Goal: Information Seeking & Learning: Learn about a topic

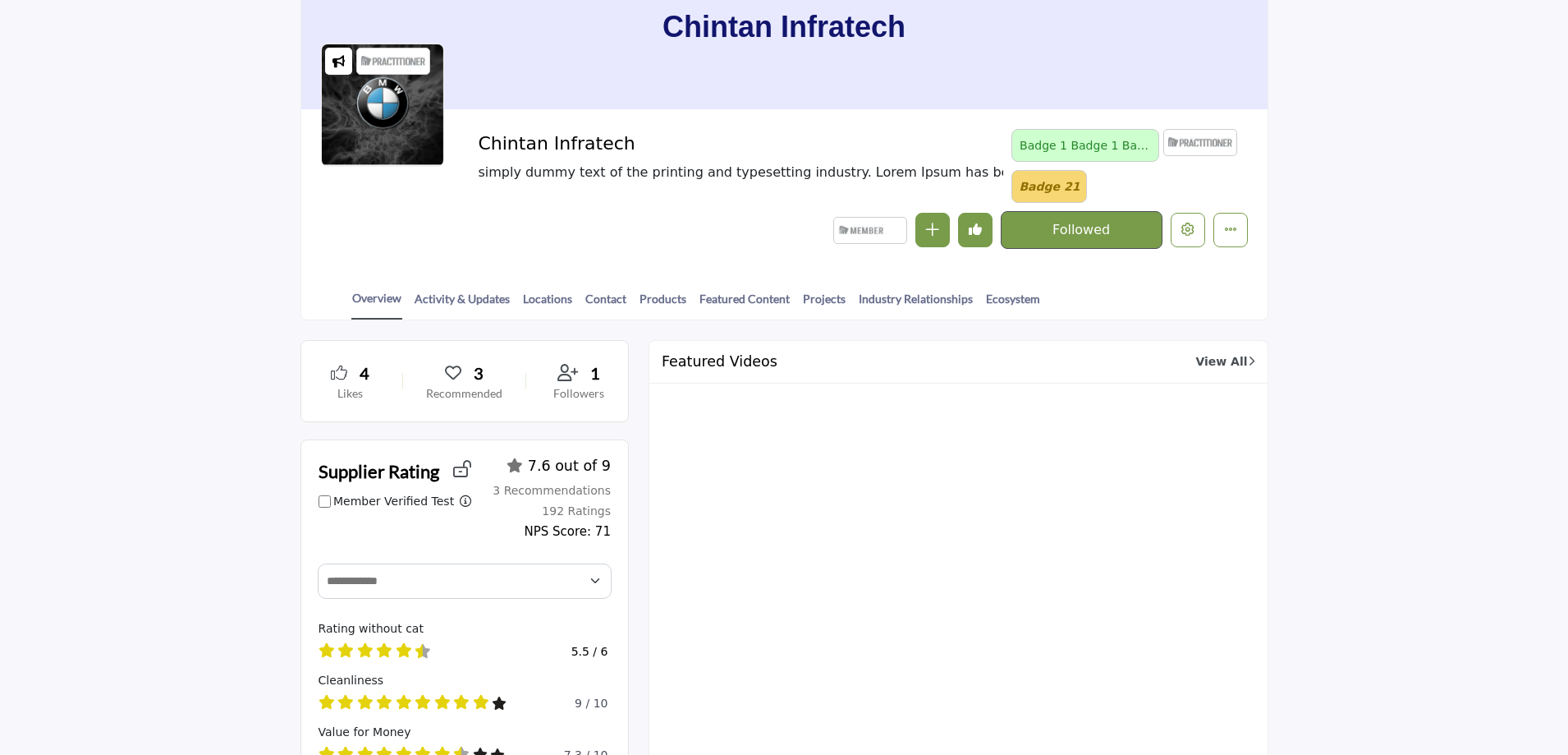
scroll to position [247, 0]
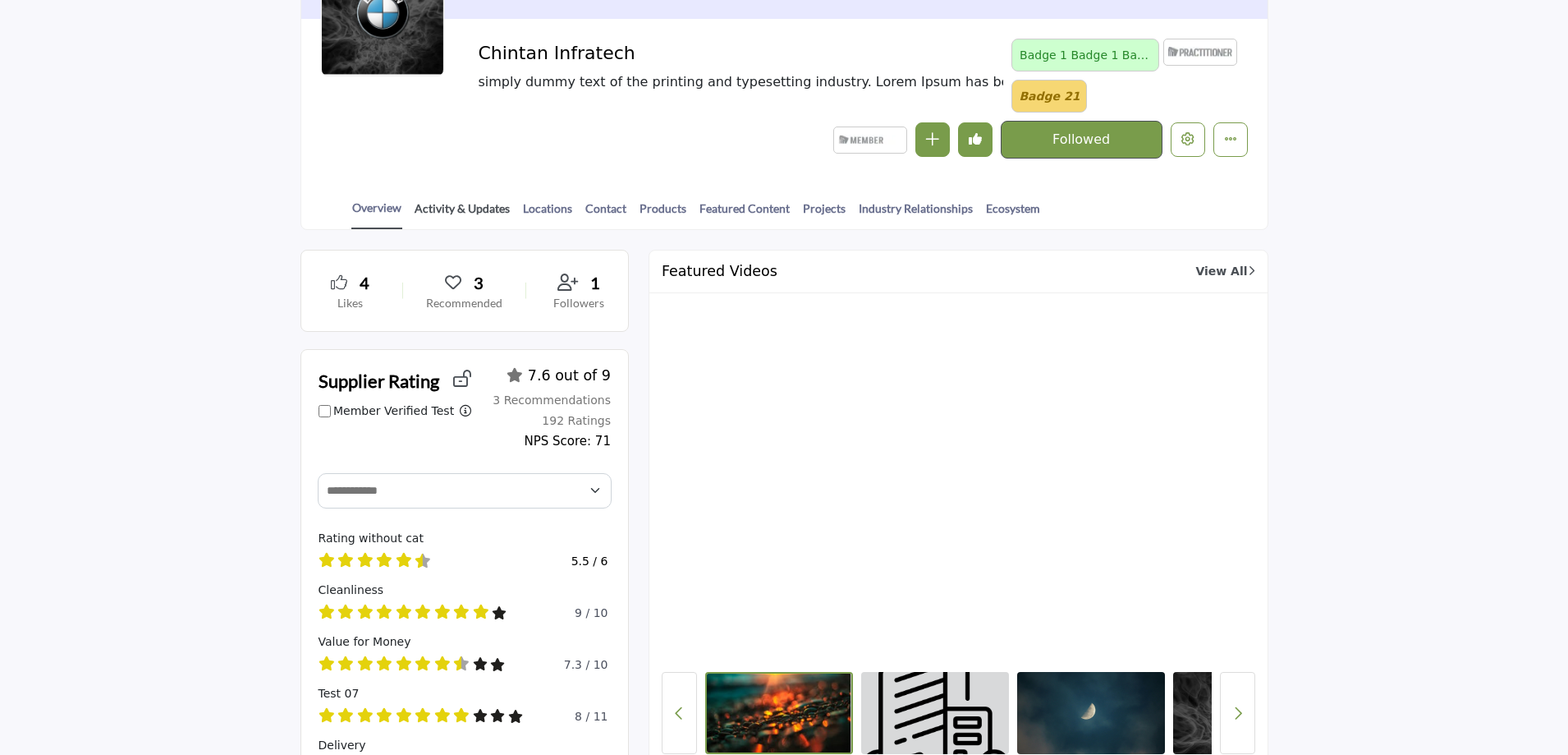
click at [449, 206] on link "Activity & Updates" at bounding box center [462, 213] width 97 height 28
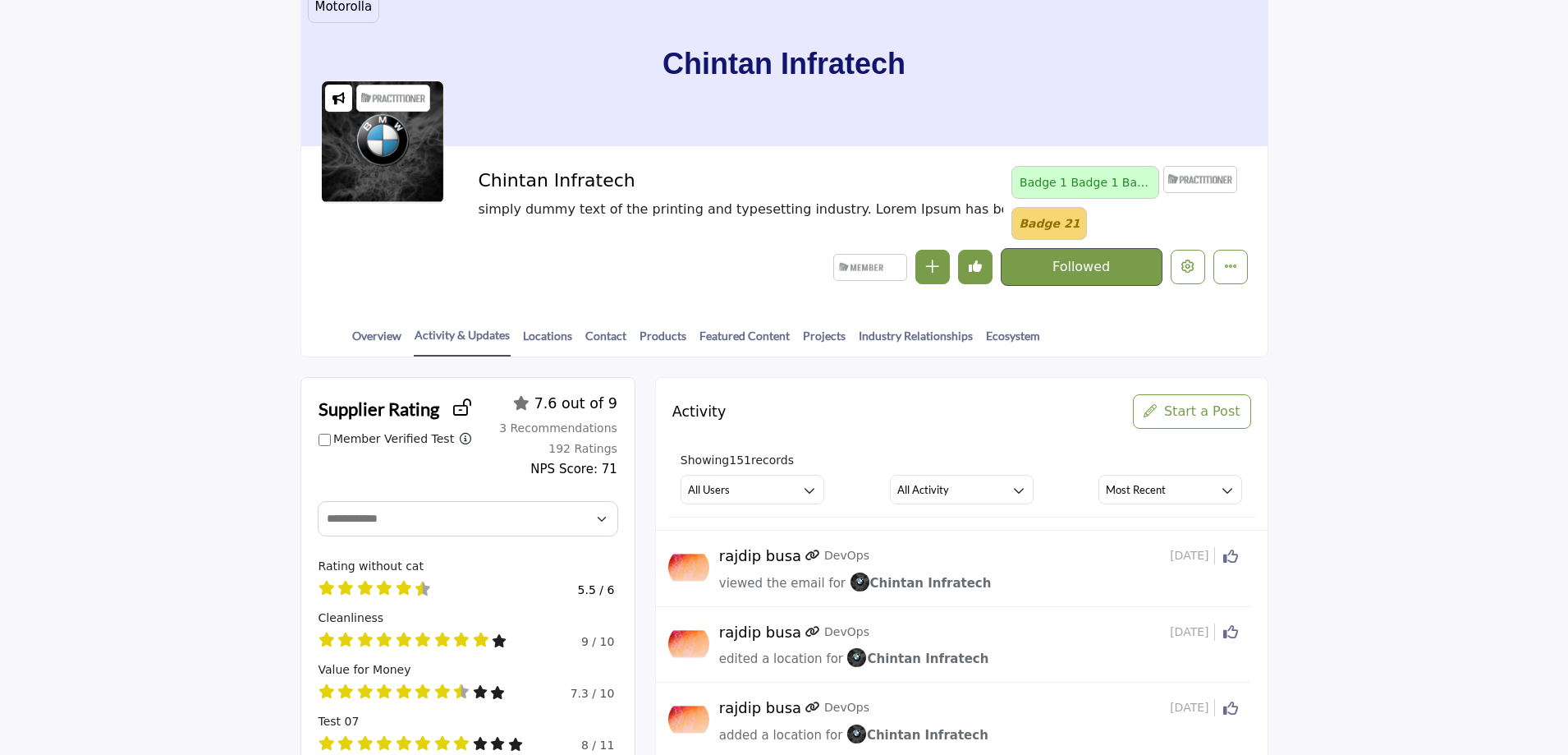
scroll to position [164, 0]
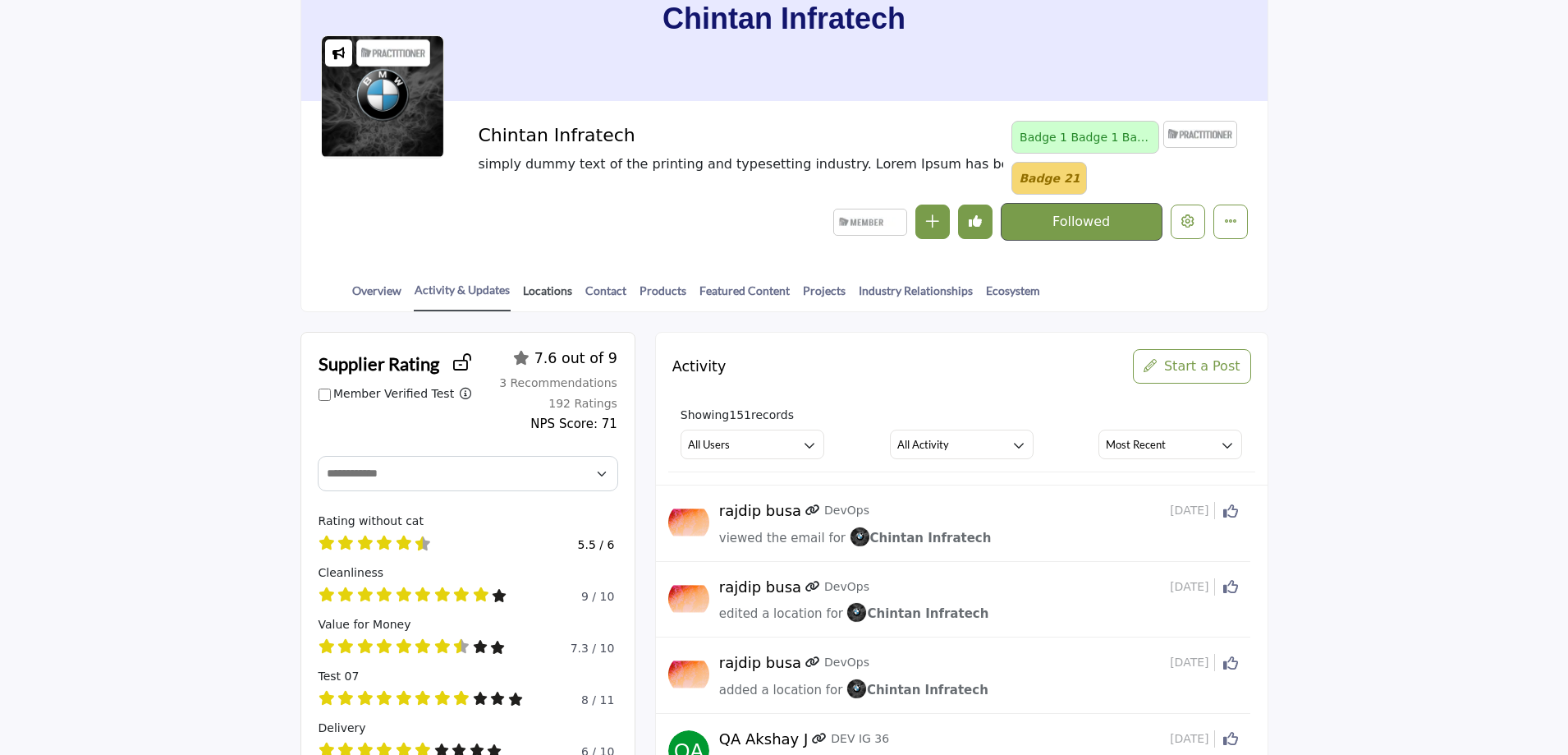
click at [545, 291] on link "Locations" at bounding box center [547, 295] width 51 height 28
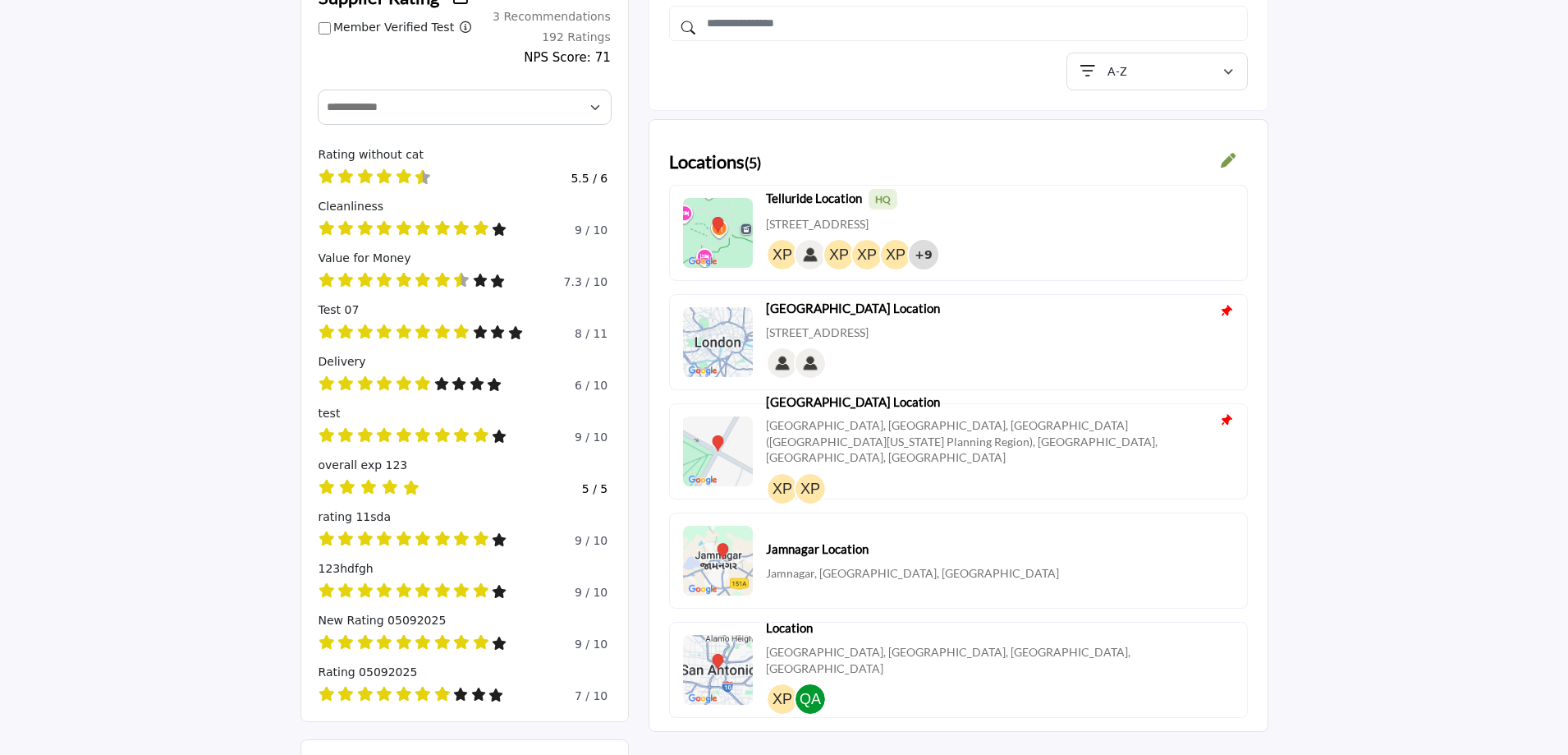
scroll to position [329, 0]
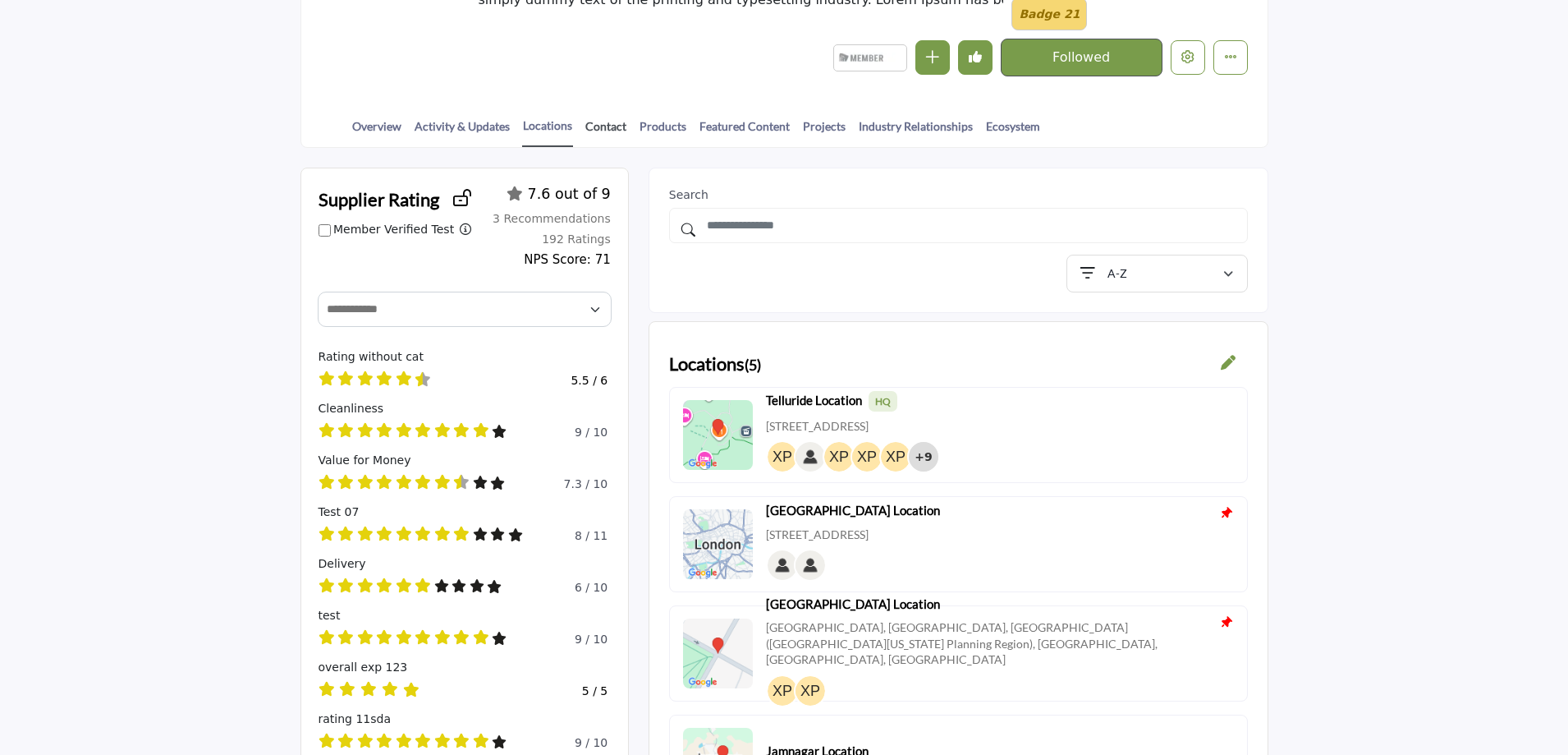
click at [603, 117] on link "Contact" at bounding box center [605, 131] width 42 height 28
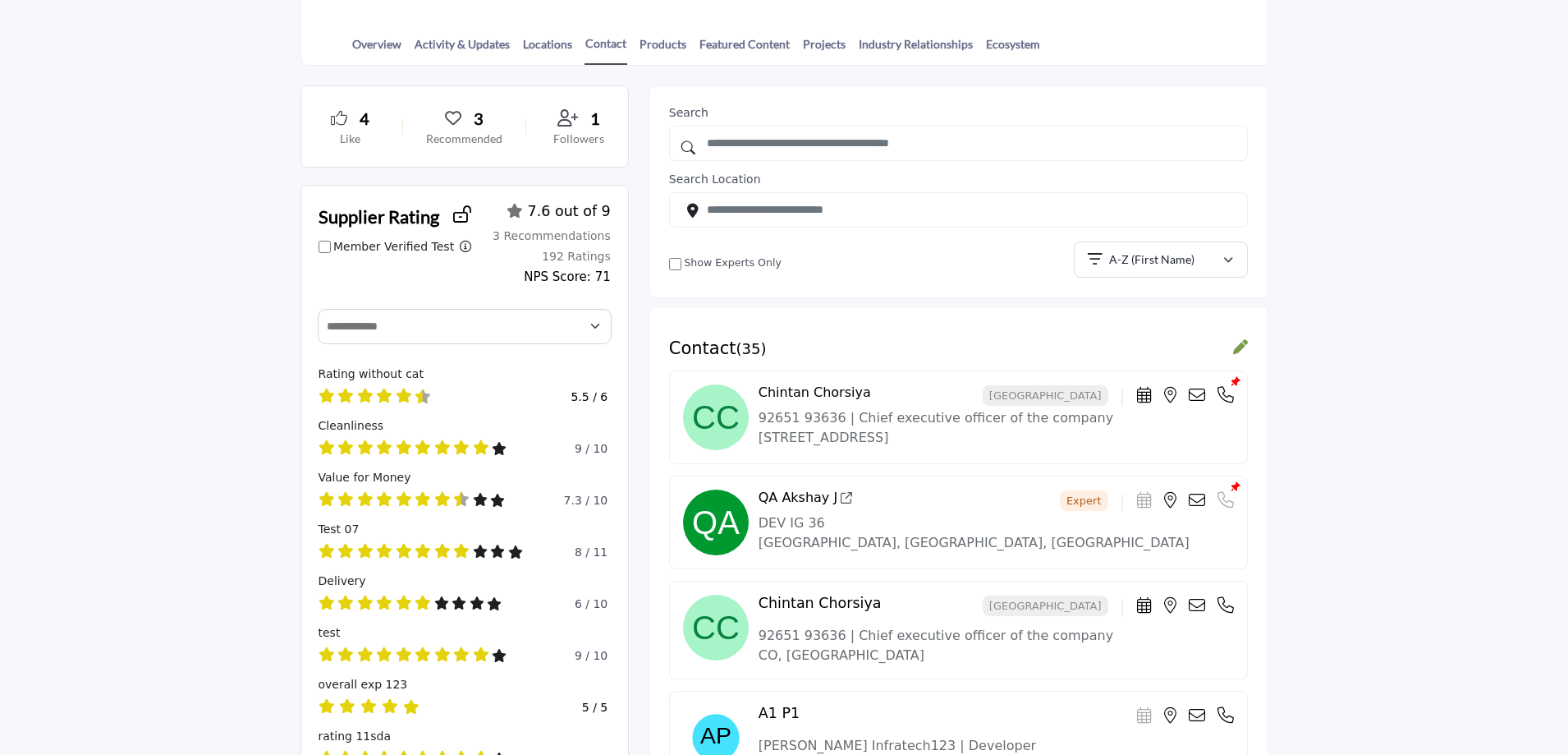
scroll to position [82, 0]
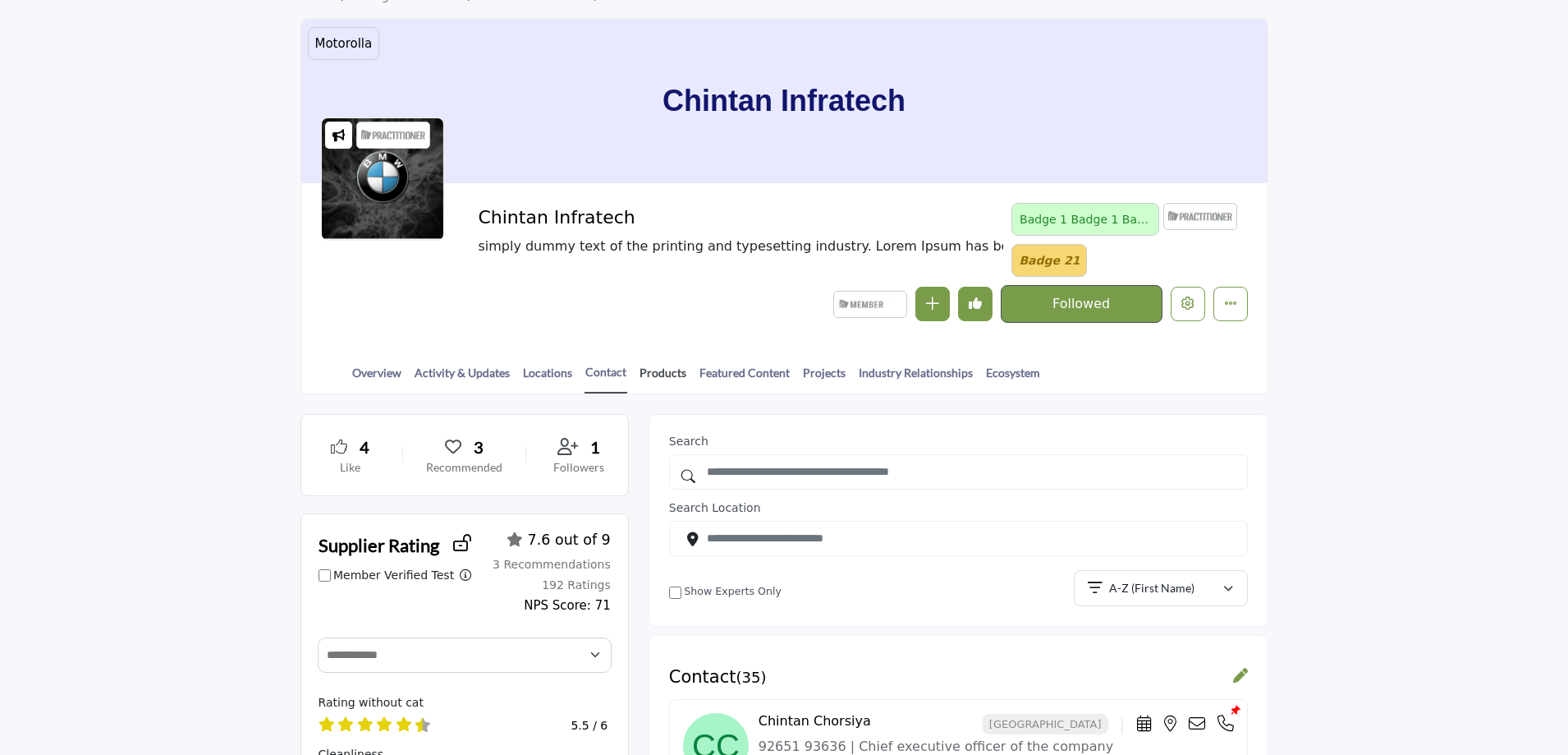
click at [663, 368] on link "Products" at bounding box center [662, 378] width 48 height 28
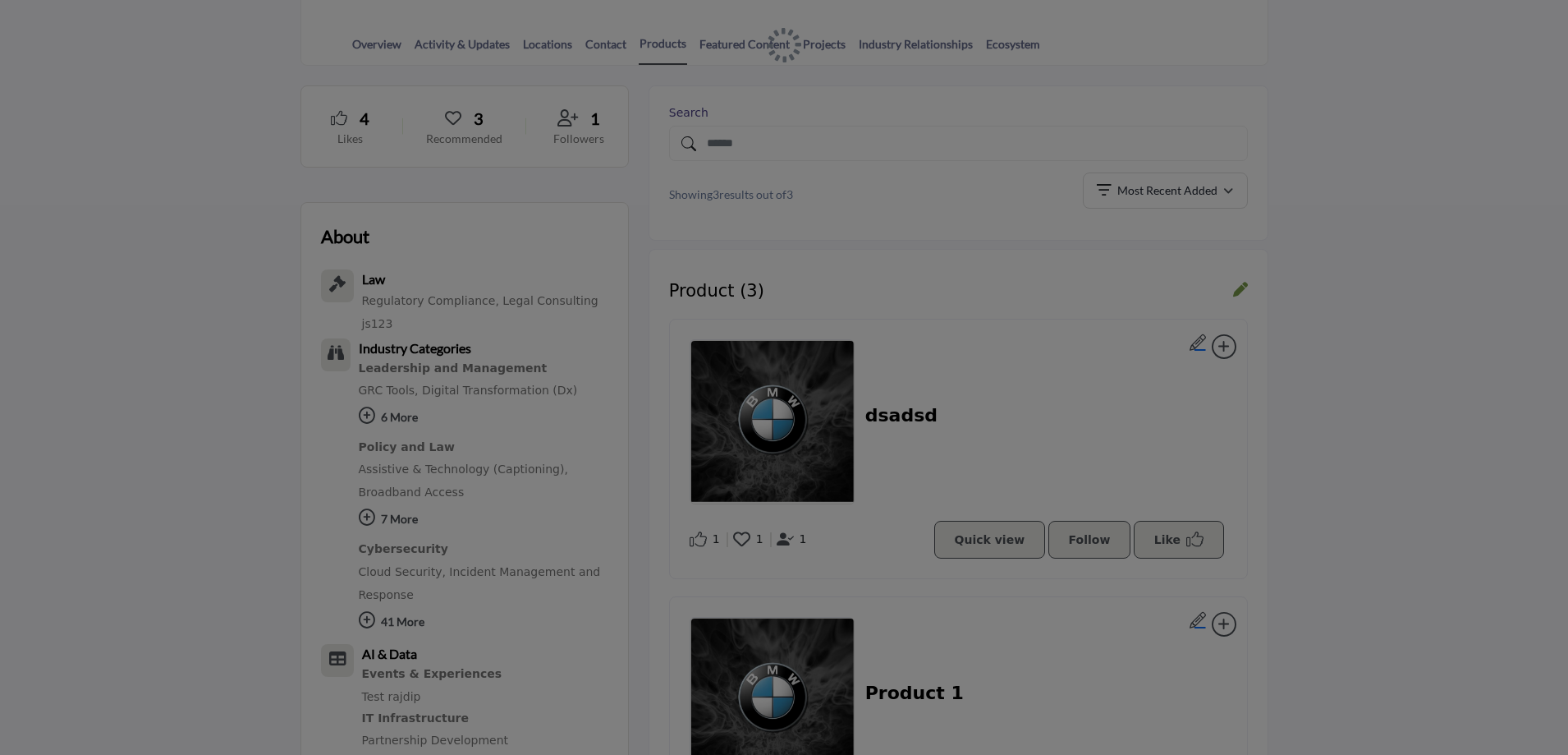
scroll to position [411, 0]
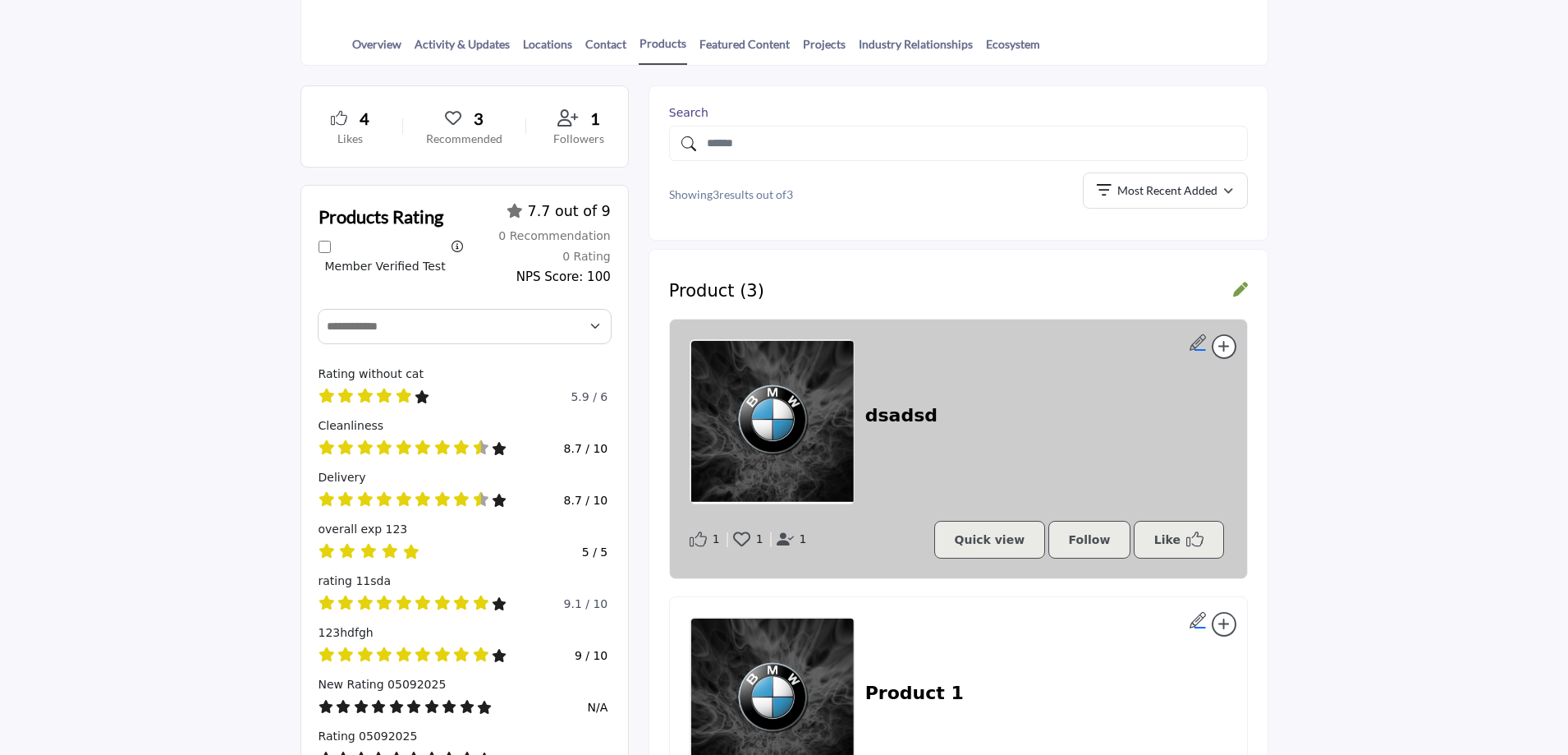
click at [900, 412] on h2 "dsadsd" at bounding box center [901, 415] width 72 height 22
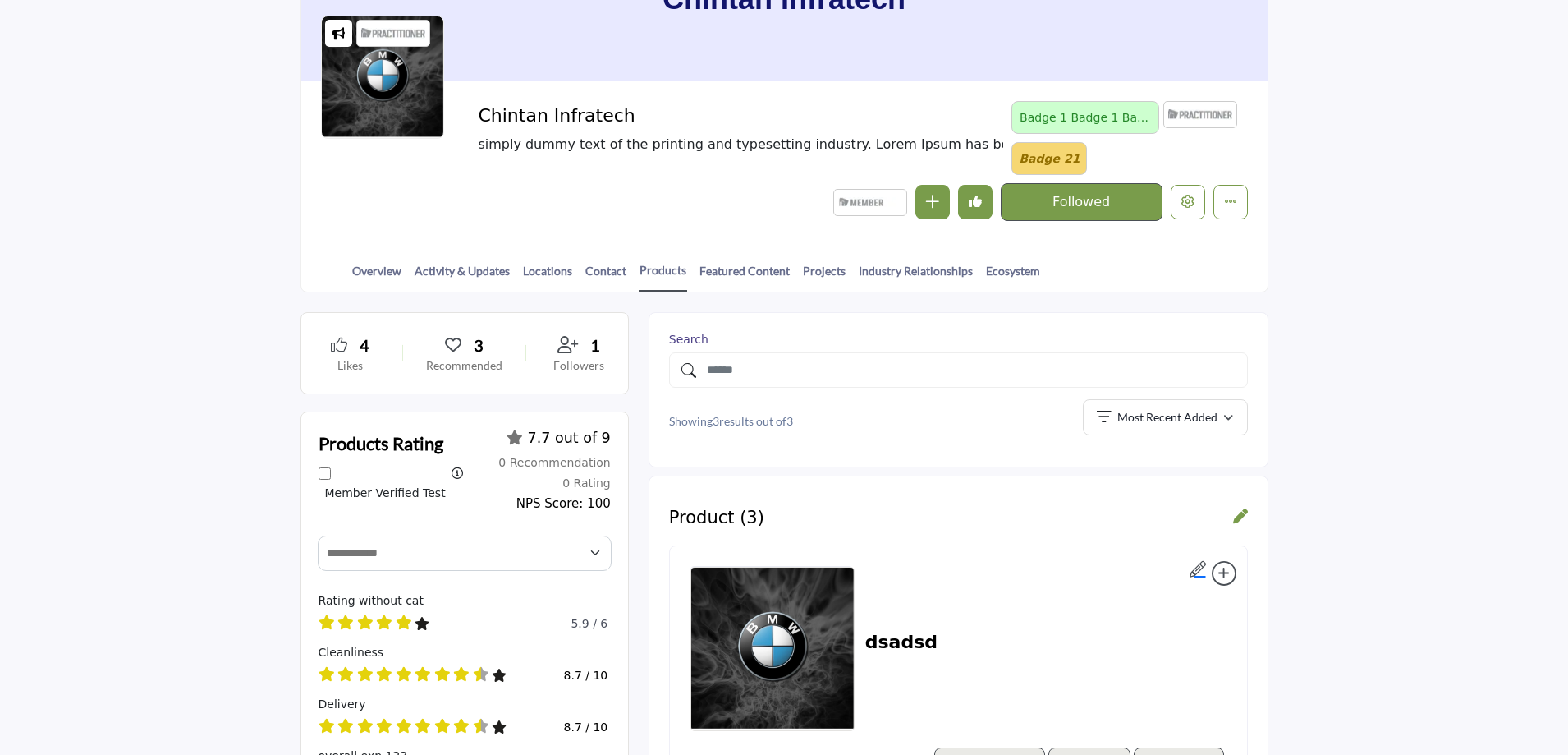
scroll to position [164, 0]
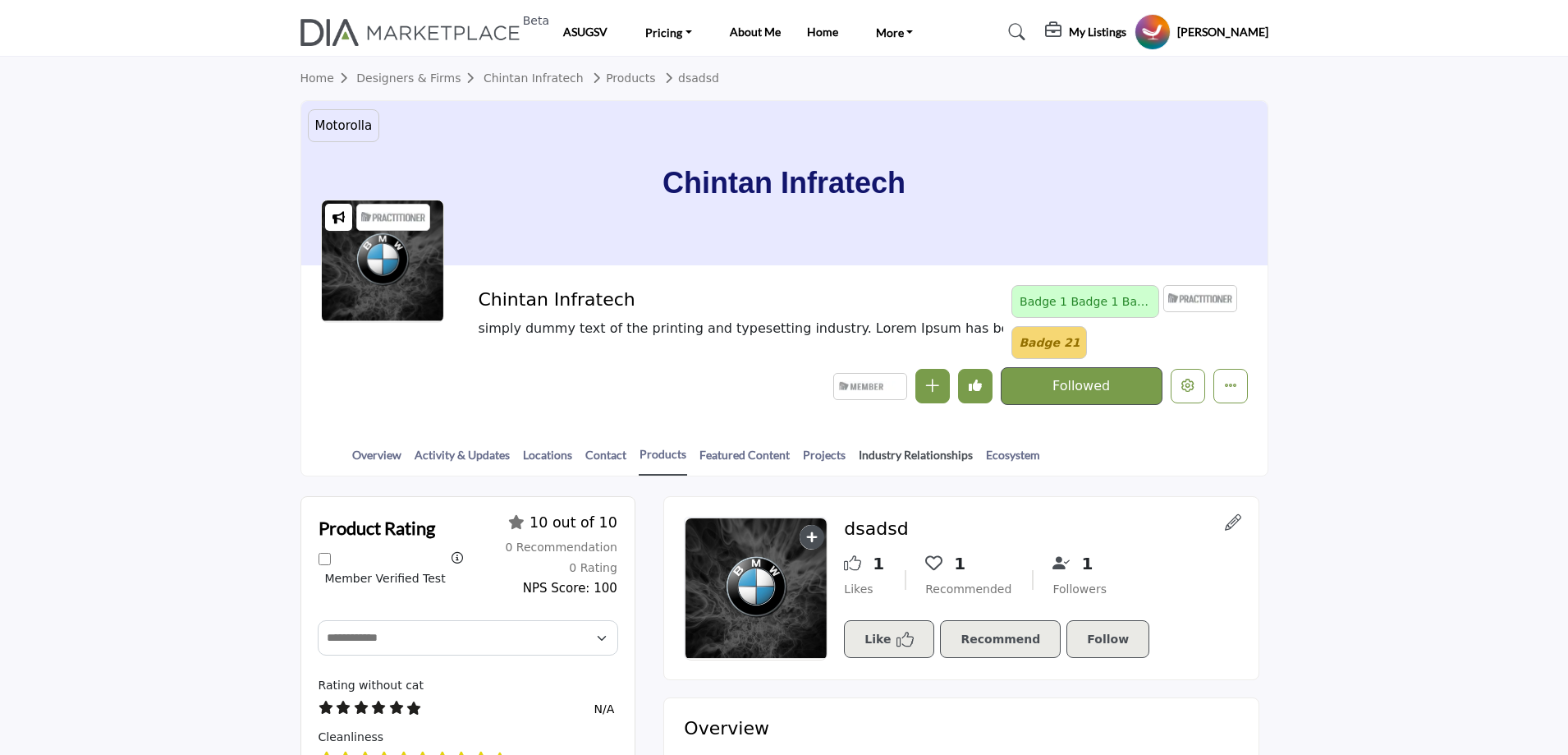
click at [910, 456] on link "Industry Relationships" at bounding box center [916, 460] width 116 height 28
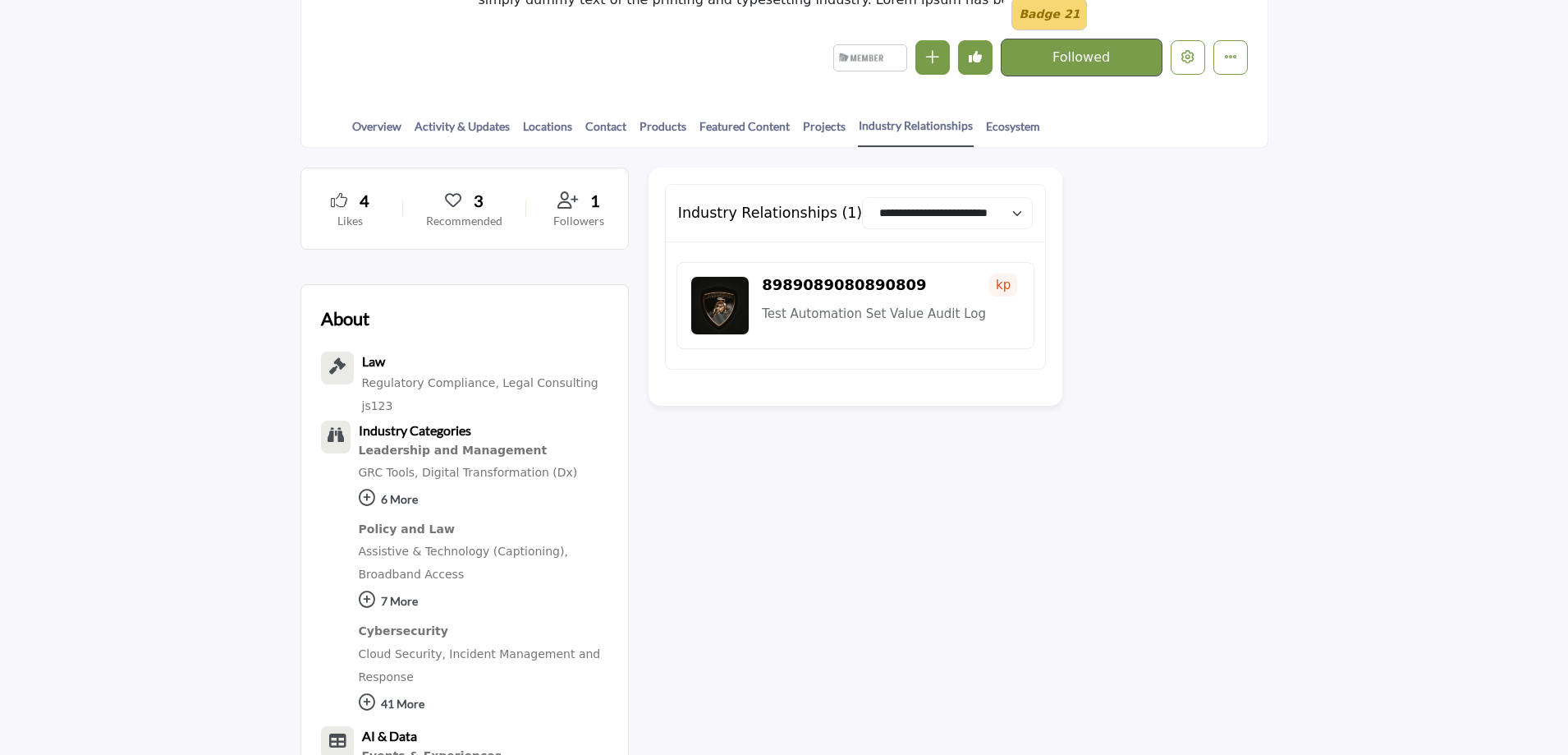
scroll to position [329, 0]
click at [806, 285] on h2 "8989089080890809" at bounding box center [844, 285] width 164 height 18
click at [0, 0] on div at bounding box center [0, 0] width 0 height 0
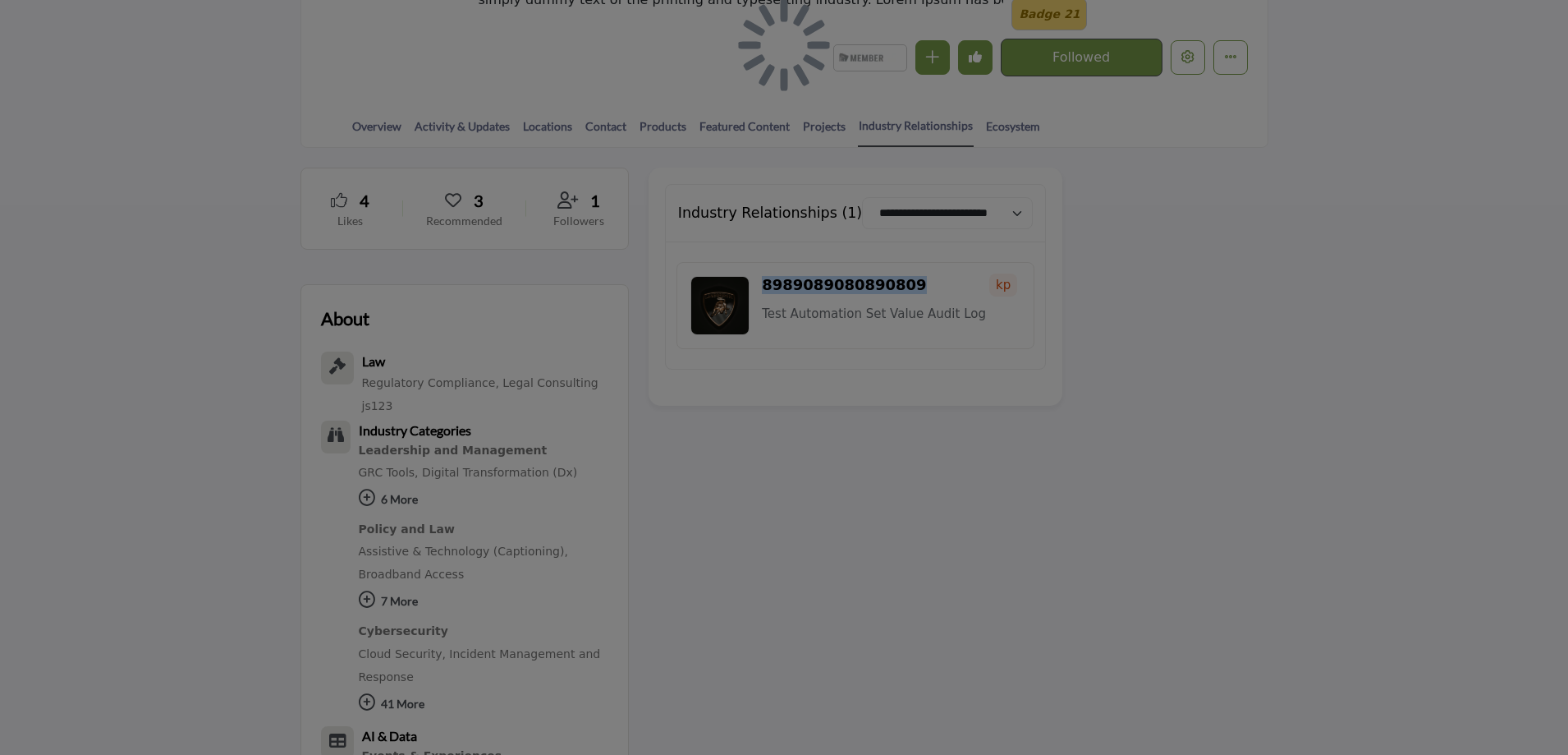
click at [822, 321] on div at bounding box center [784, 377] width 1568 height 755
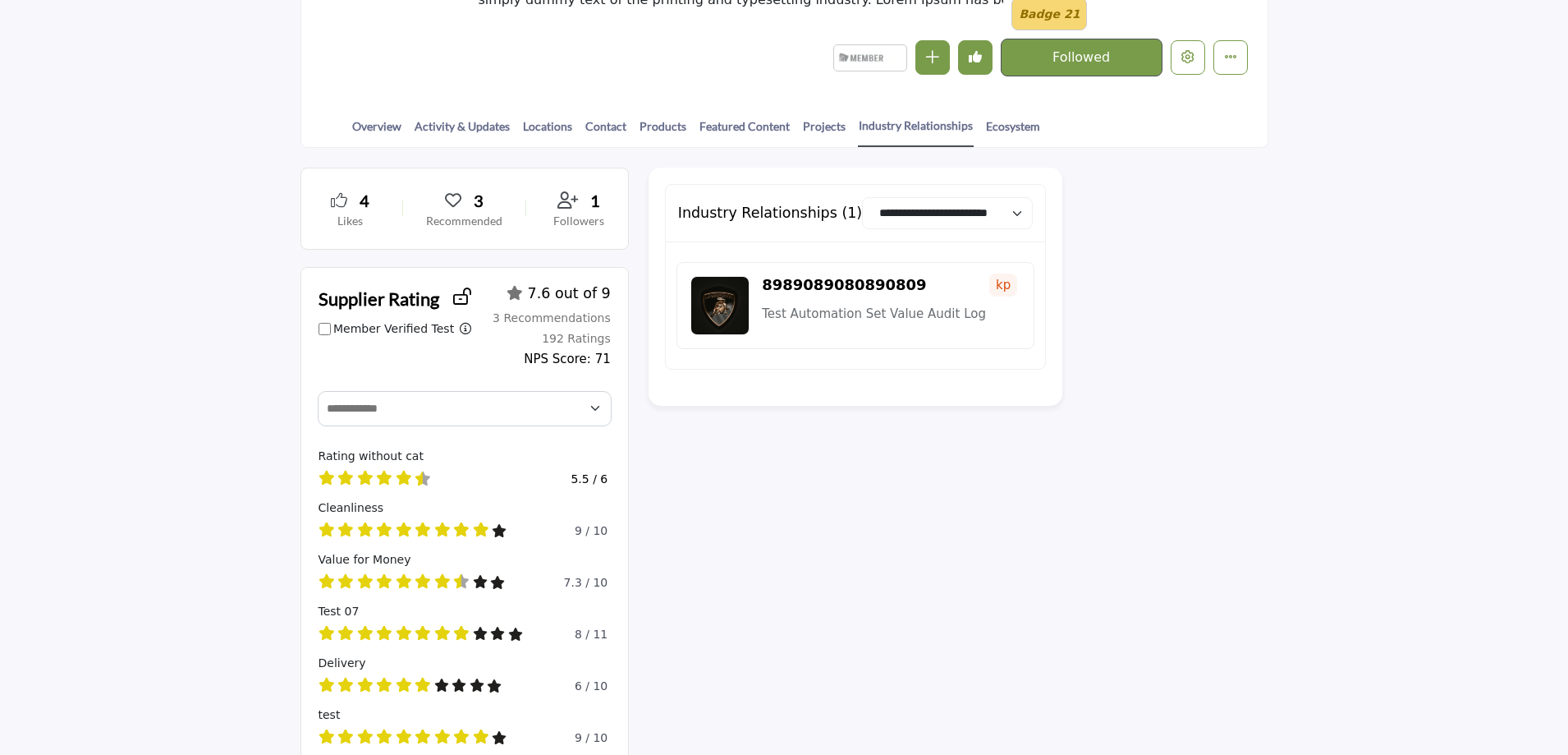
click at [793, 290] on h2 "8989089080890809" at bounding box center [844, 285] width 164 height 18
click at [737, 311] on img at bounding box center [719, 305] width 60 height 60
click at [1004, 127] on link "Ecosystem" at bounding box center [1013, 131] width 56 height 28
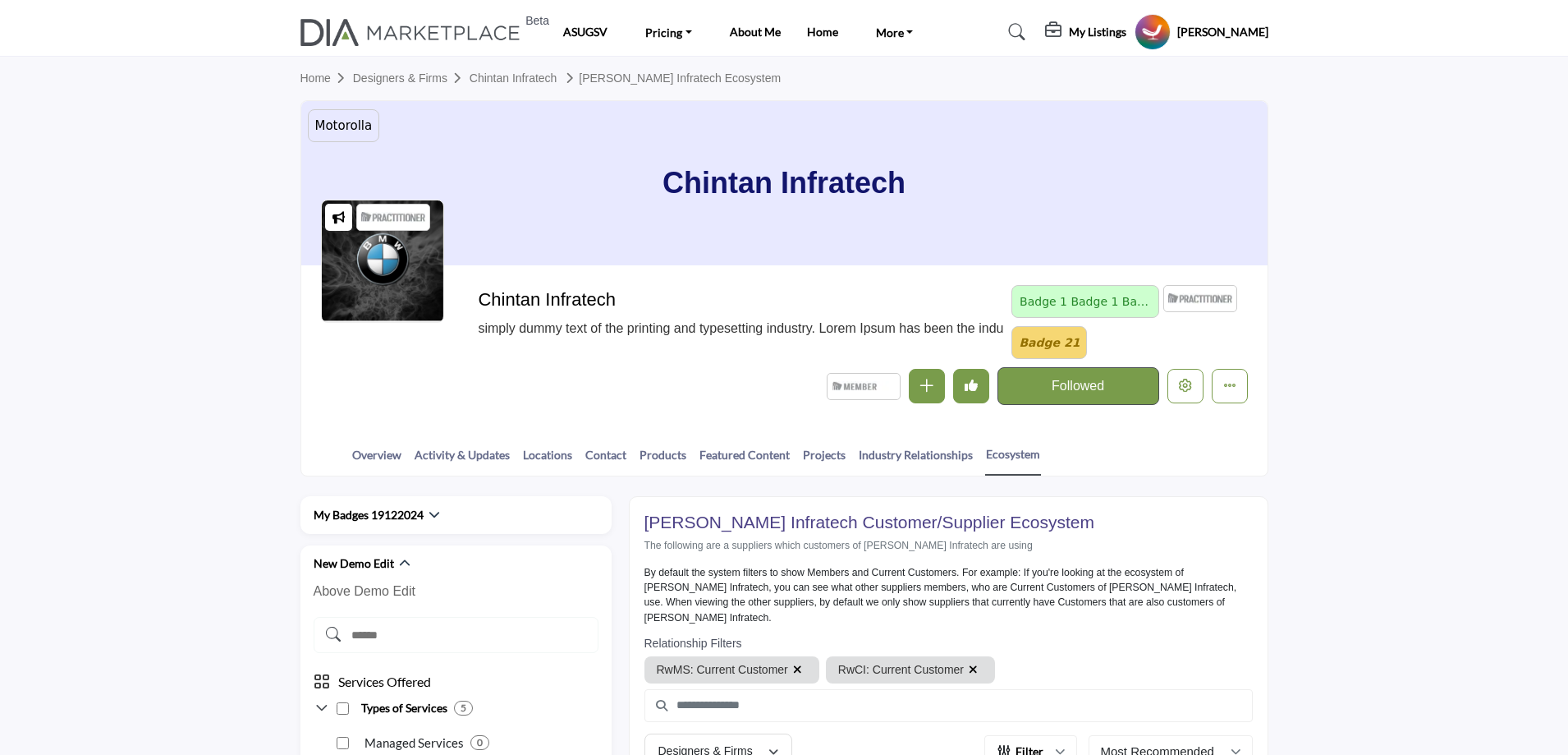
click at [1122, 27] on h5 "My Listings" at bounding box center [1097, 32] width 58 height 15
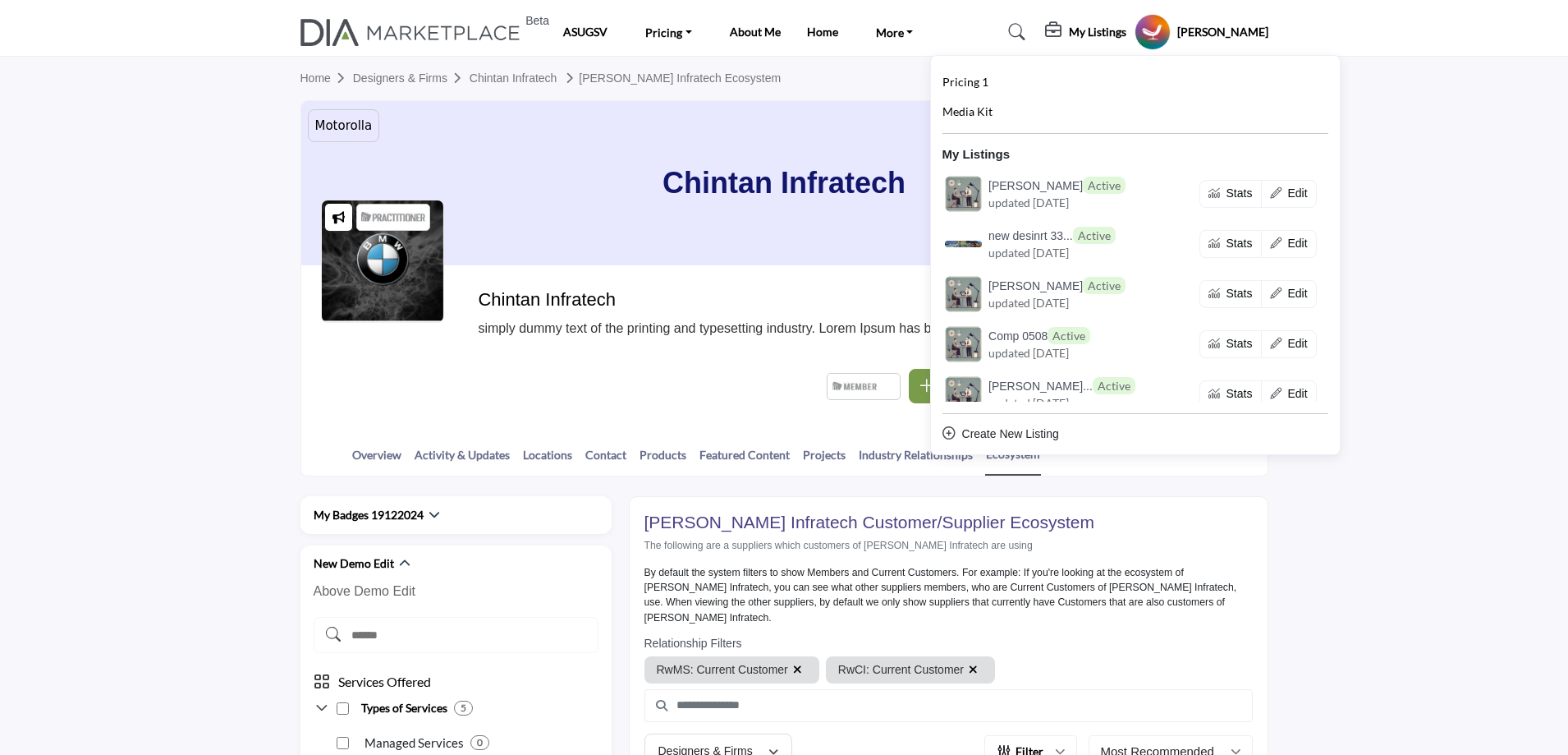
click at [831, 310] on div "Chintan Infratech simply dummy text of the printing and typesetting industry. L…" at bounding box center [740, 313] width 525 height 49
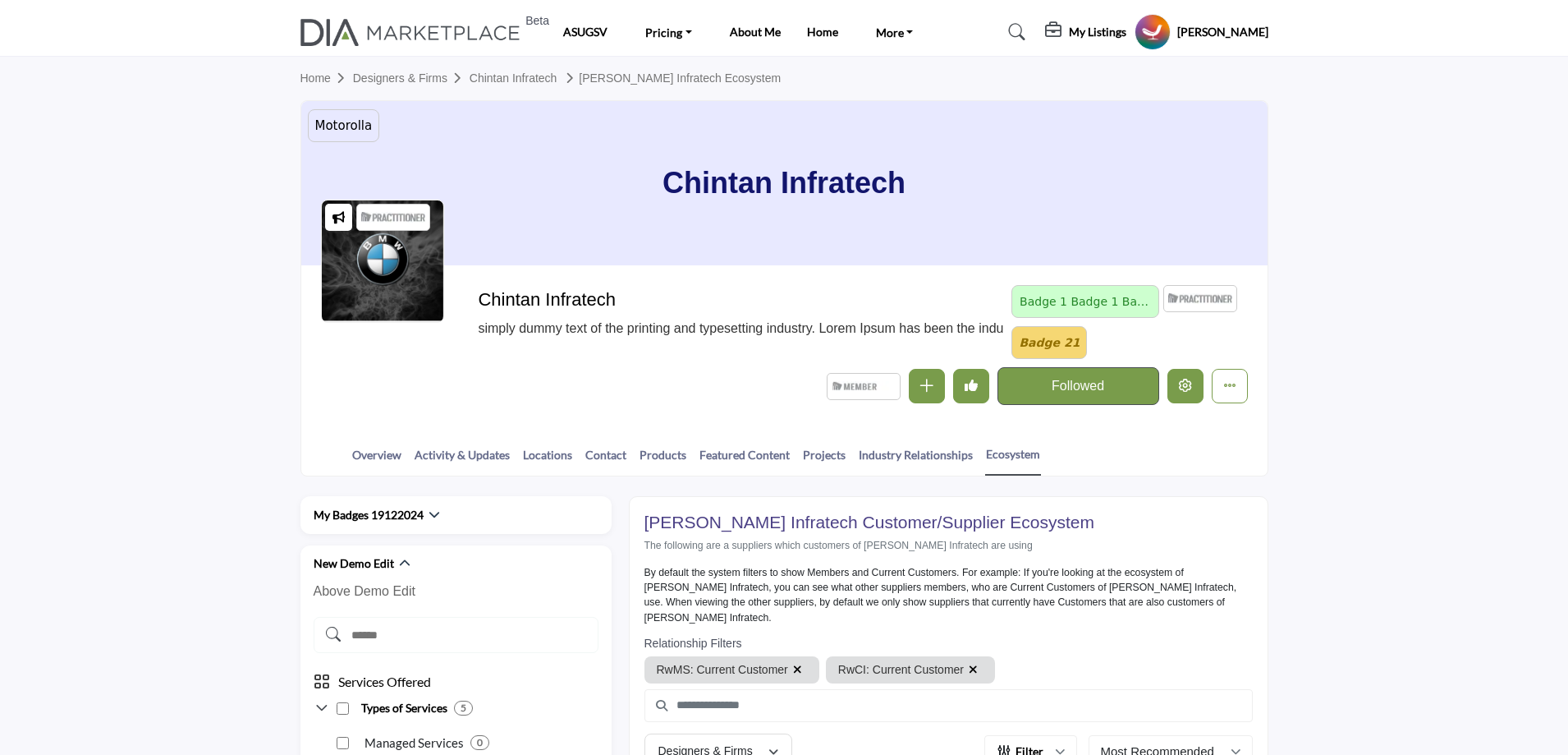
click at [1182, 388] on icon "Edit company" at bounding box center [1185, 385] width 13 height 13
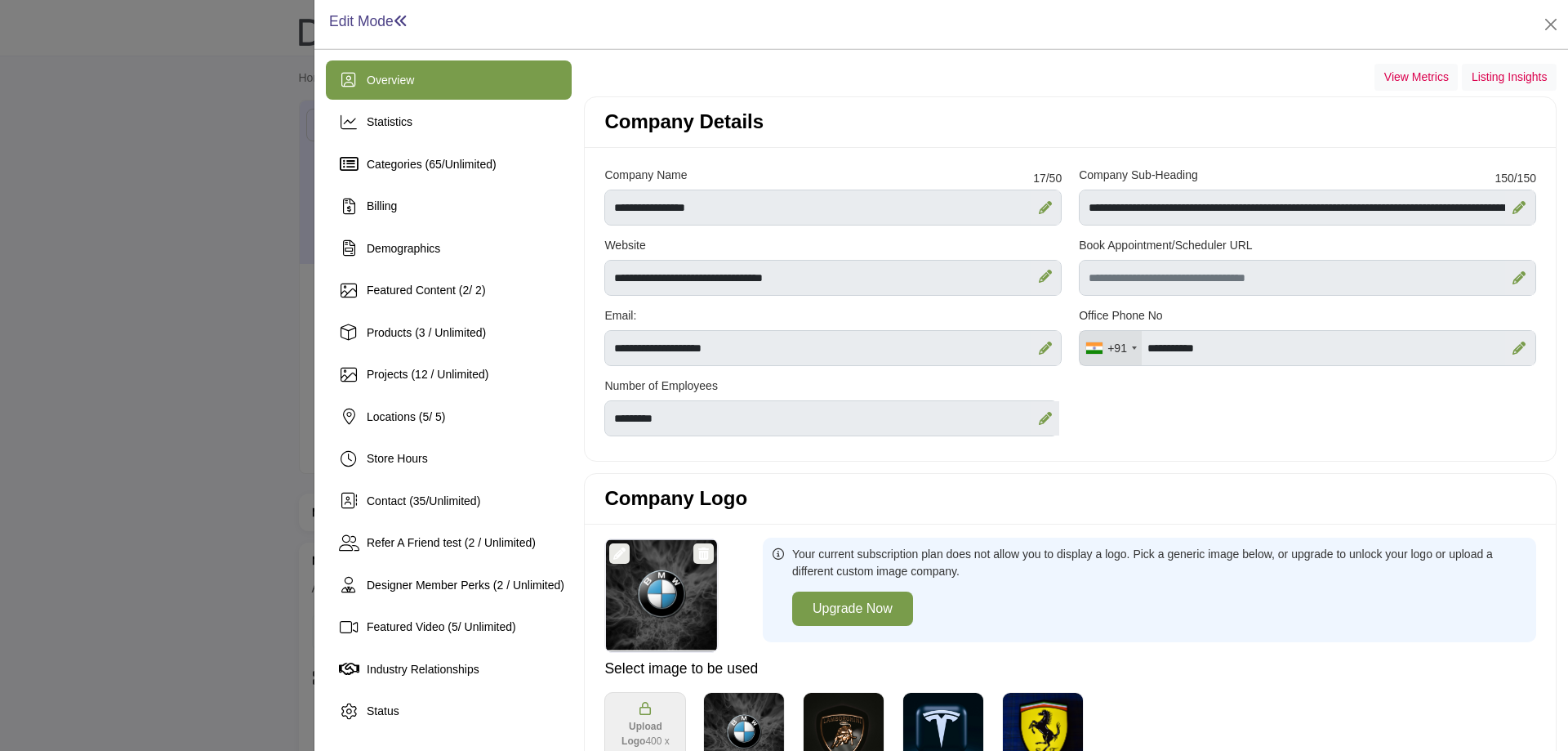
click at [35, 382] on div at bounding box center [784, 375] width 1568 height 751
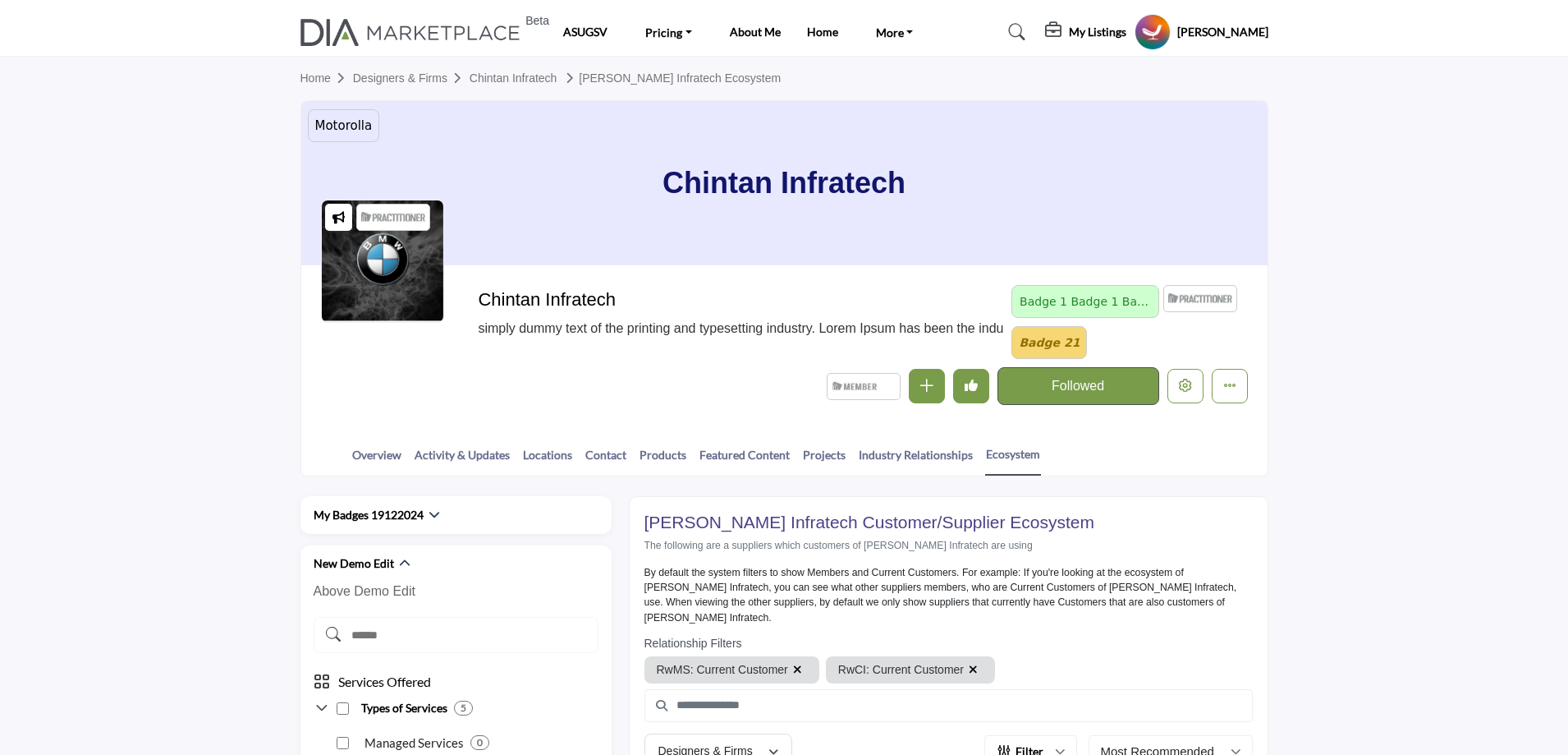
click at [1170, 34] on profile-featured-47533003-1f09-4f2a-9bc5-edf643607b18 "Show hide supplier dropdown" at bounding box center [1152, 32] width 36 height 36
click at [1170, 22] on profile-featured-47533003-1f09-4f2a-9bc5-edf643607b18 "Show hide supplier dropdown" at bounding box center [1152, 32] width 36 height 36
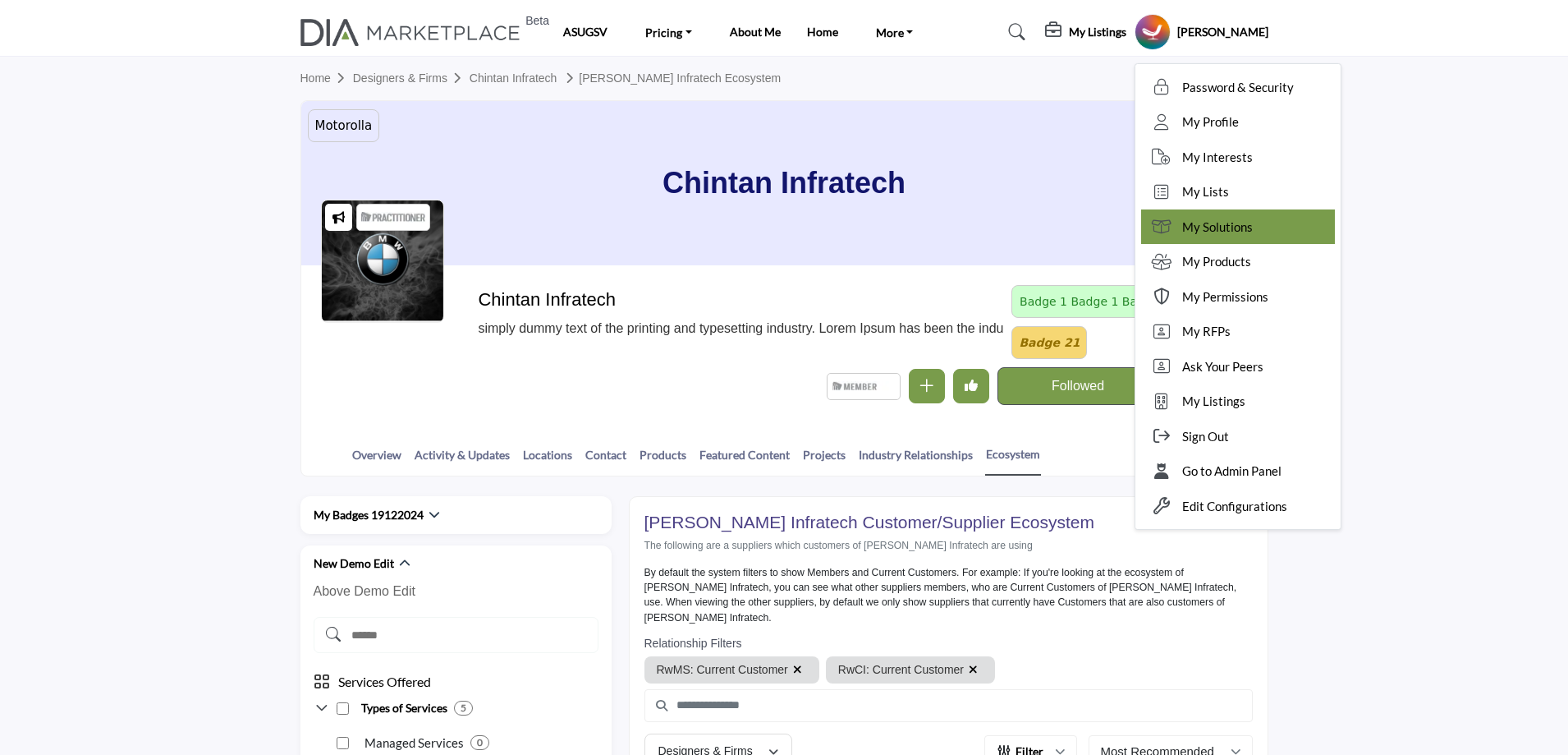
click at [1247, 226] on span "My Solutions" at bounding box center [1217, 227] width 71 height 19
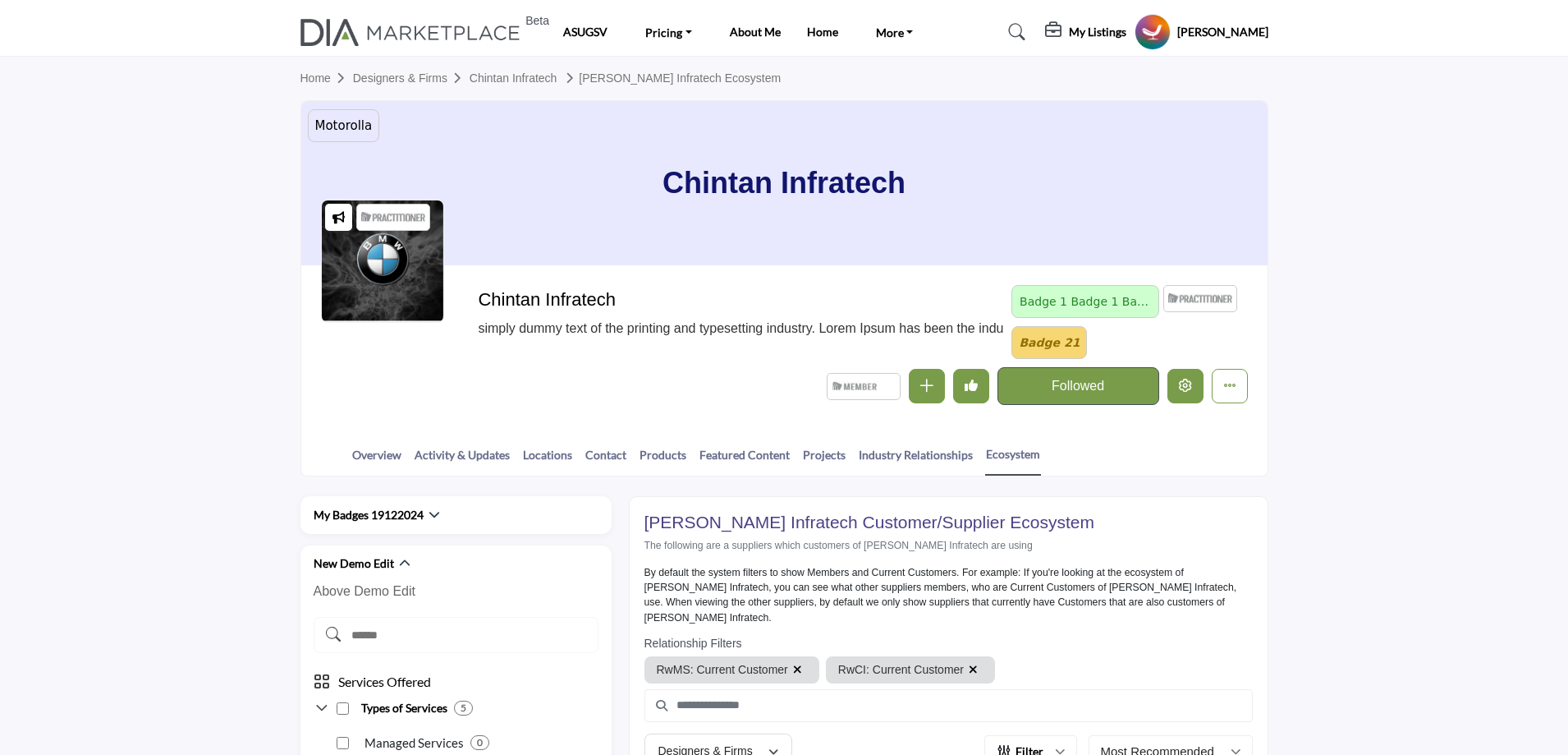
click at [1184, 386] on icon "Edit company" at bounding box center [1185, 385] width 13 height 13
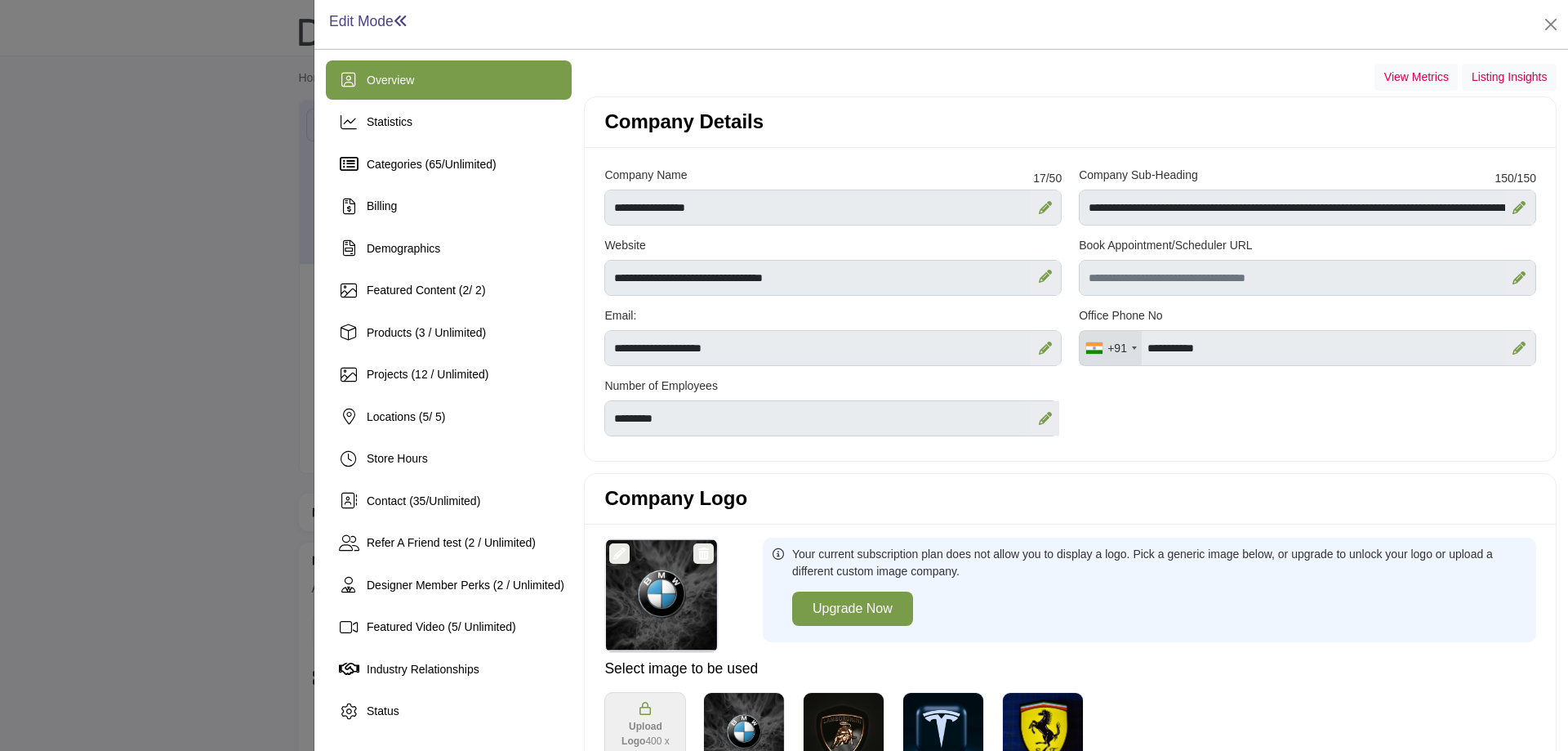
click at [102, 291] on div at bounding box center [784, 375] width 1568 height 751
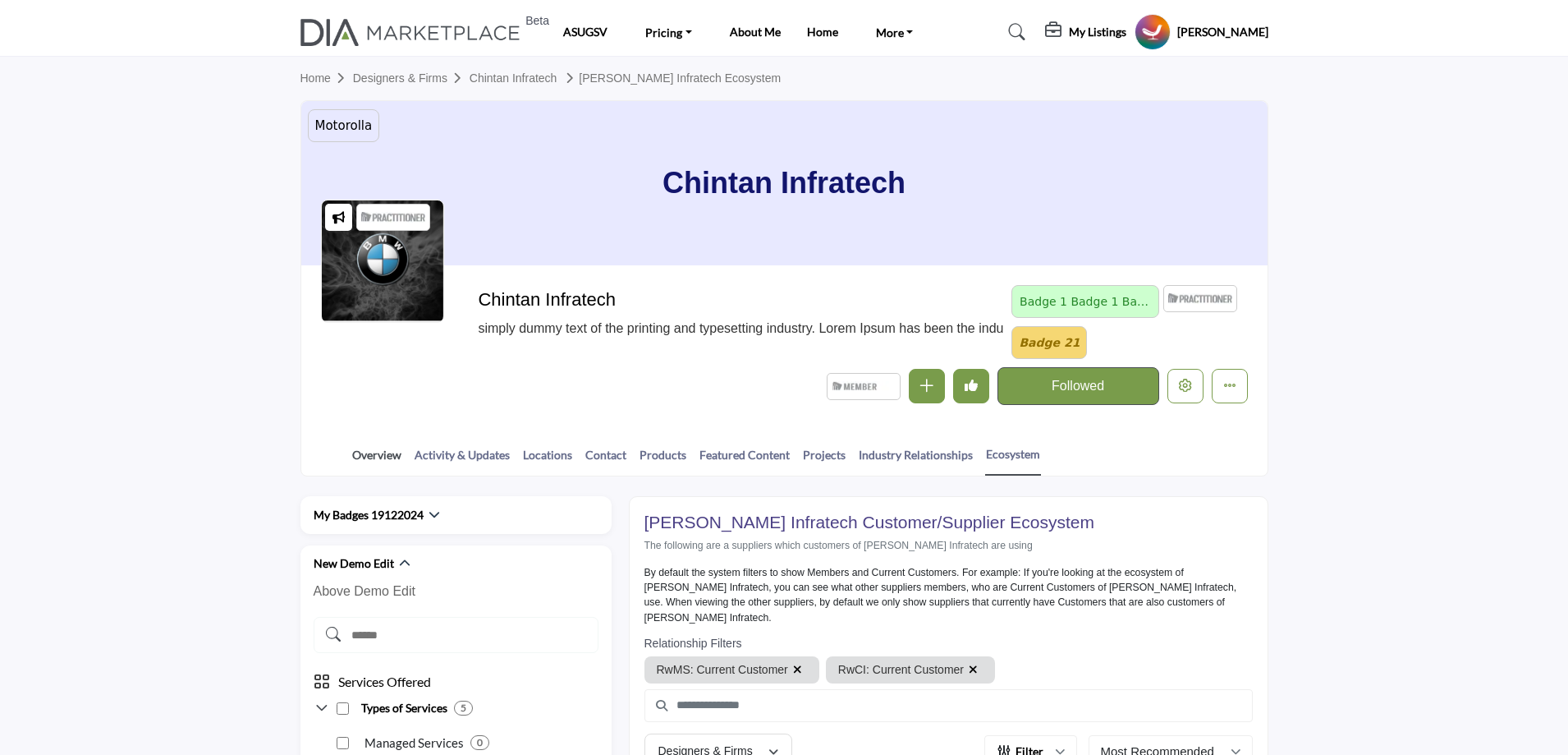
click at [383, 453] on link "Overview" at bounding box center [376, 460] width 51 height 28
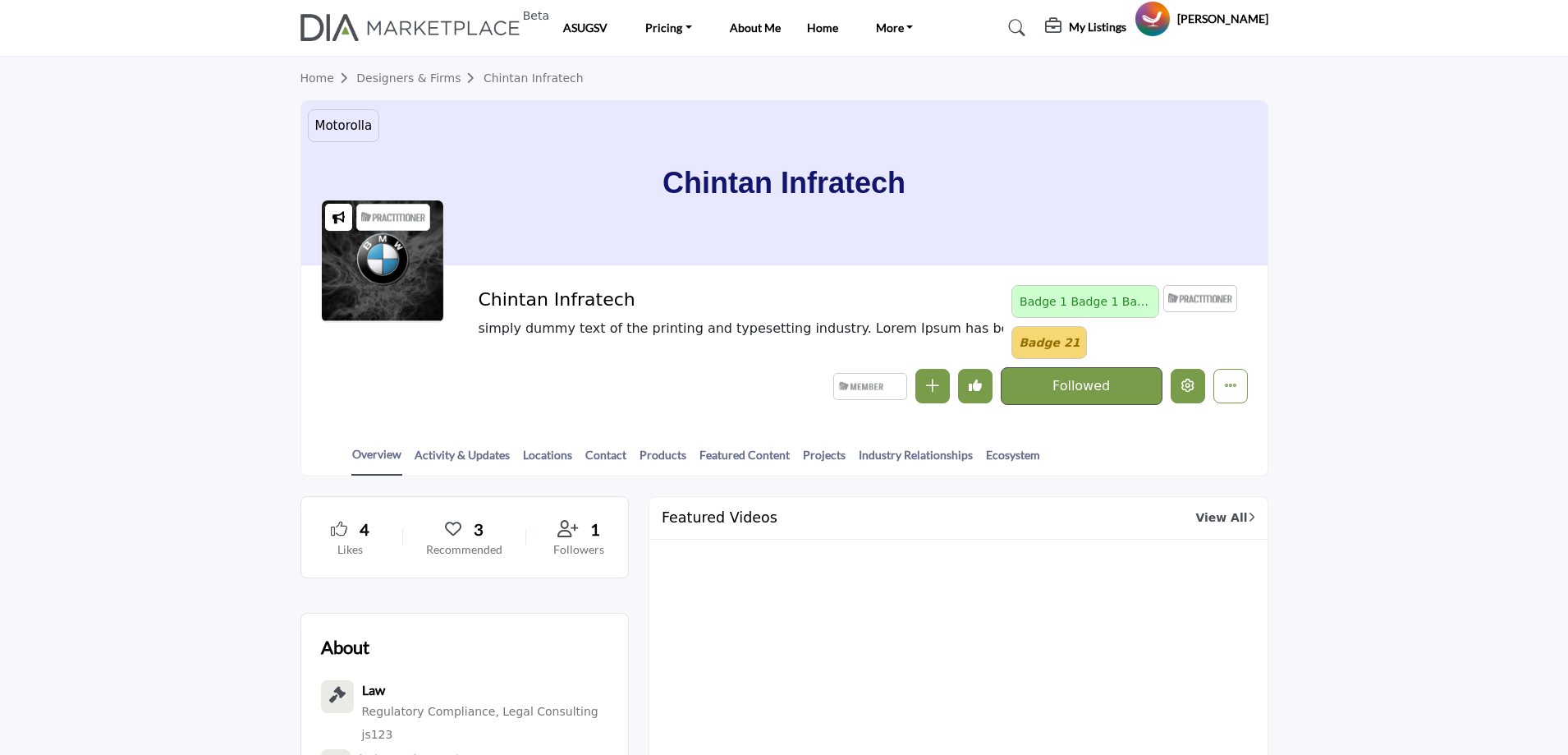
click at [1182, 381] on icon "Edit company" at bounding box center [1187, 385] width 13 height 13
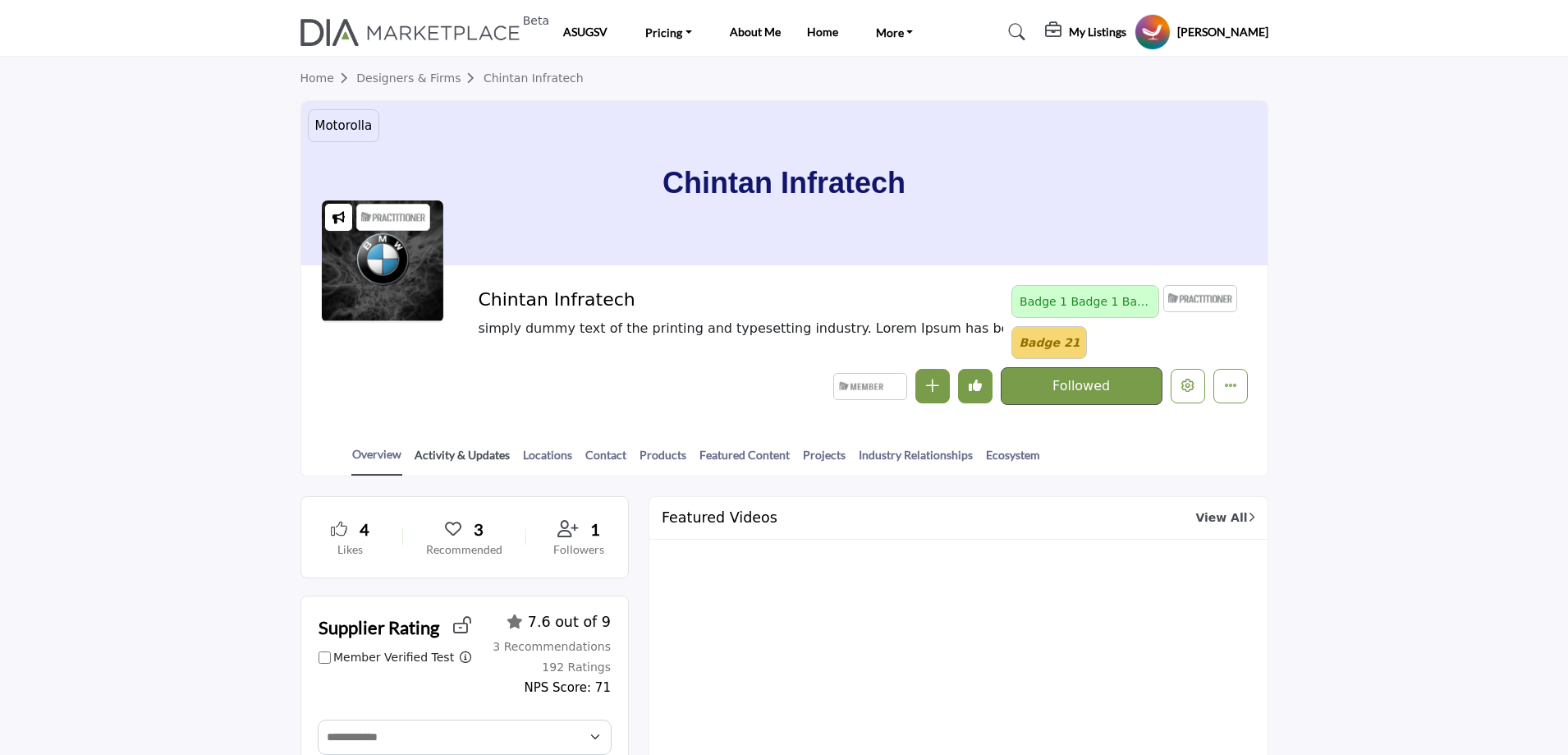
click at [446, 454] on link "Activity & Updates" at bounding box center [462, 460] width 97 height 28
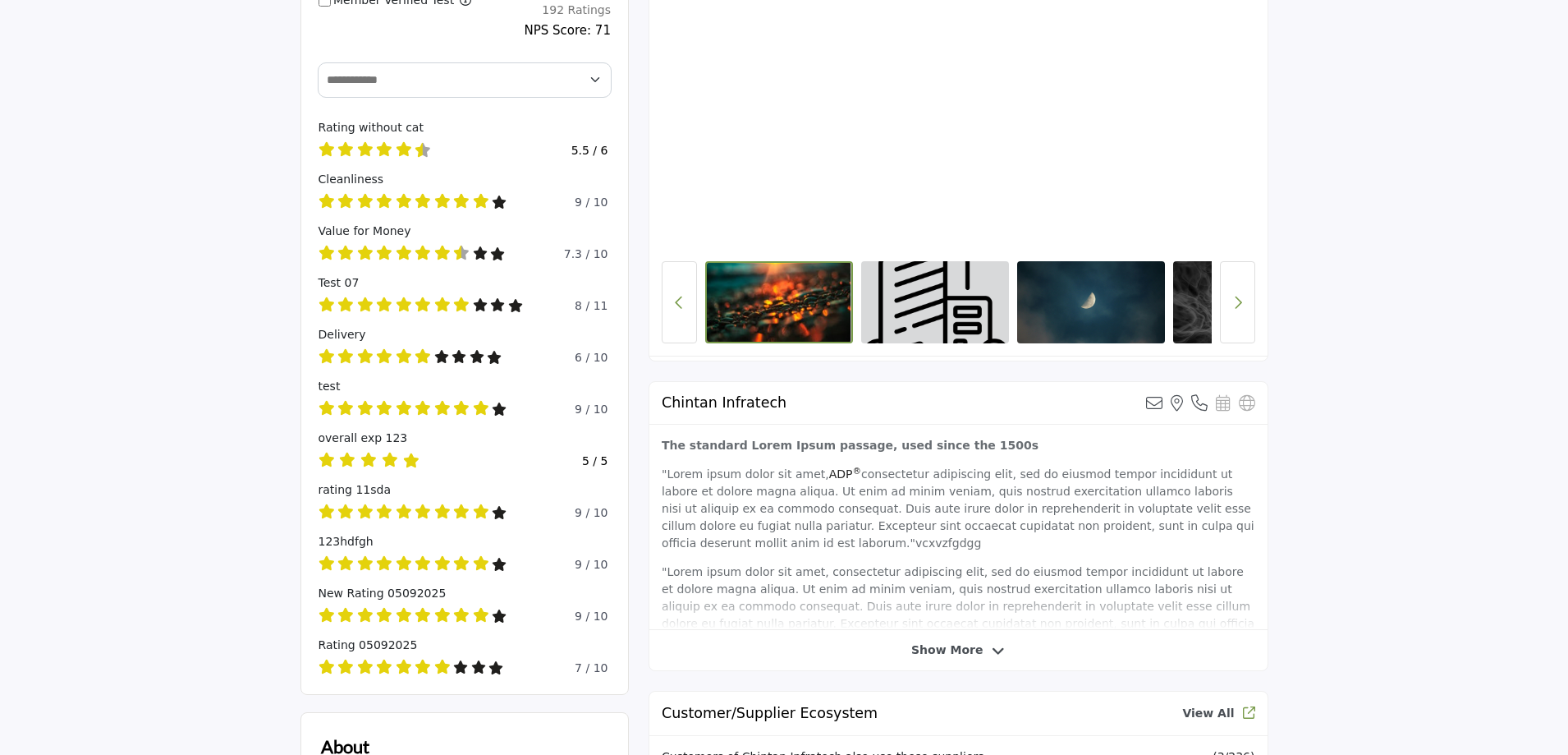
scroll to position [247, 0]
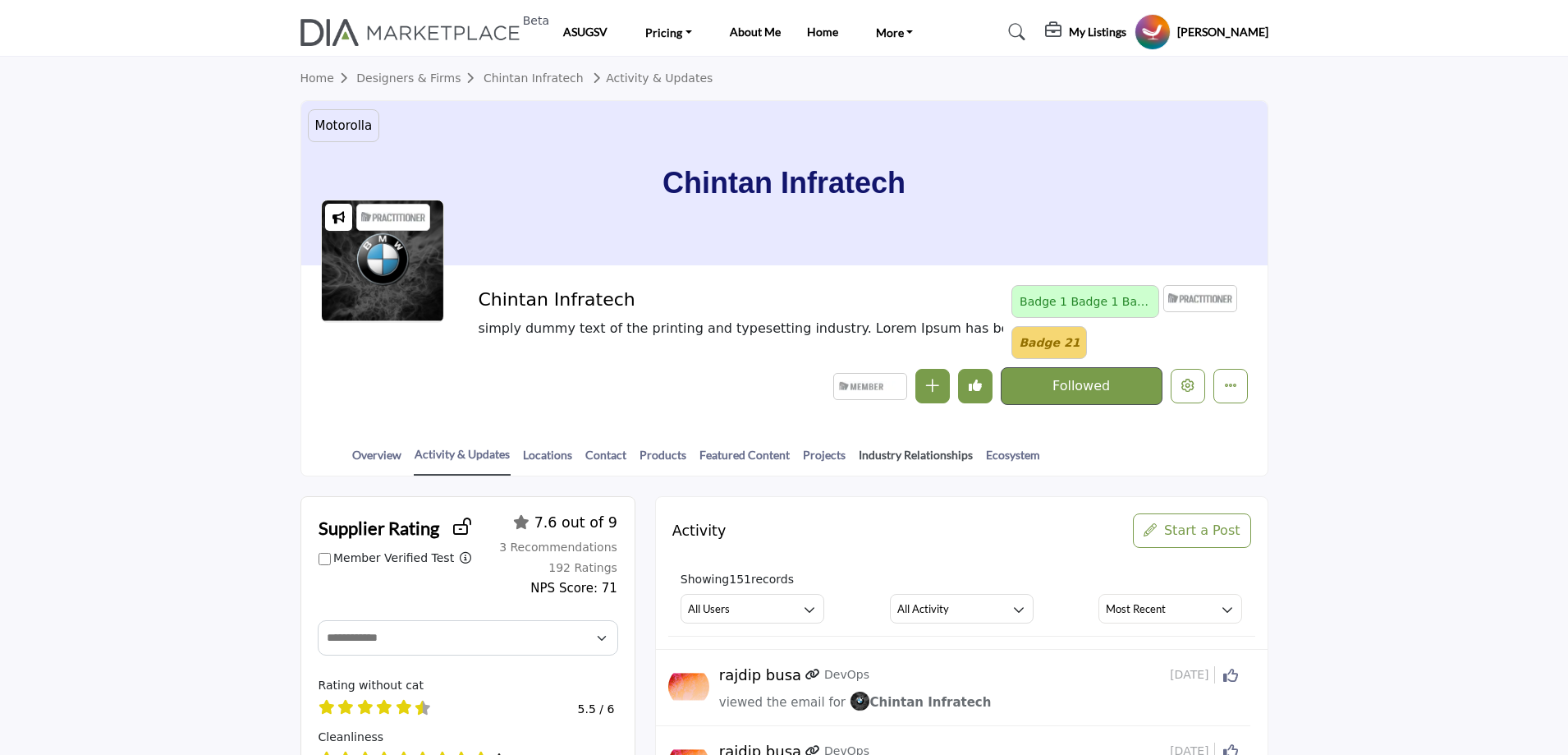
drag, startPoint x: 489, startPoint y: 449, endPoint x: 886, endPoint y: 453, distance: 397.0
drag, startPoint x: 886, startPoint y: 453, endPoint x: 1114, endPoint y: 463, distance: 228.2
drag, startPoint x: 1114, startPoint y: 463, endPoint x: 994, endPoint y: 455, distance: 120.3
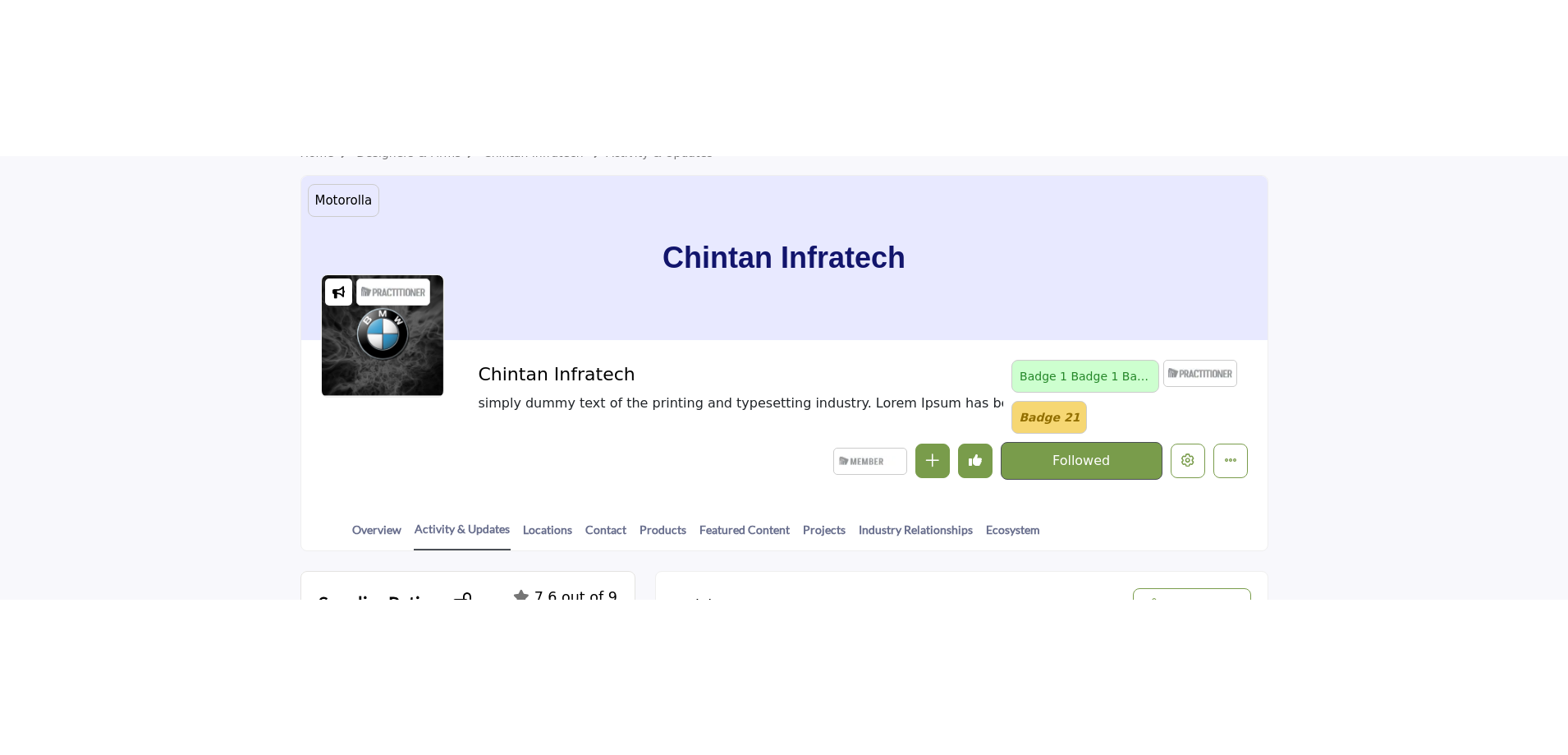
scroll to position [82, 0]
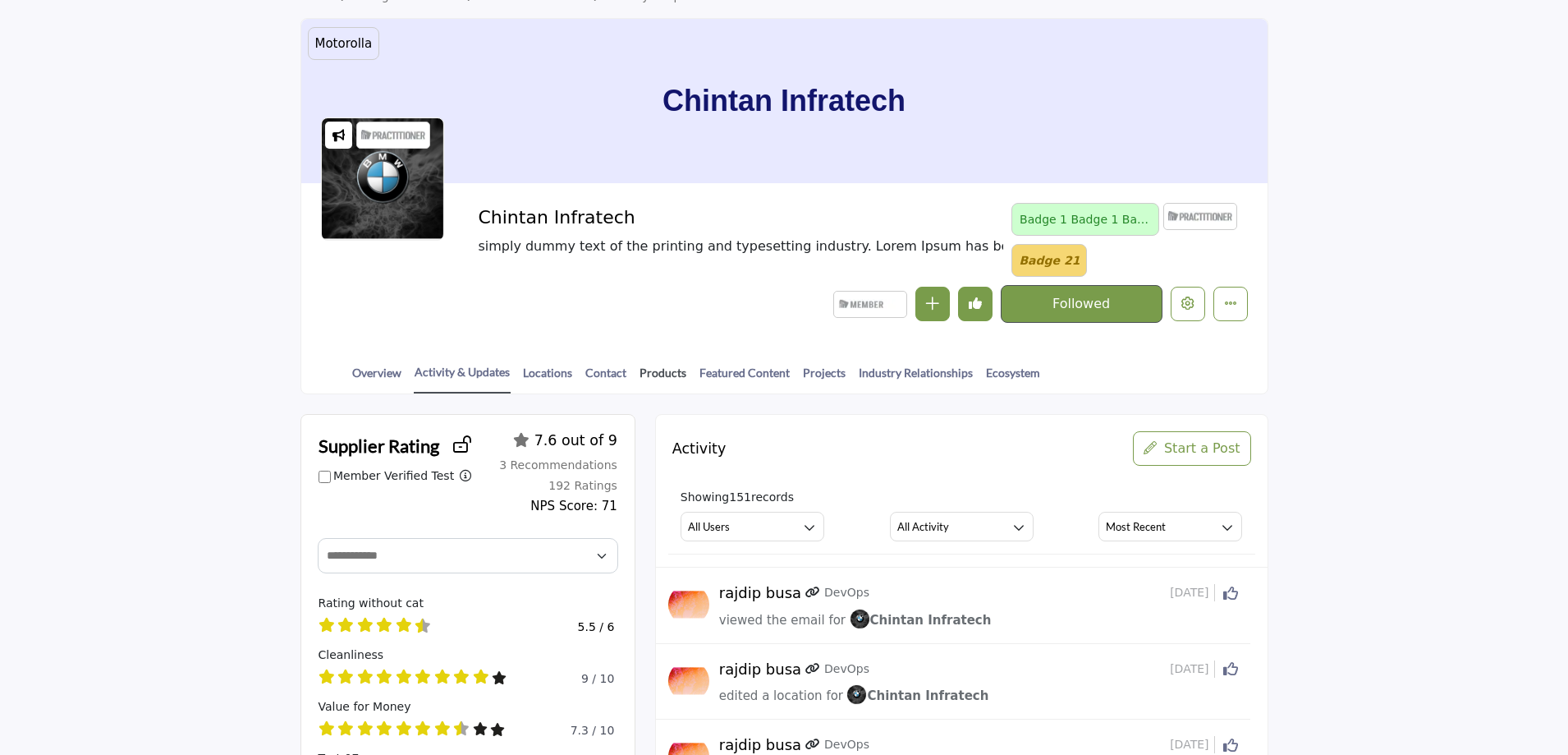
click at [660, 373] on link "Products" at bounding box center [662, 378] width 48 height 28
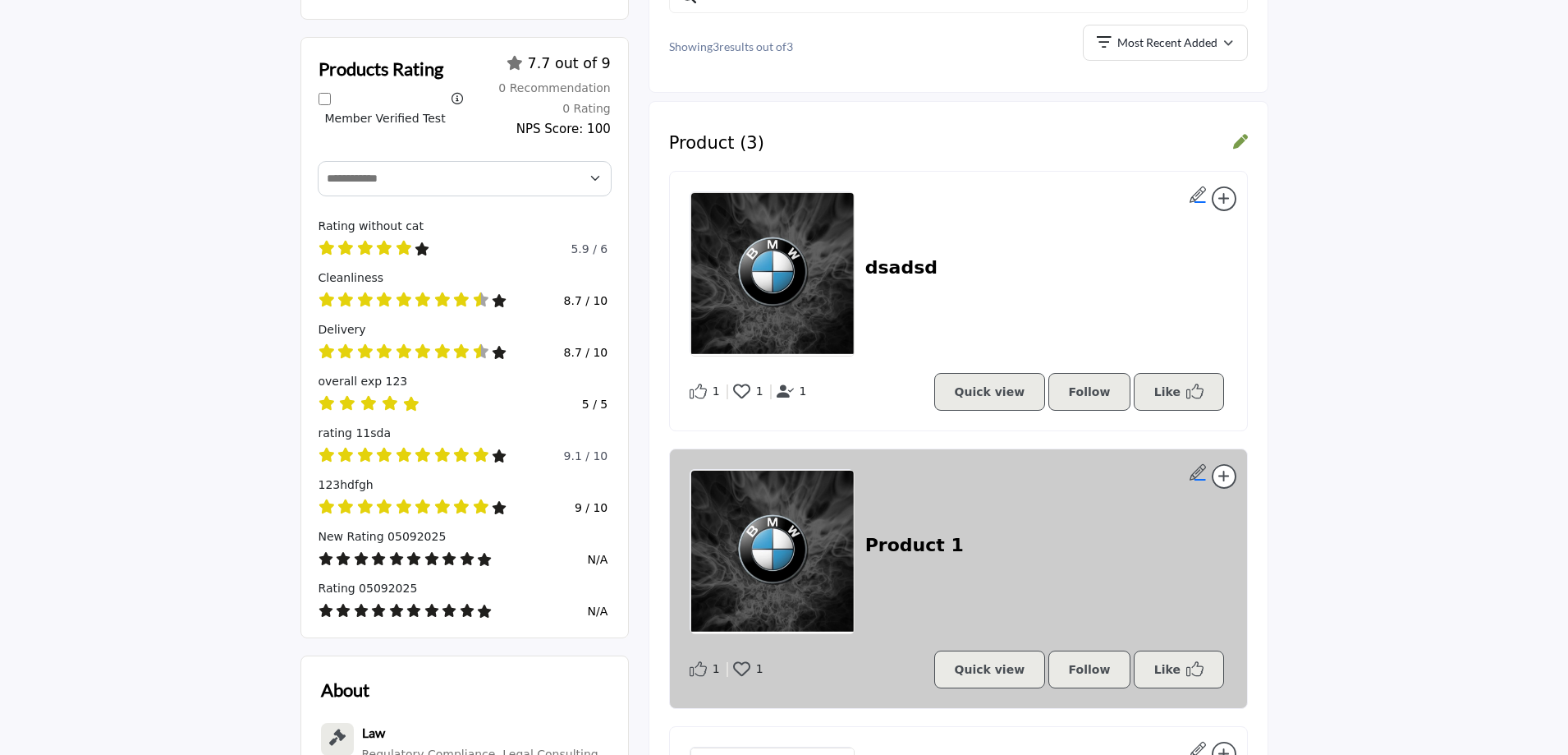
scroll to position [411, 0]
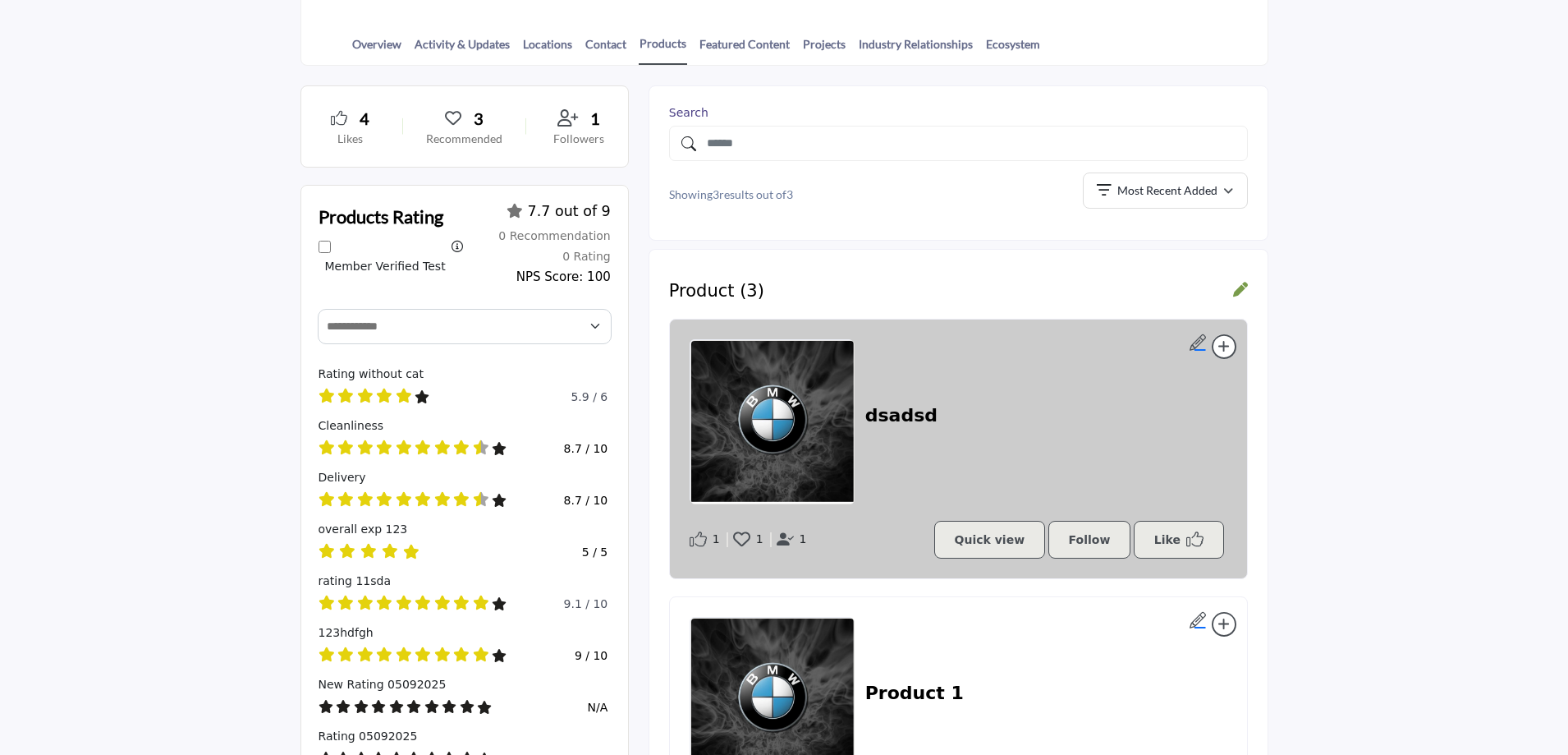
click at [896, 415] on h2 "dsadsd" at bounding box center [901, 415] width 72 height 22
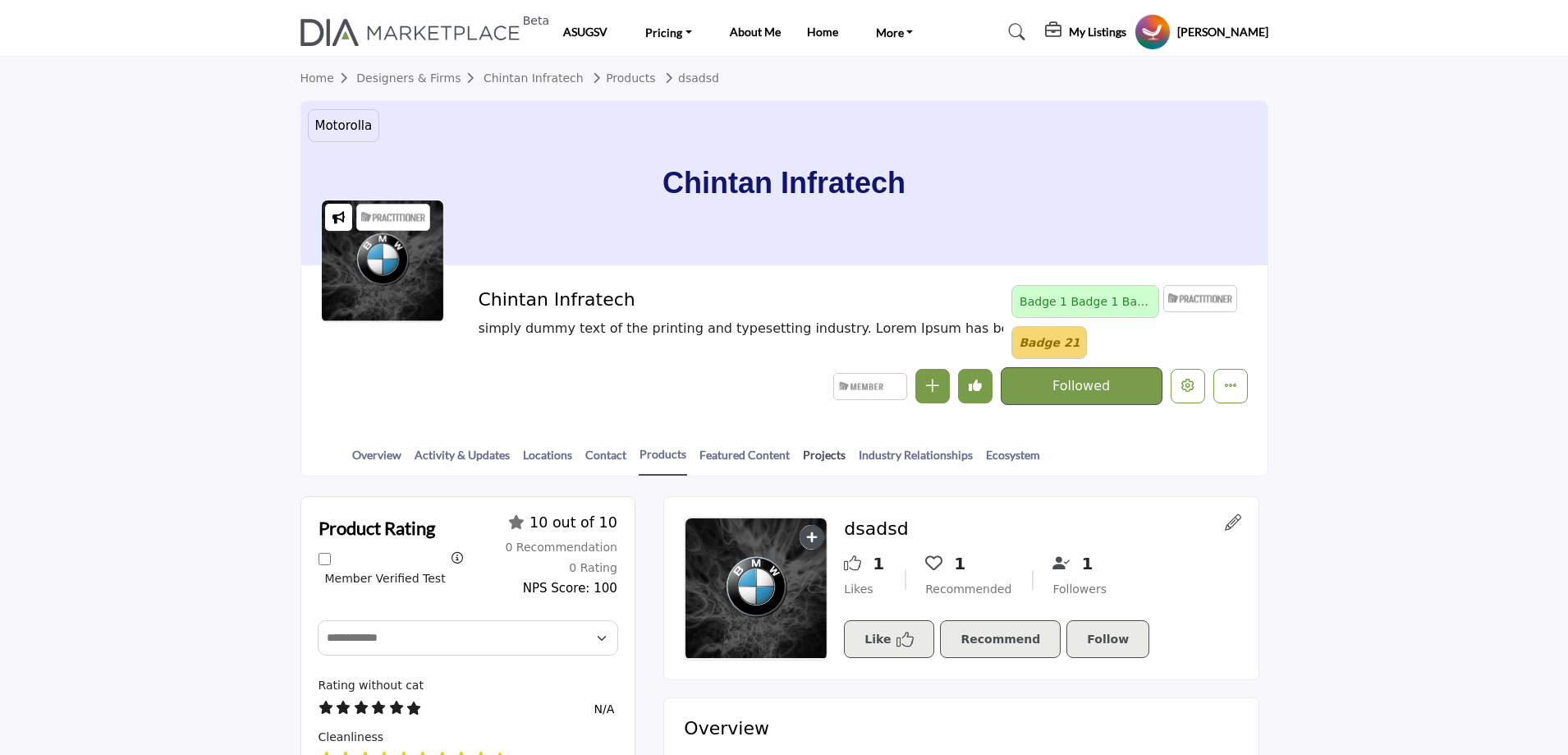
click at [812, 458] on link "Projects" at bounding box center [824, 460] width 44 height 28
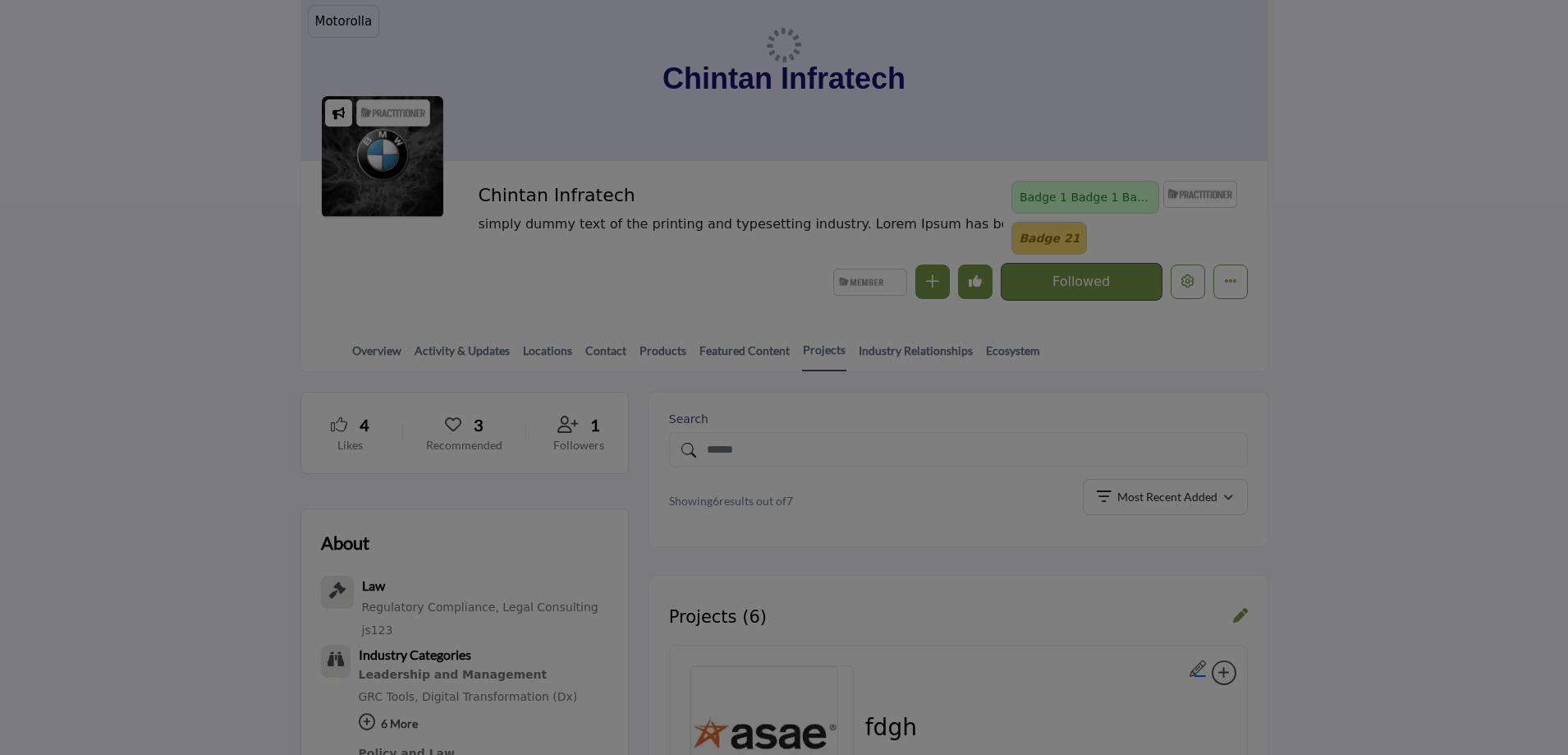
scroll to position [493, 0]
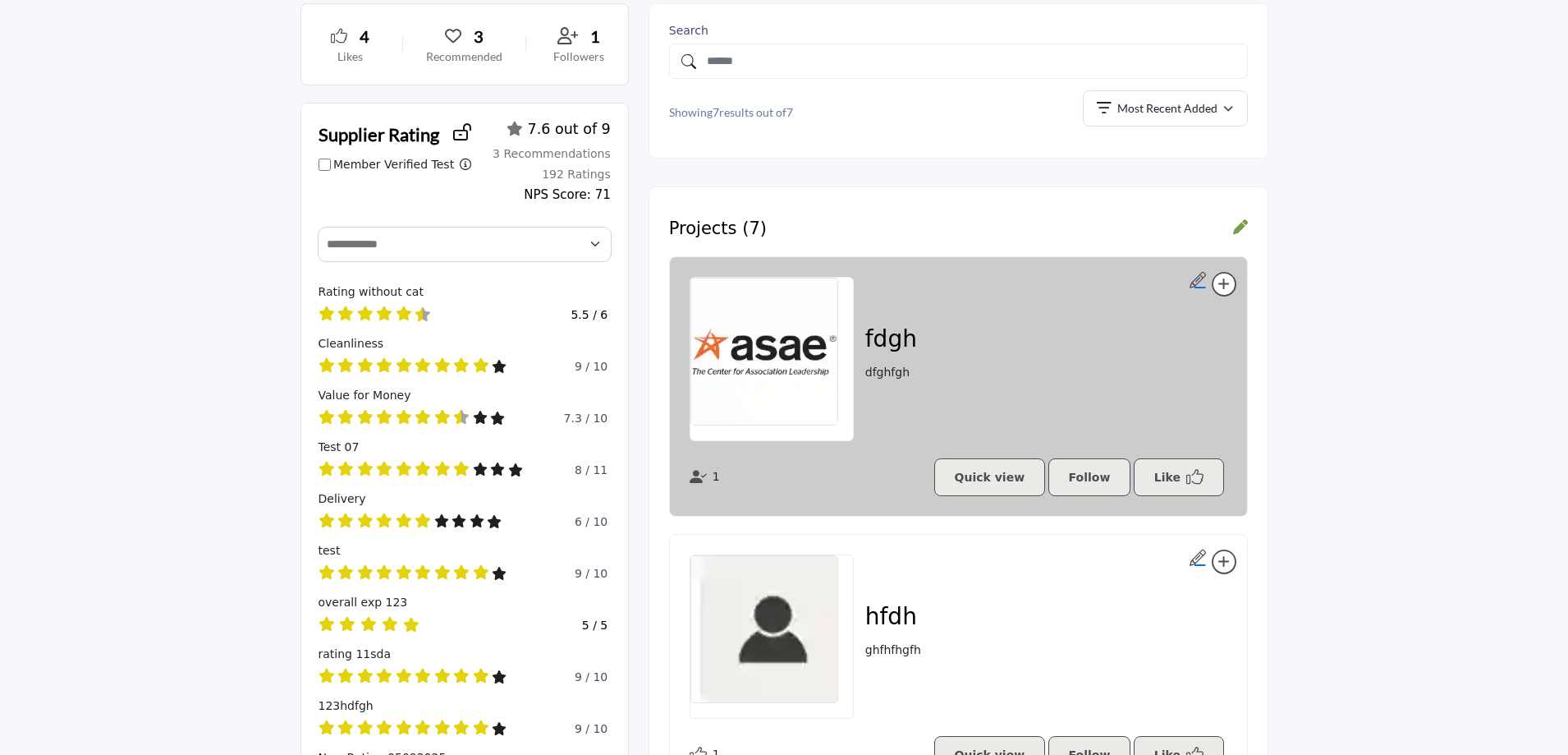
click at [887, 343] on h3 "fdgh" at bounding box center [891, 339] width 52 height 28
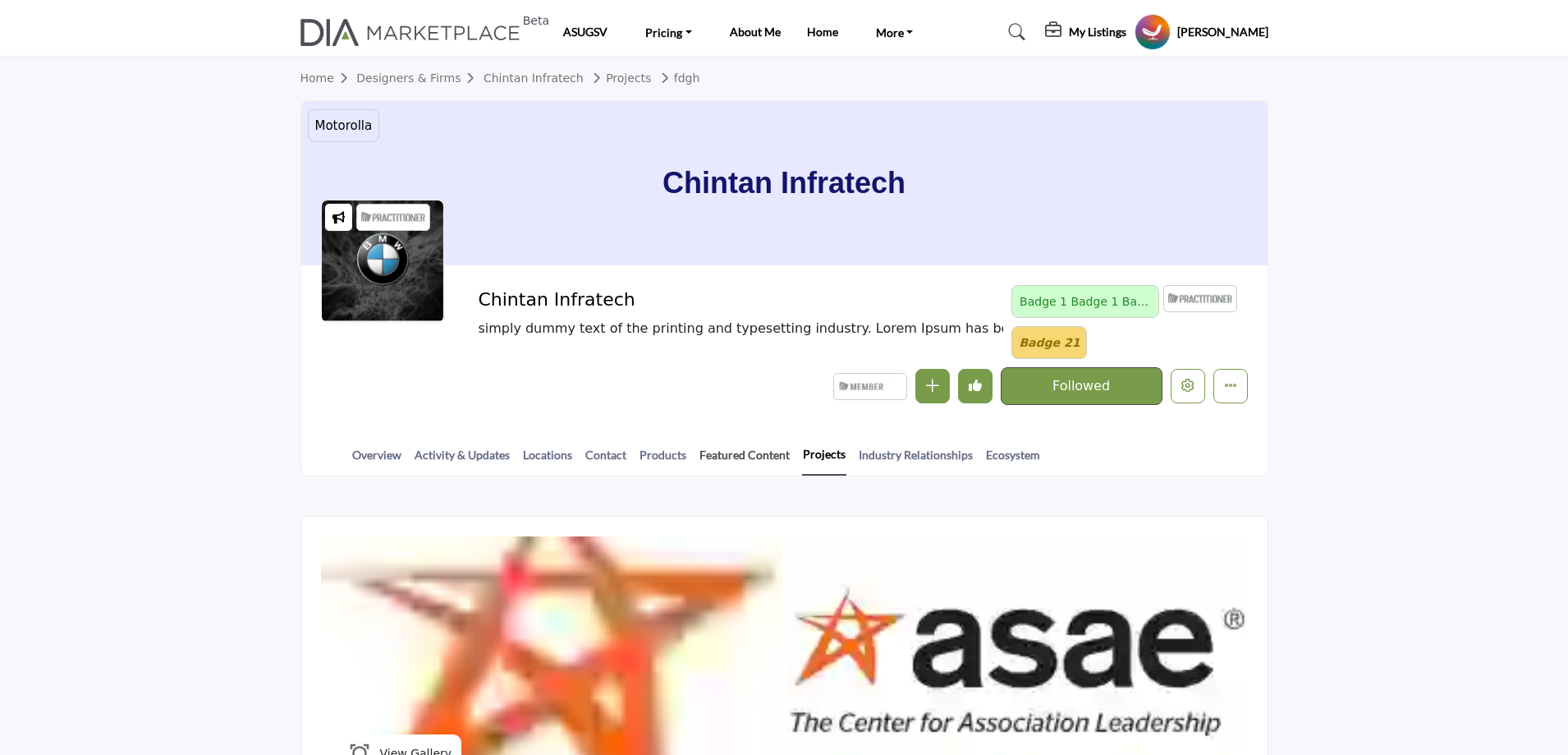
click at [733, 461] on link "Featured Content" at bounding box center [744, 460] width 92 height 28
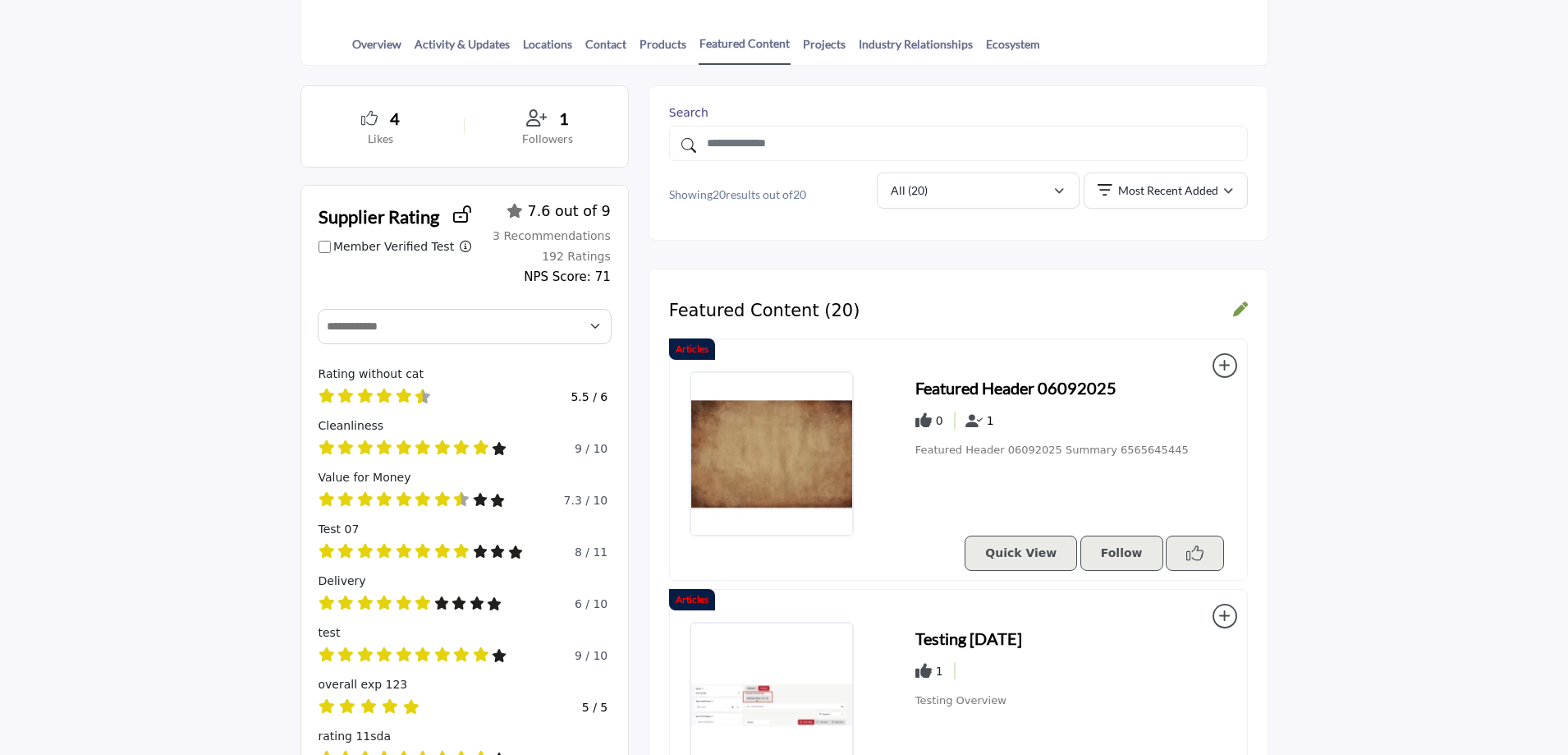
scroll to position [411, 0]
click at [944, 392] on h3 "Featured Header 06092025" at bounding box center [1015, 387] width 201 height 25
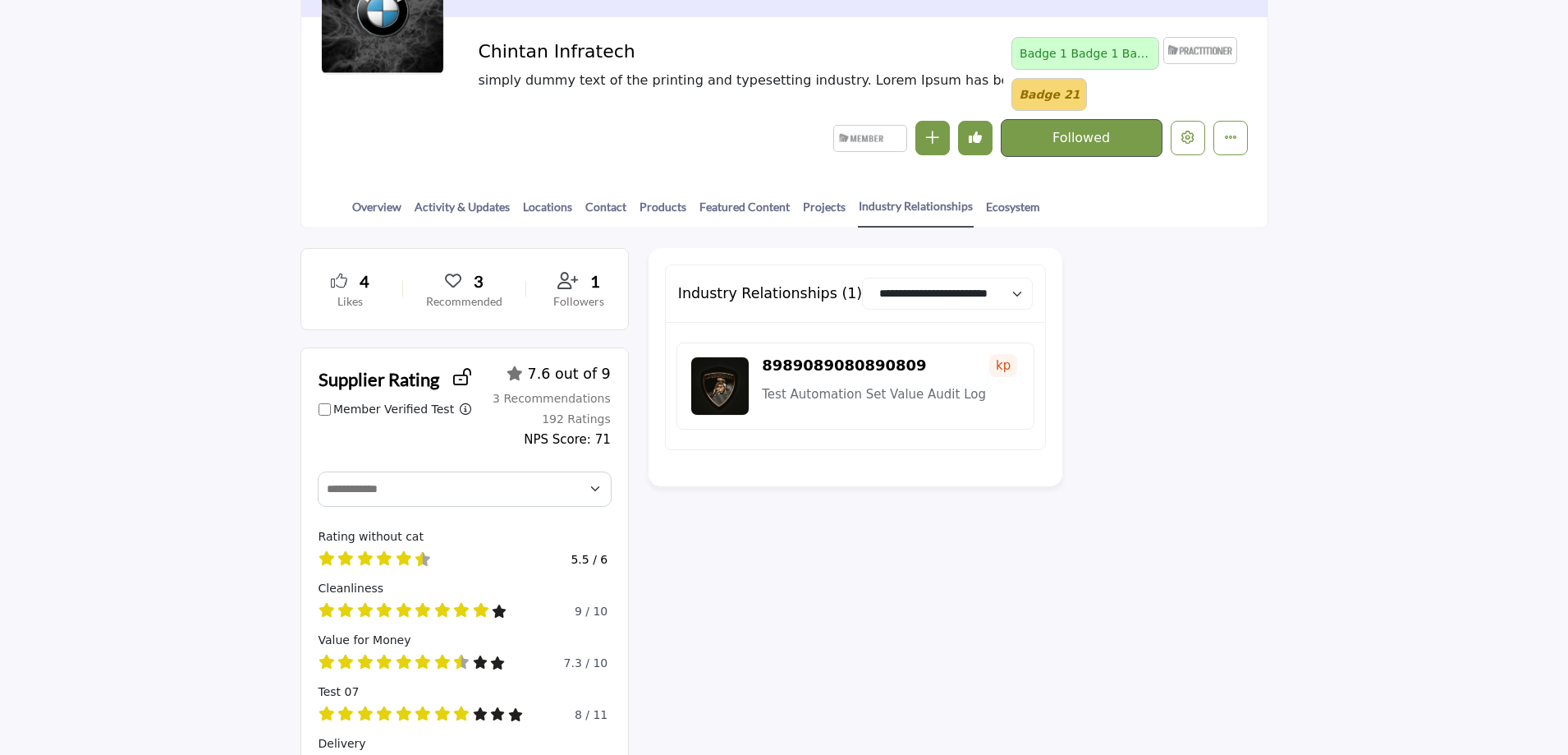
scroll to position [247, 0]
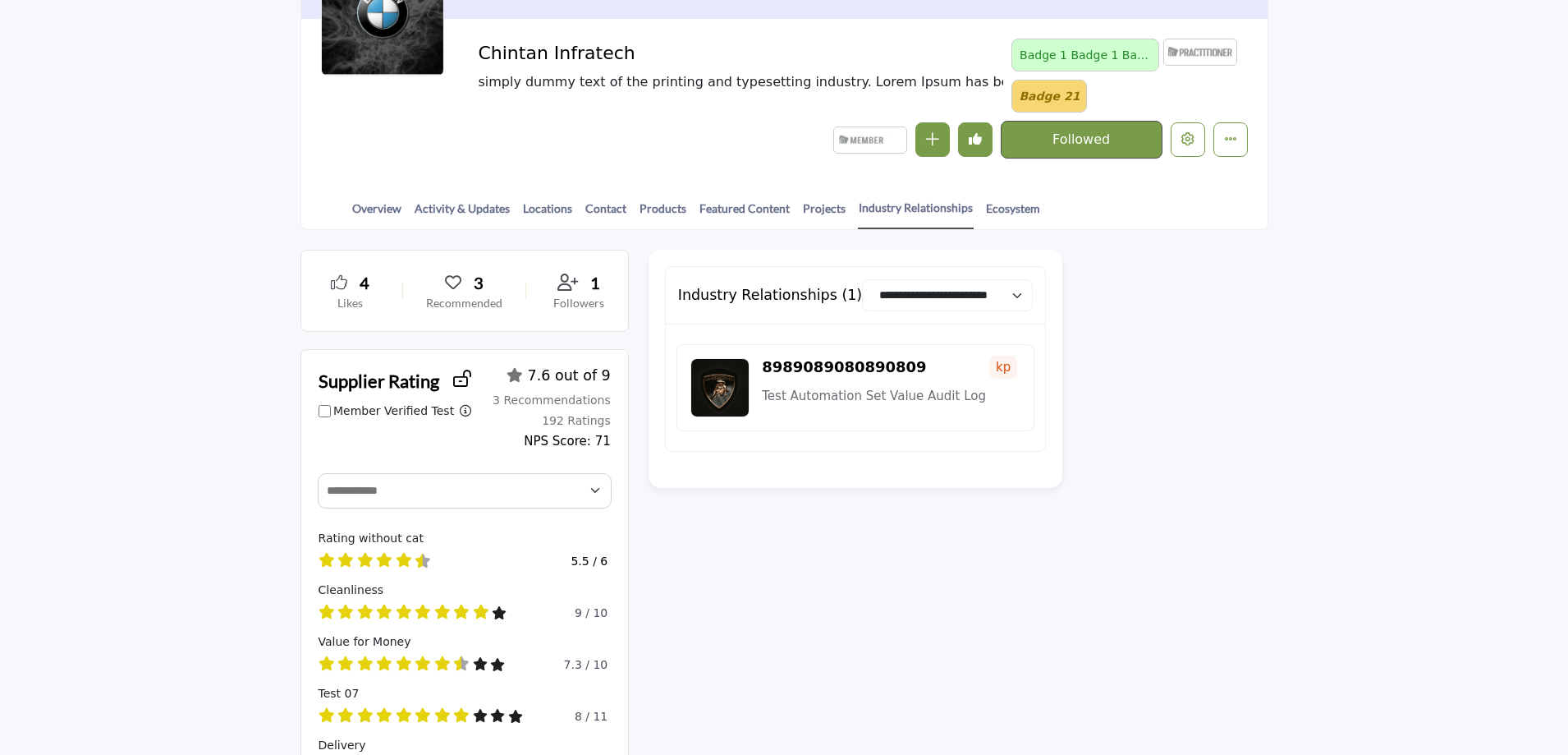
click at [726, 386] on img at bounding box center [719, 387] width 60 height 60
click at [972, 303] on select "**********" at bounding box center [947, 295] width 171 height 32
click at [1006, 206] on link "Ecosystem" at bounding box center [1013, 213] width 56 height 28
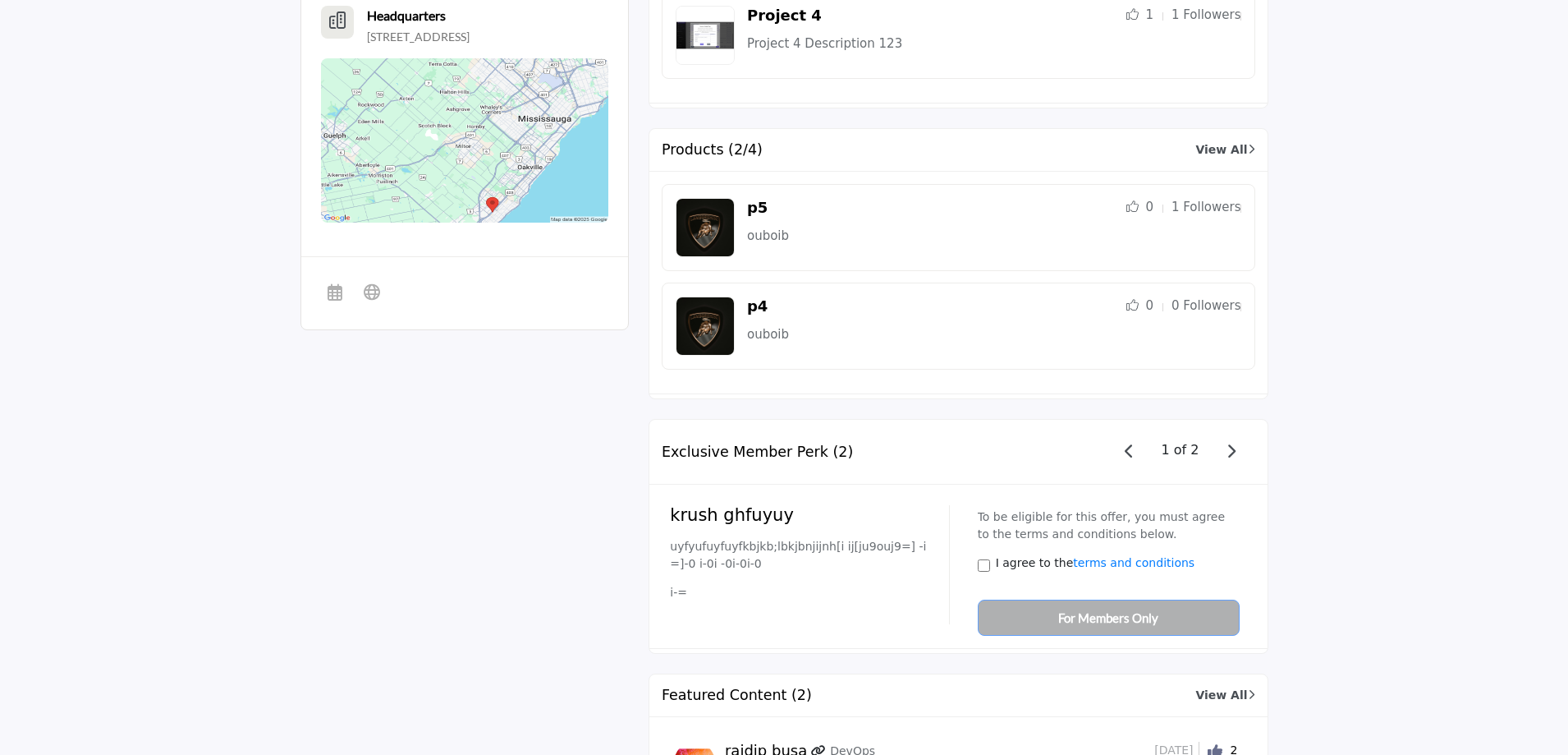
scroll to position [1232, 0]
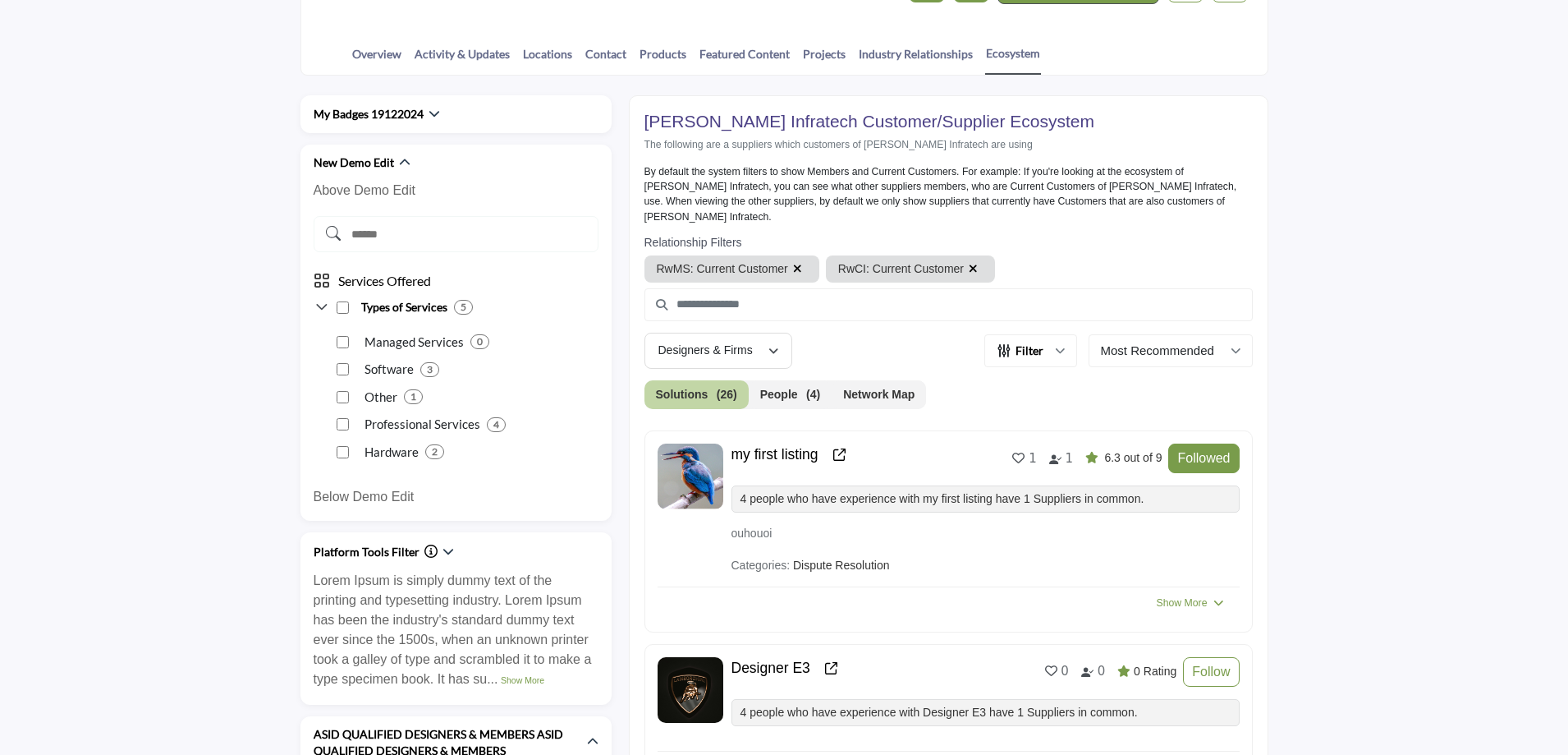
scroll to position [164, 0]
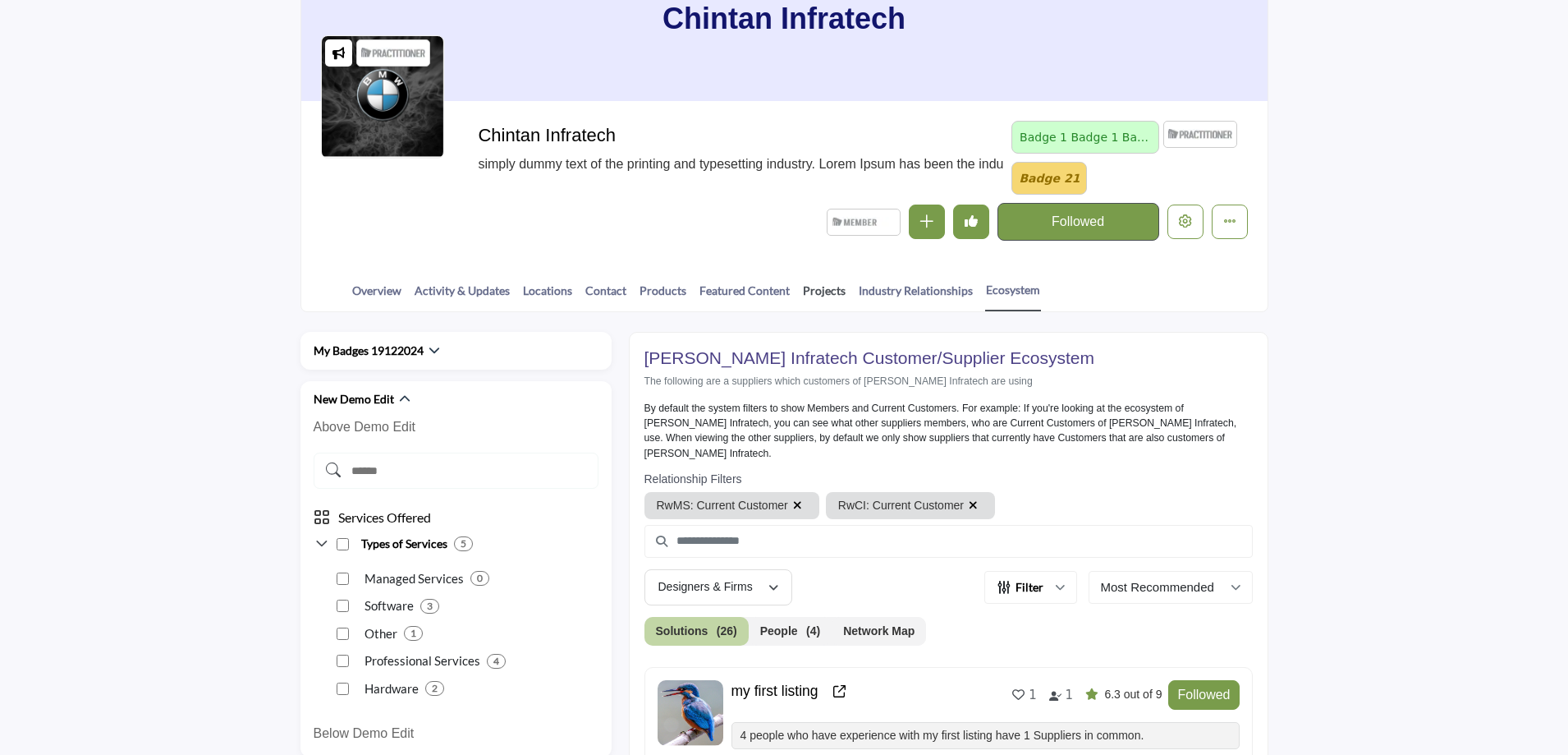
click at [824, 289] on link "Projects" at bounding box center [824, 295] width 44 height 28
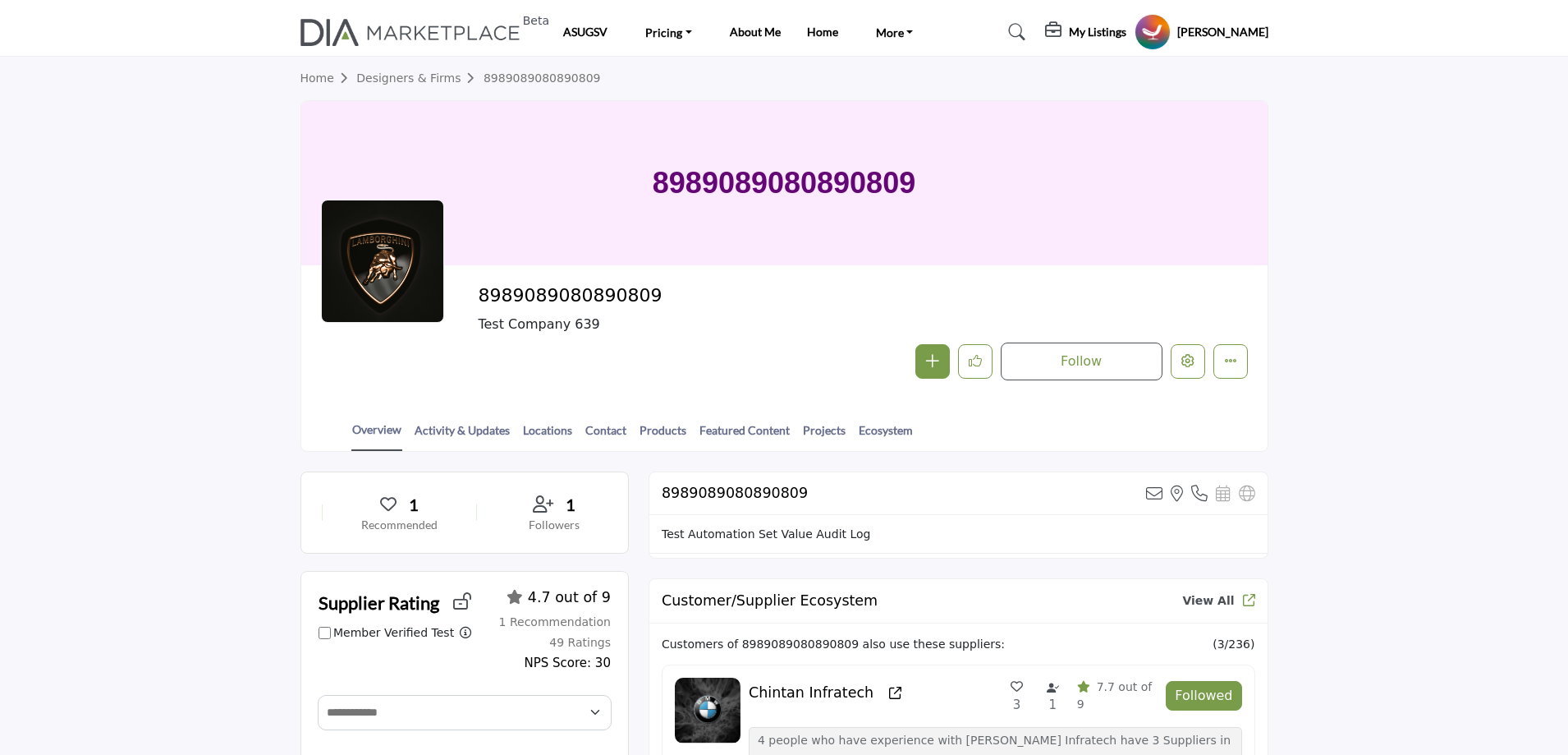
scroll to position [1232, 0]
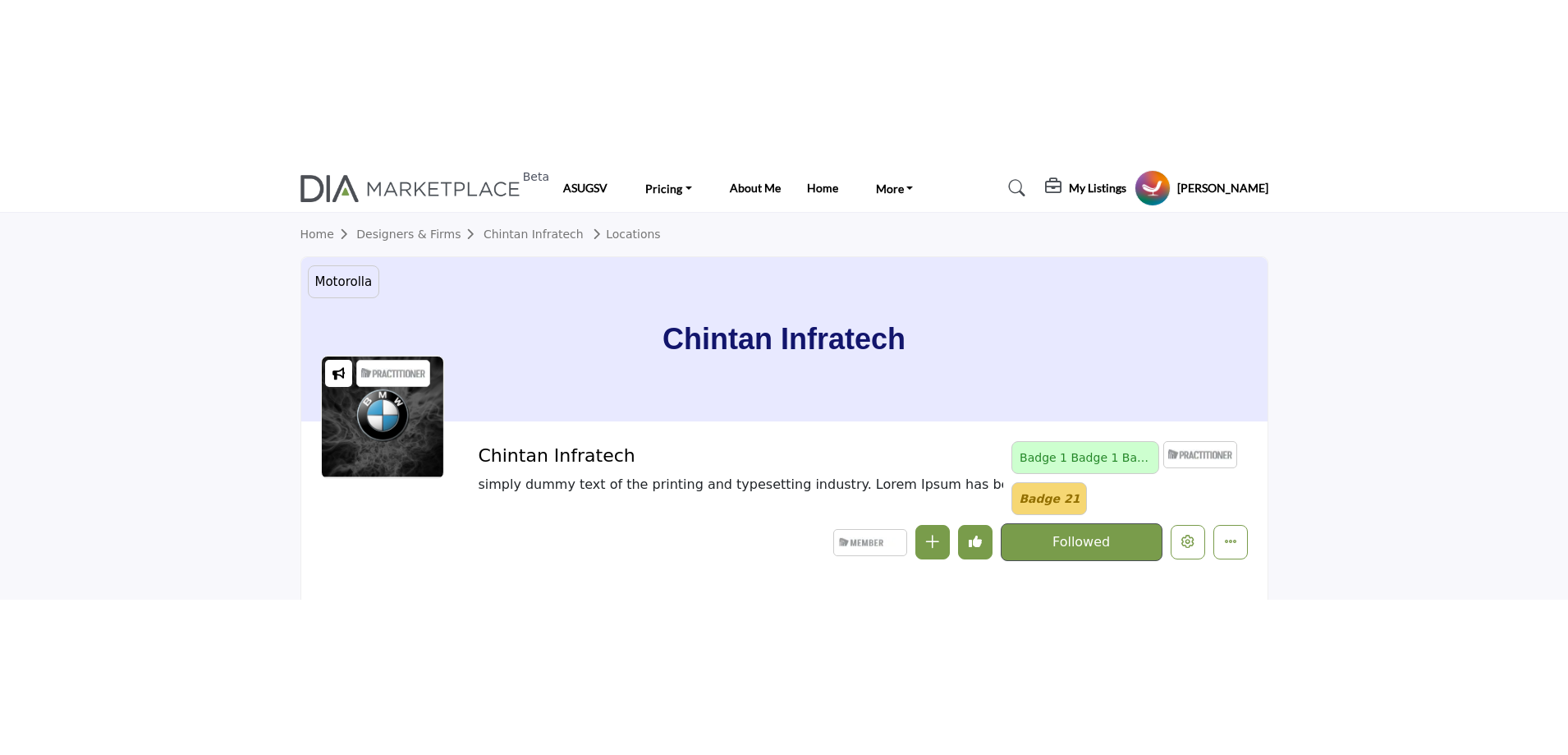
scroll to position [247, 0]
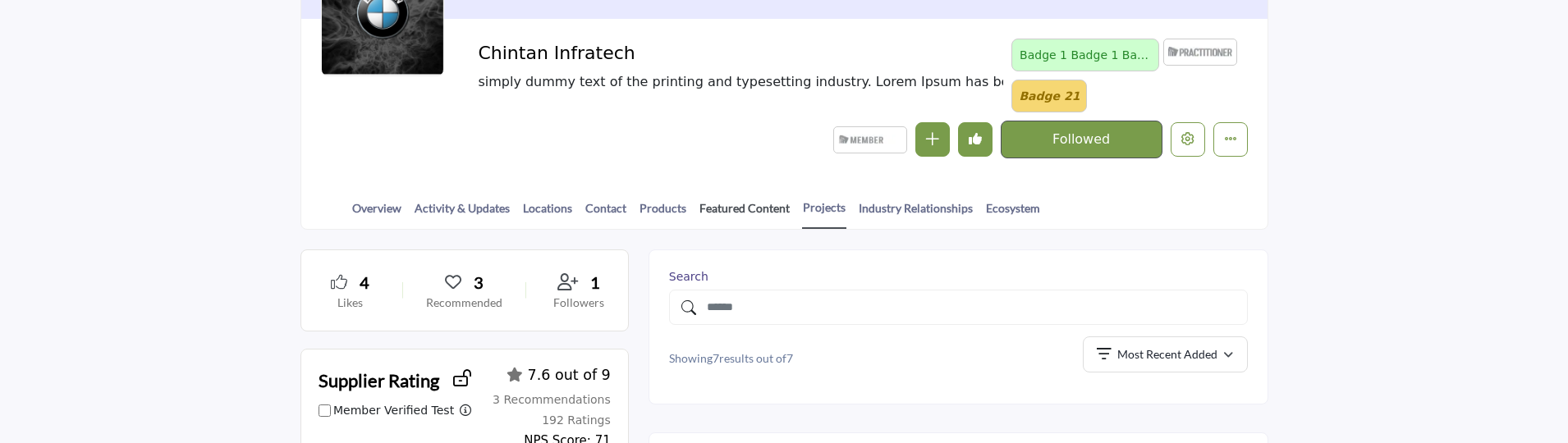
click at [731, 209] on link "Featured Content" at bounding box center [744, 213] width 92 height 28
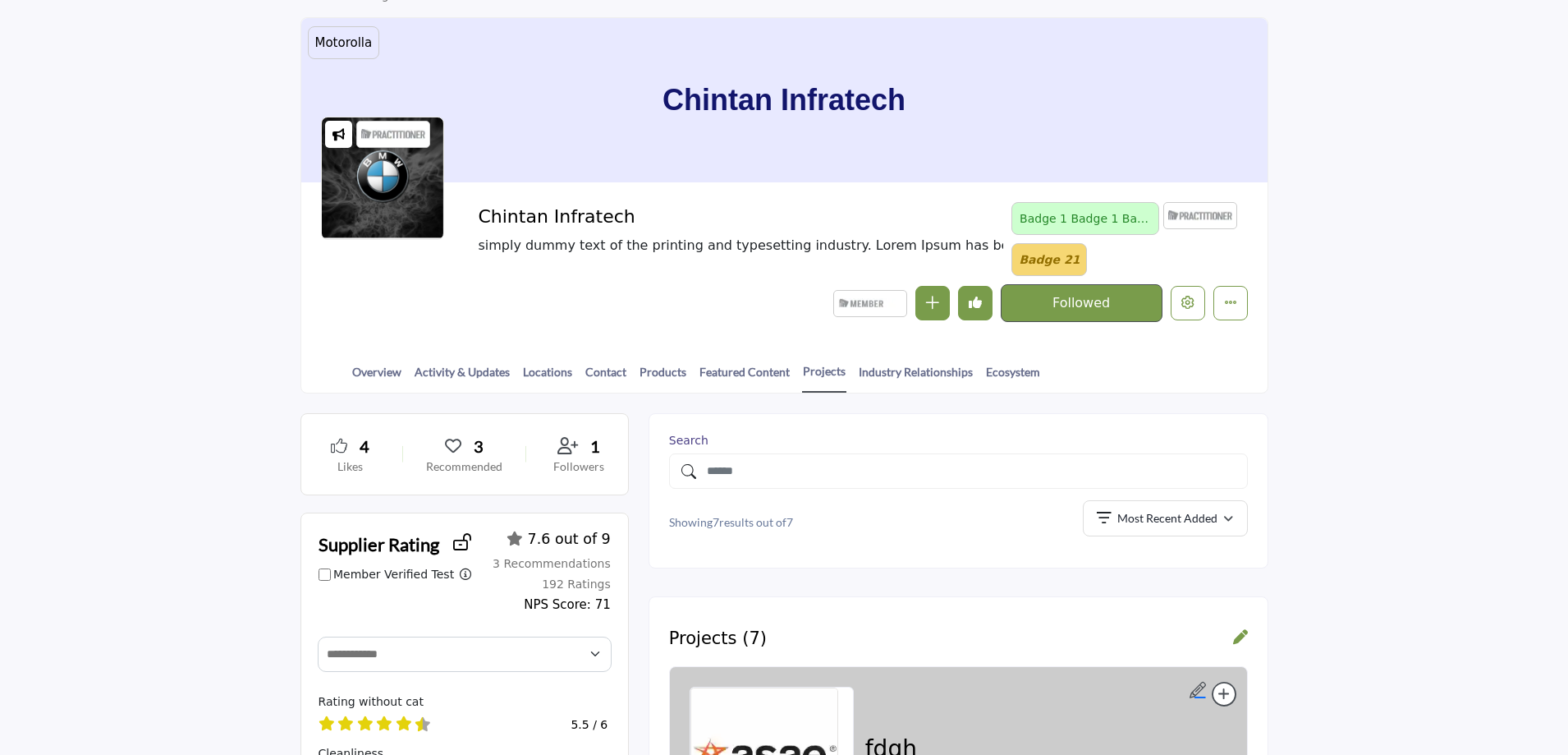
scroll to position [82, 0]
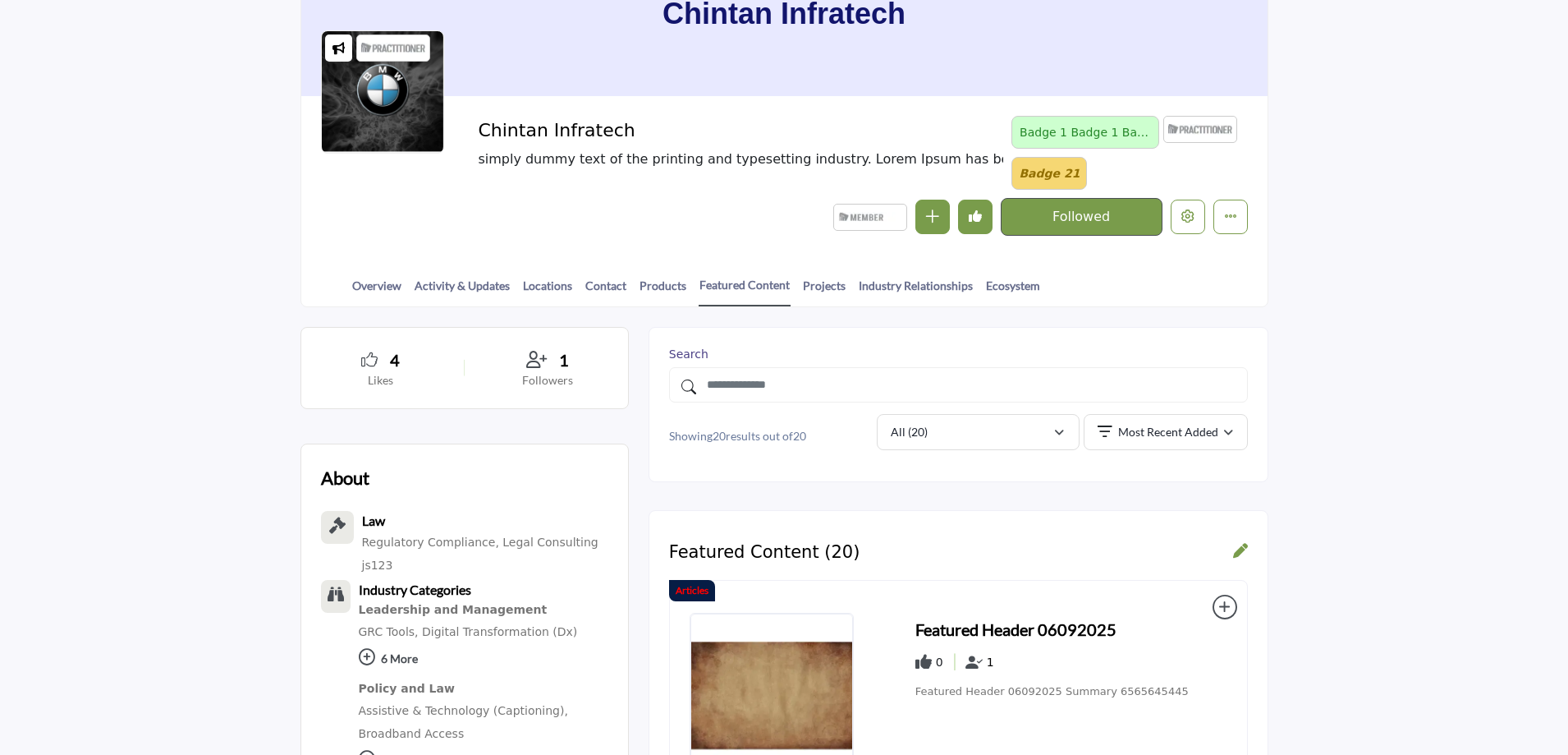
scroll to position [329, 0]
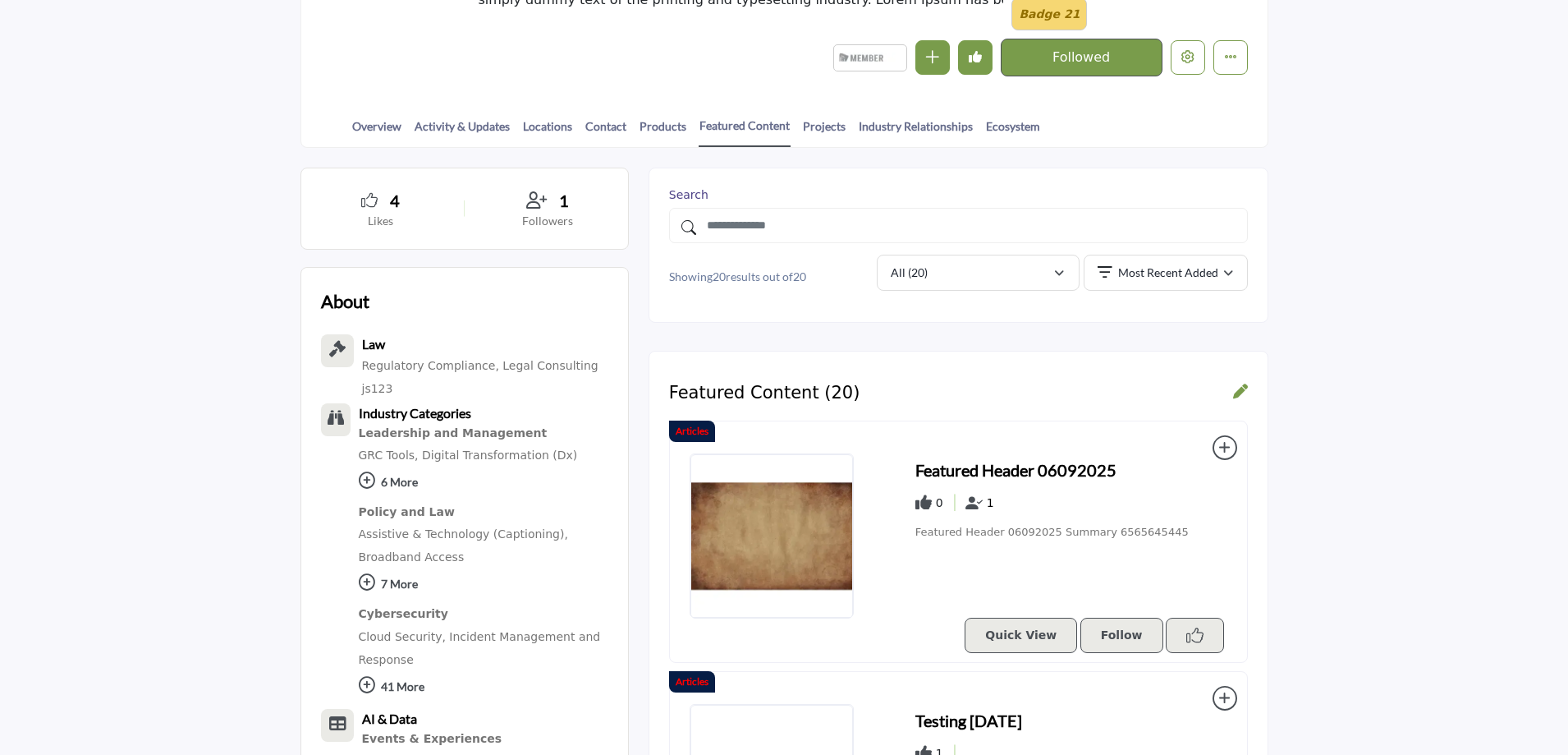
click at [976, 468] on h3 "Featured Header 06092025" at bounding box center [1015, 469] width 201 height 25
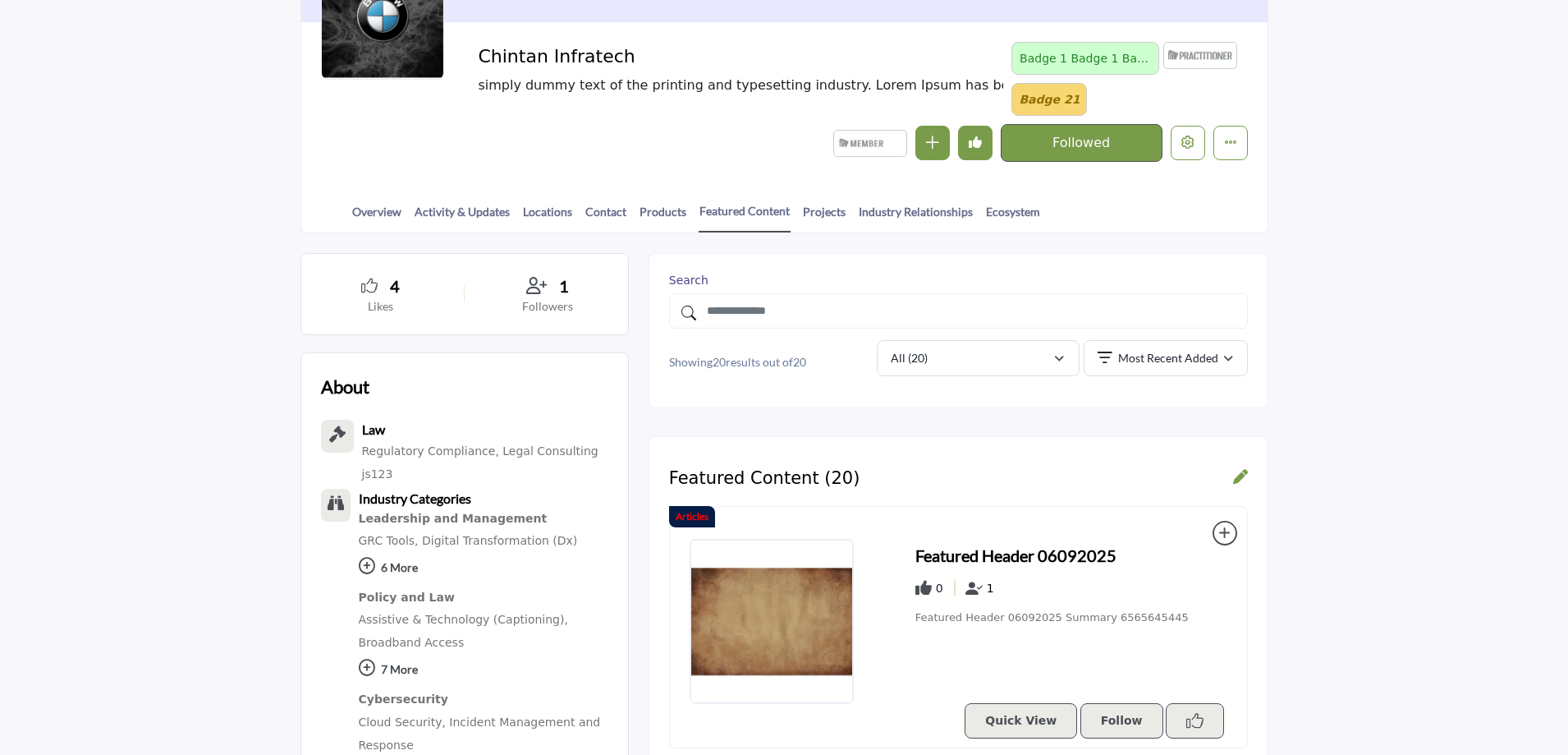
scroll to position [0, 0]
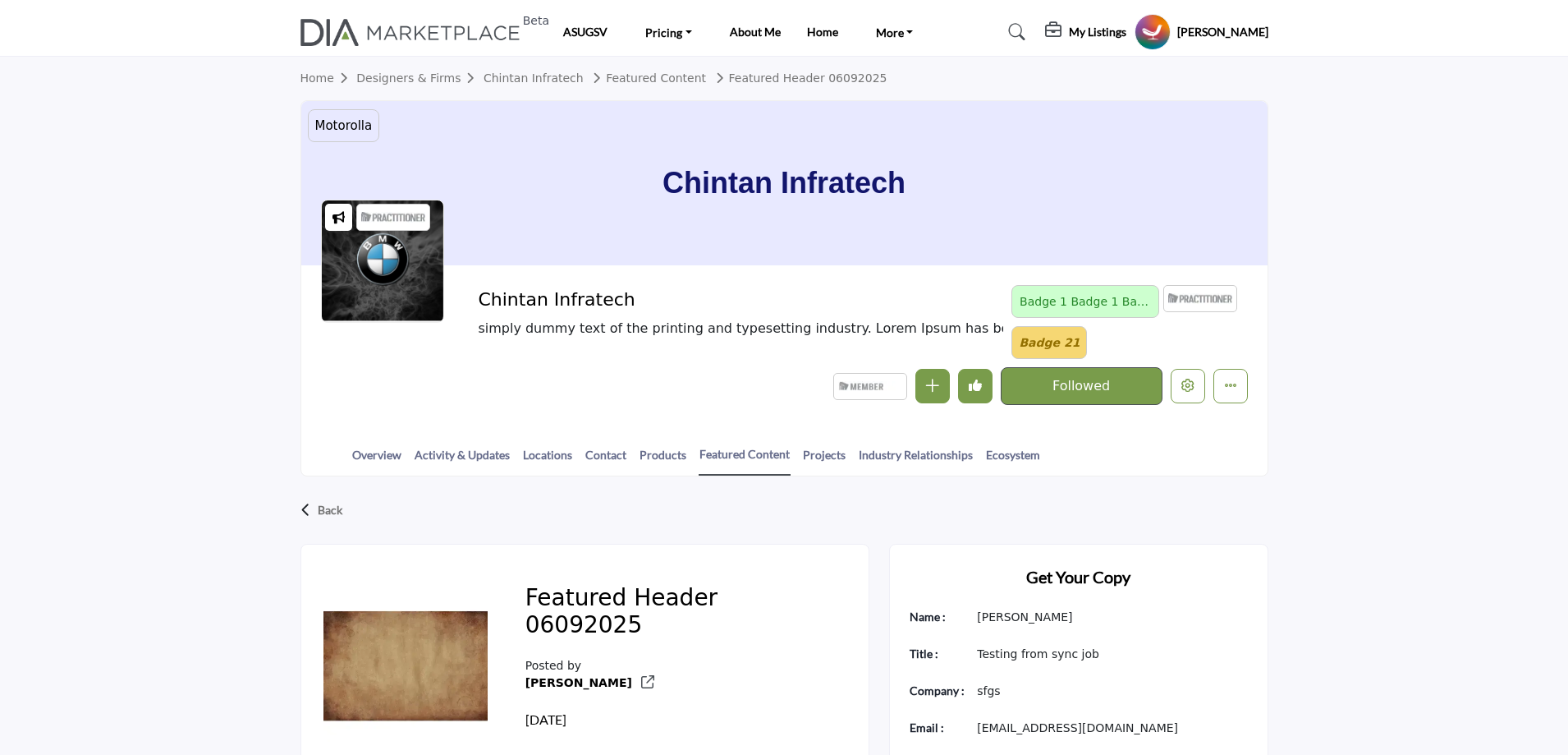
click at [787, 77] on link "Featured Header 06092025" at bounding box center [799, 78] width 178 height 13
click at [788, 78] on link "Featured Header 06092025" at bounding box center [799, 78] width 178 height 13
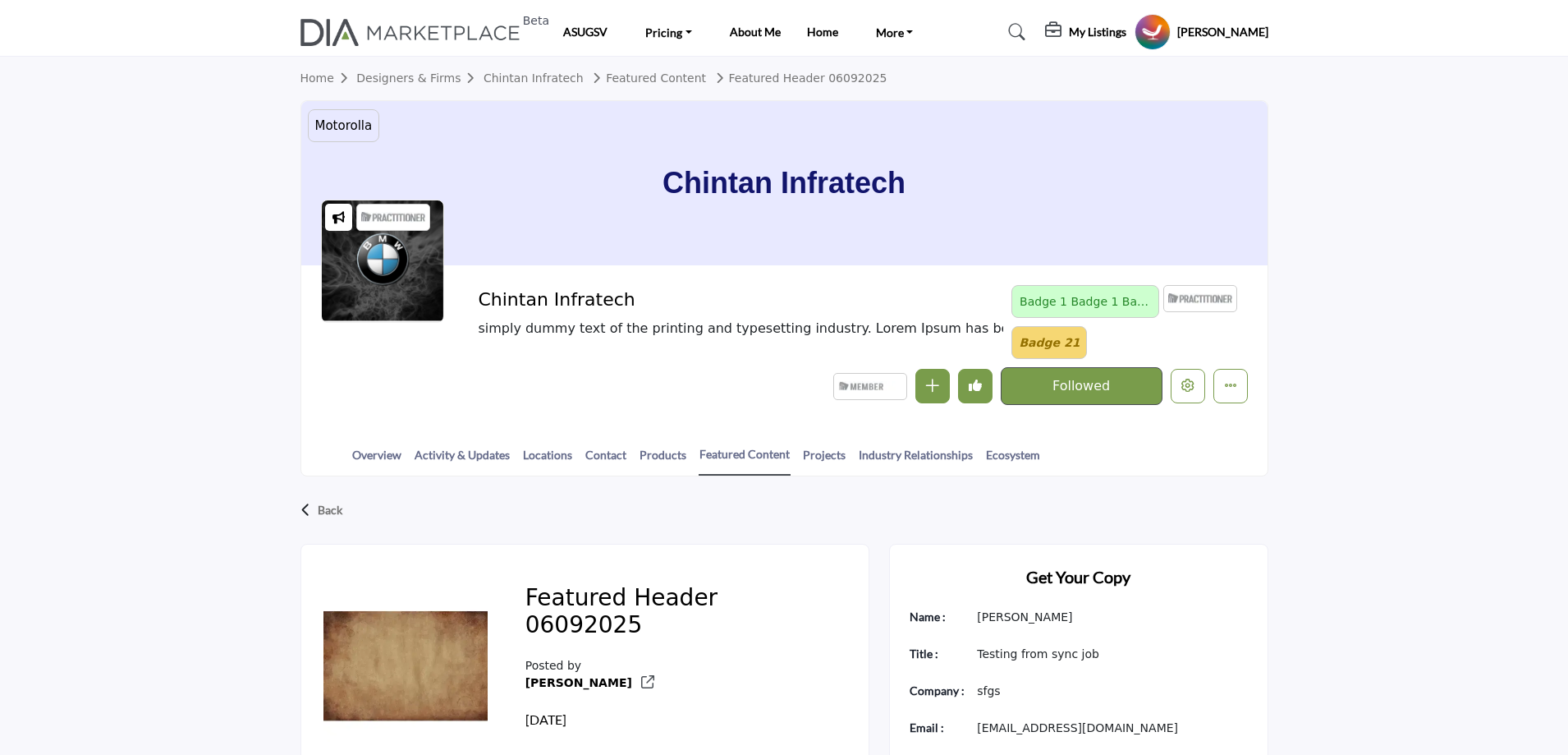
click at [788, 78] on link "Featured Header 06092025" at bounding box center [799, 78] width 178 height 13
click at [840, 78] on link "Featured Header 06092025" at bounding box center [799, 78] width 178 height 13
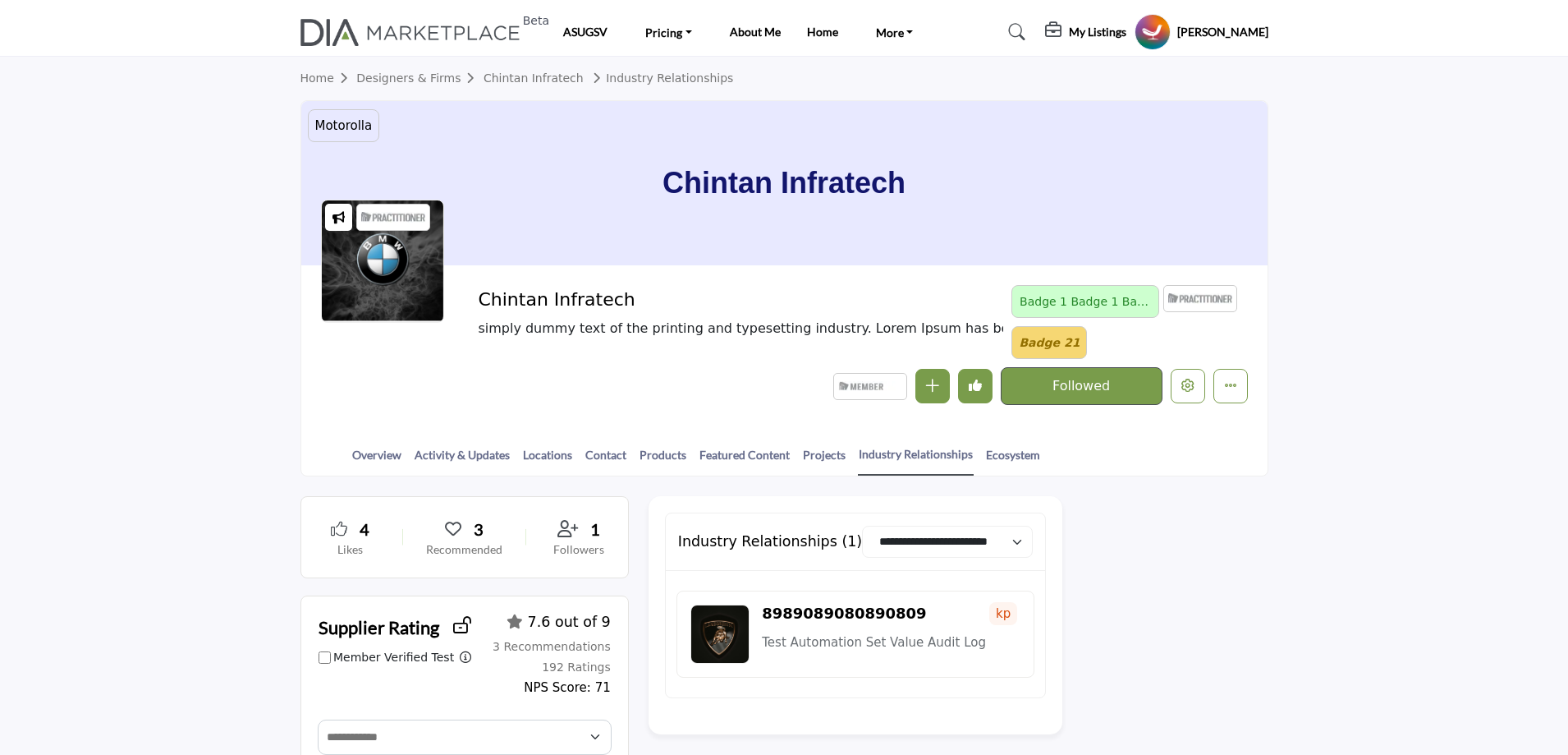
click at [416, 79] on link "Designers & Firms" at bounding box center [420, 78] width 128 height 13
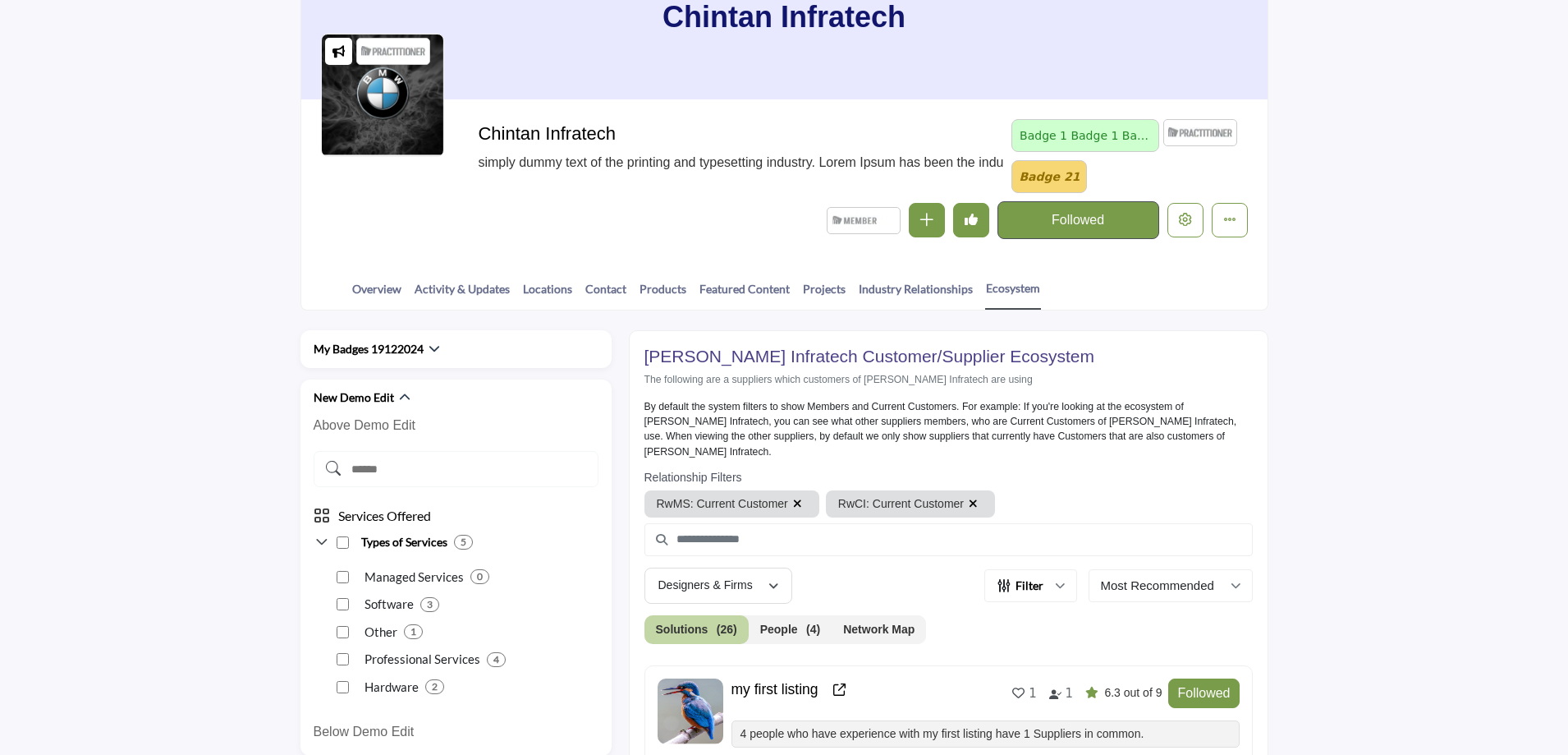
scroll to position [164, 0]
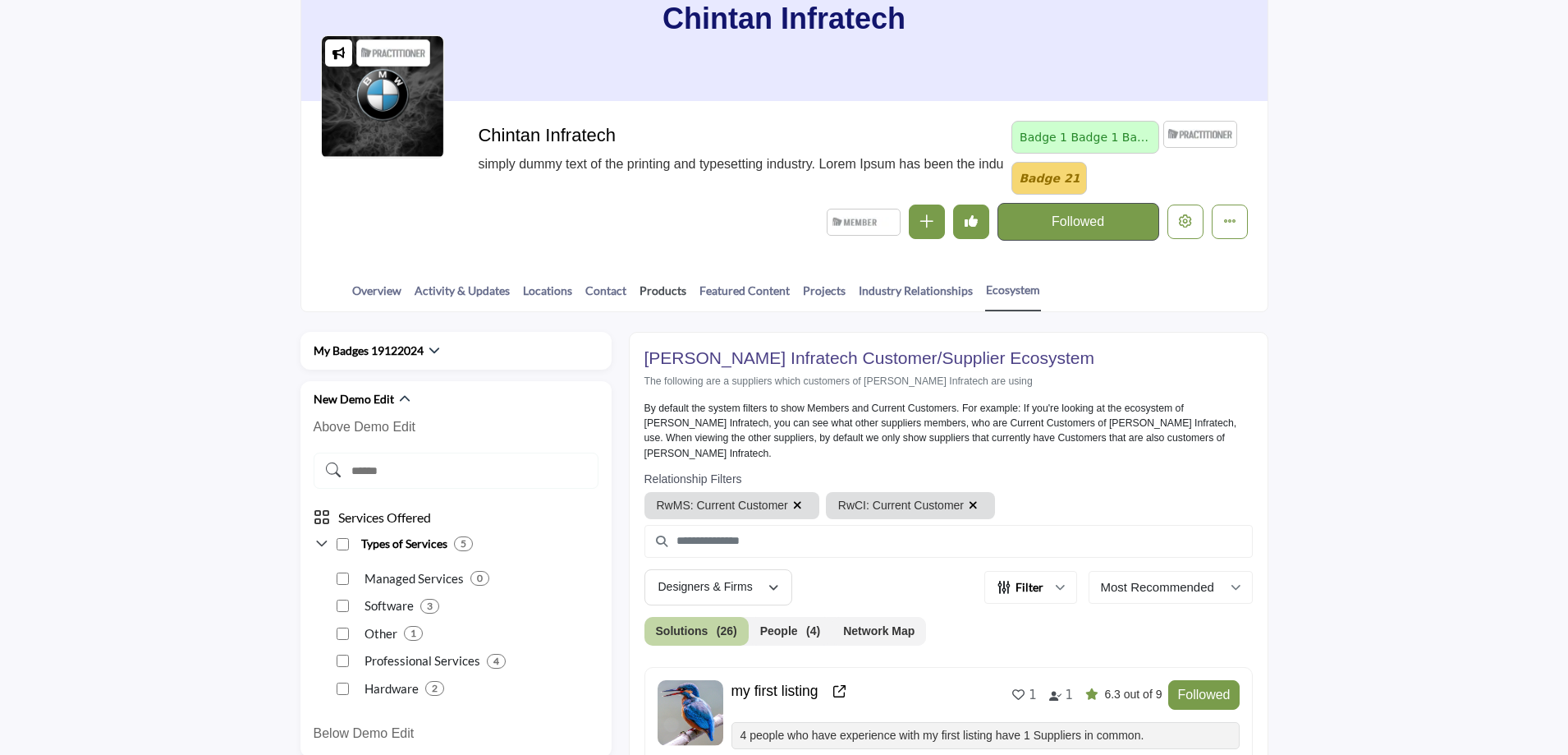
click at [660, 293] on link "Products" at bounding box center [662, 295] width 48 height 28
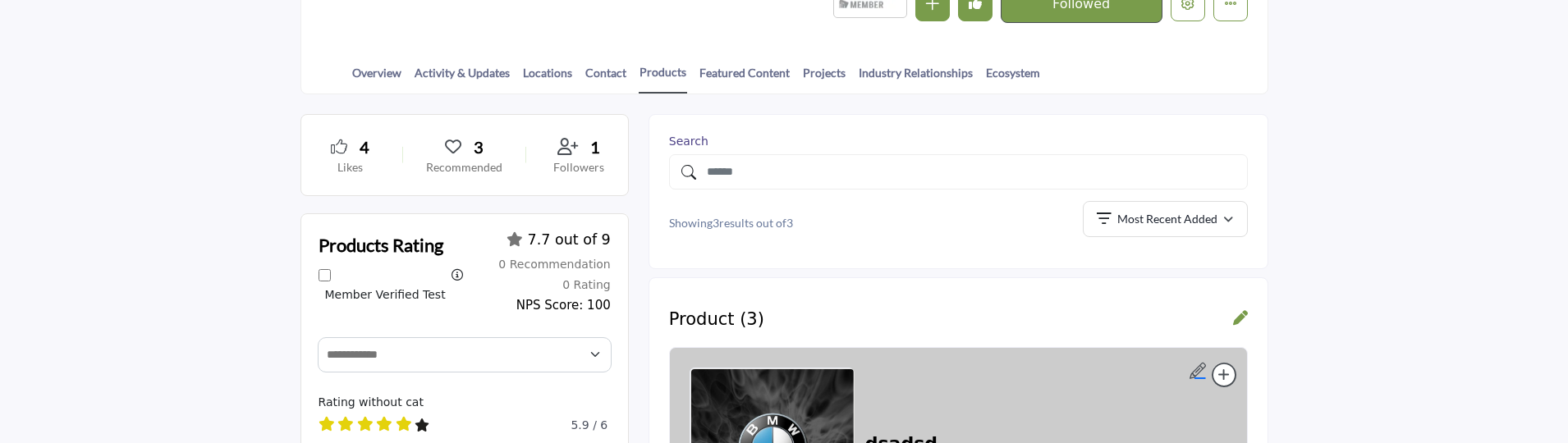
scroll to position [410, 0]
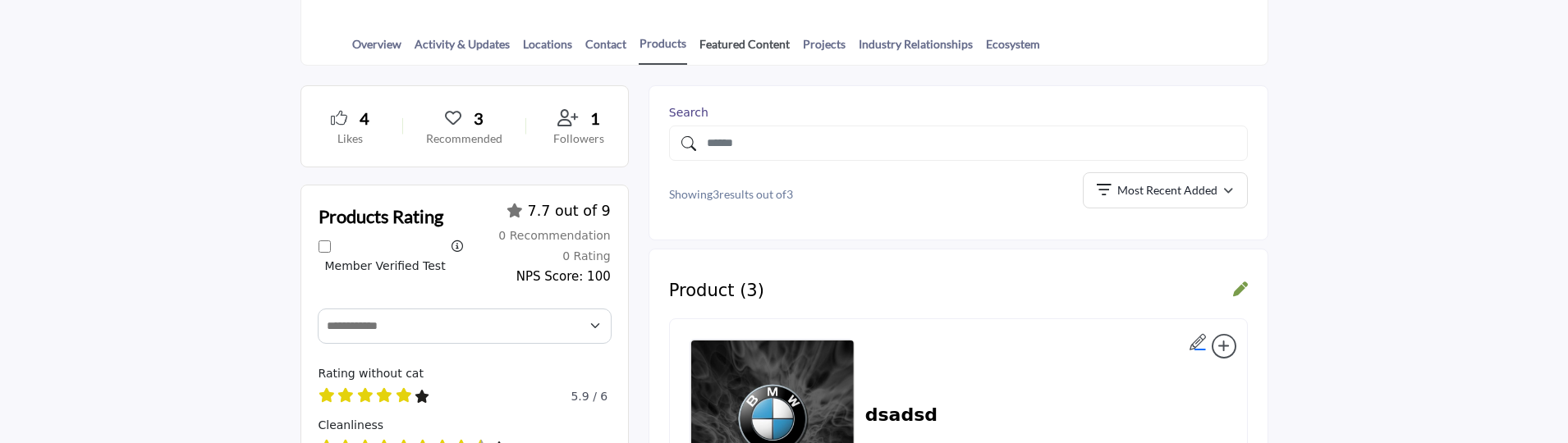
click at [728, 45] on link "Featured Content" at bounding box center [744, 49] width 92 height 28
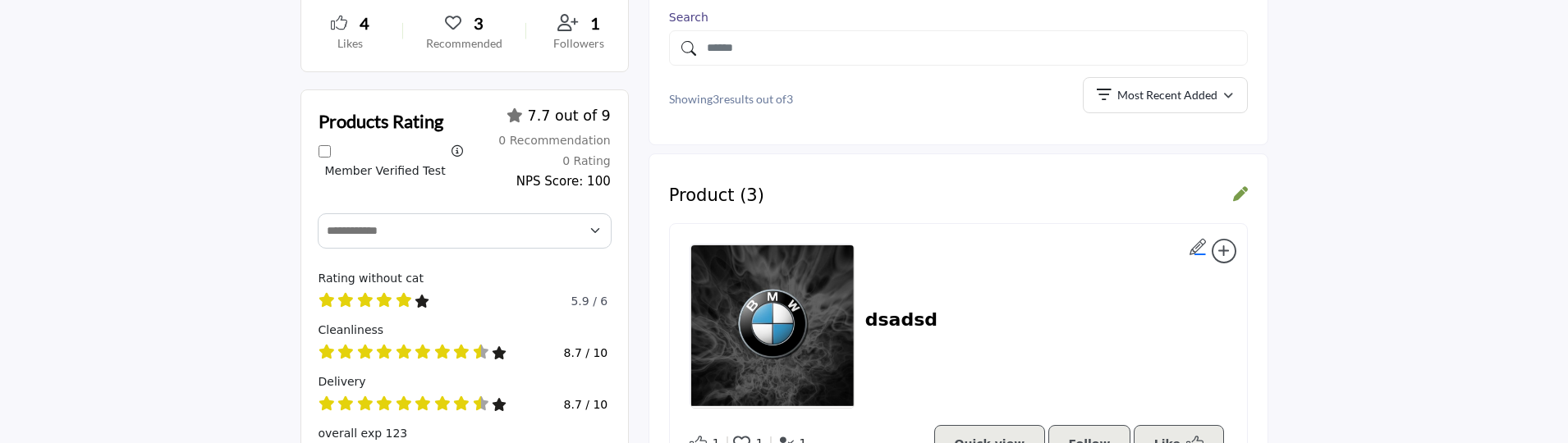
scroll to position [492, 0]
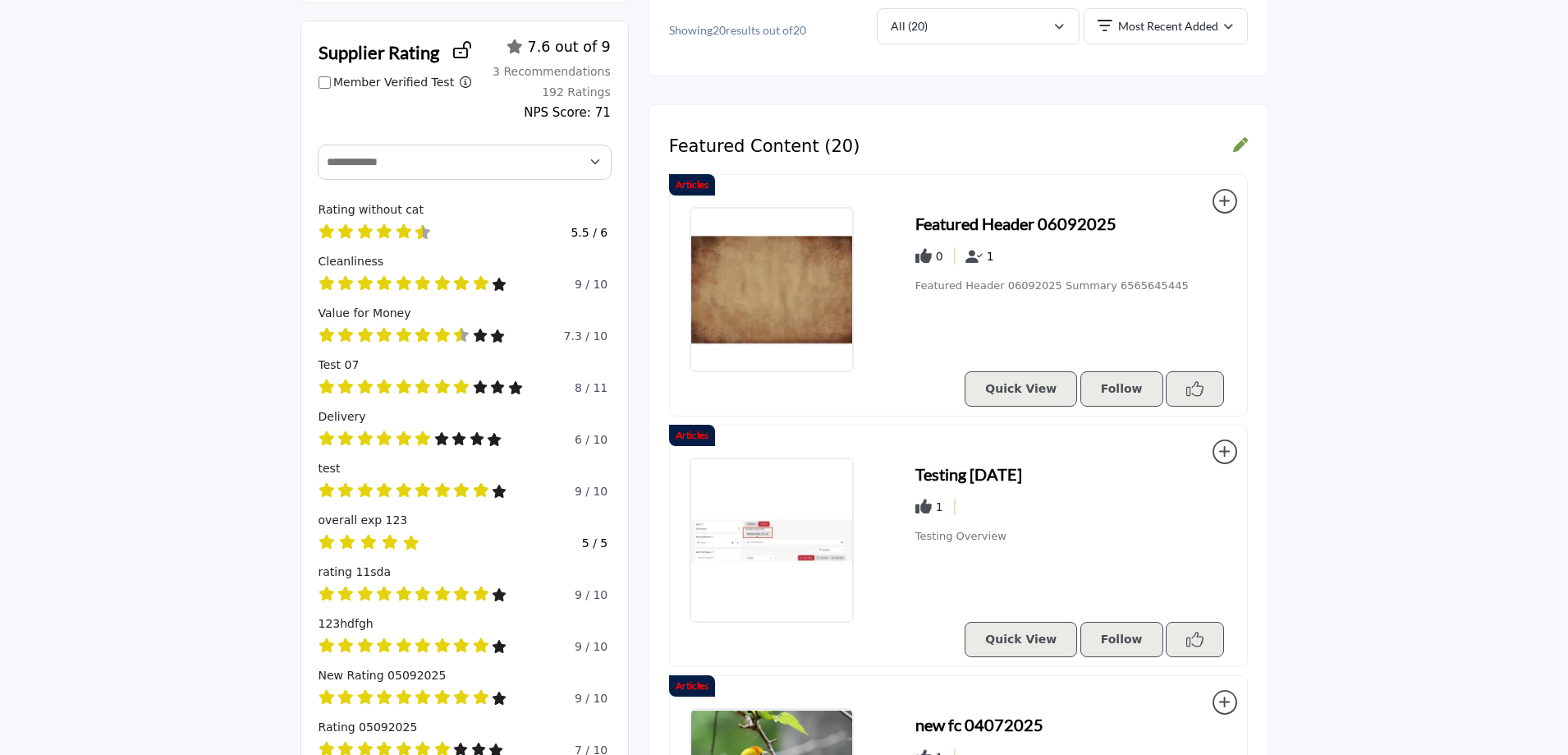
scroll to position [164, 0]
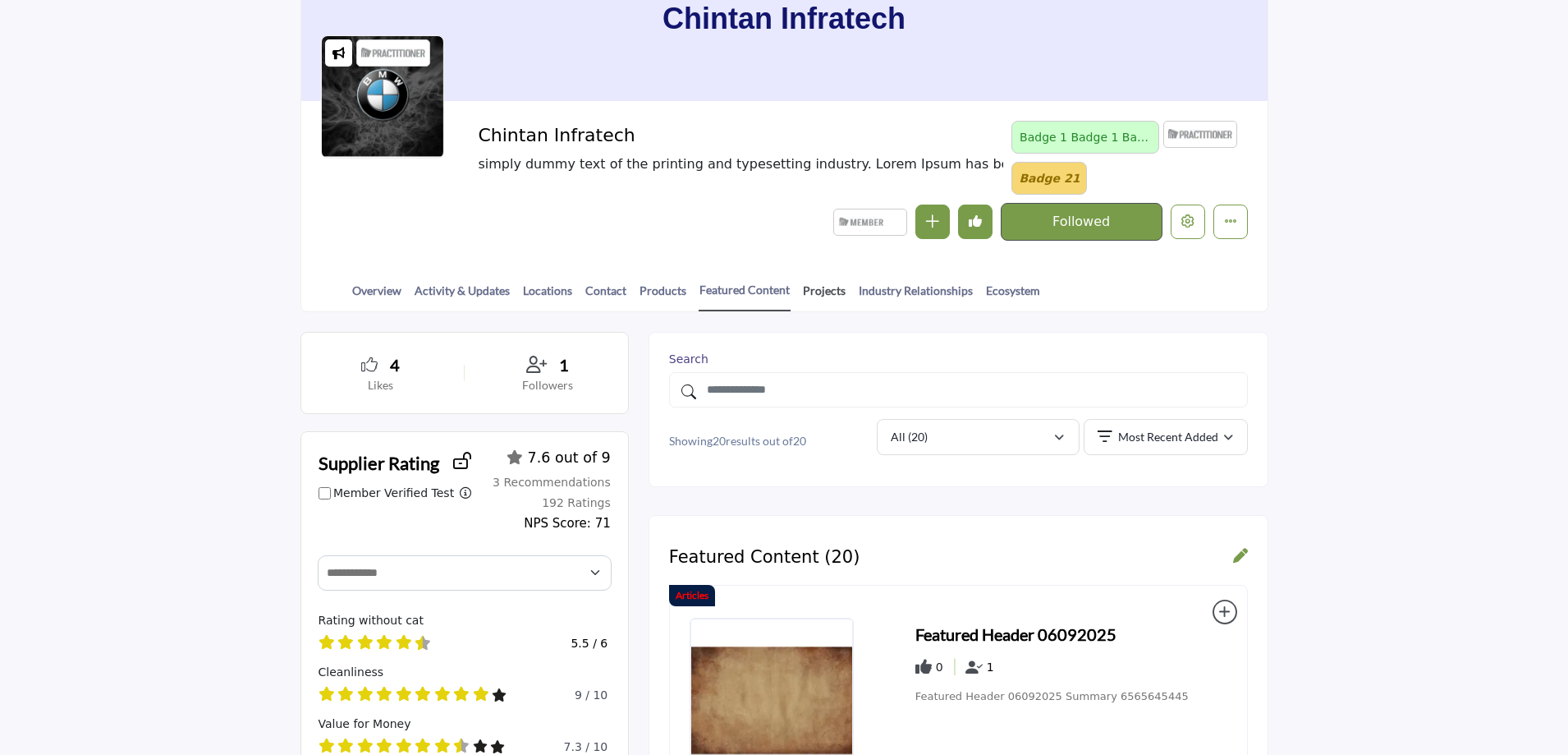
click at [804, 286] on link "Projects" at bounding box center [824, 295] width 44 height 28
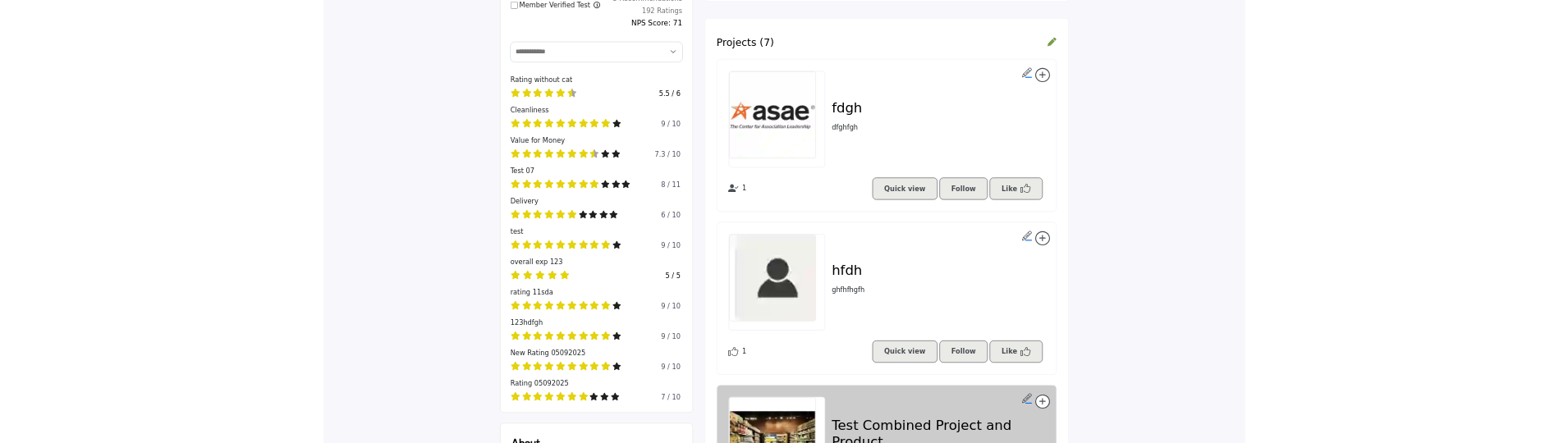
scroll to position [346, 0]
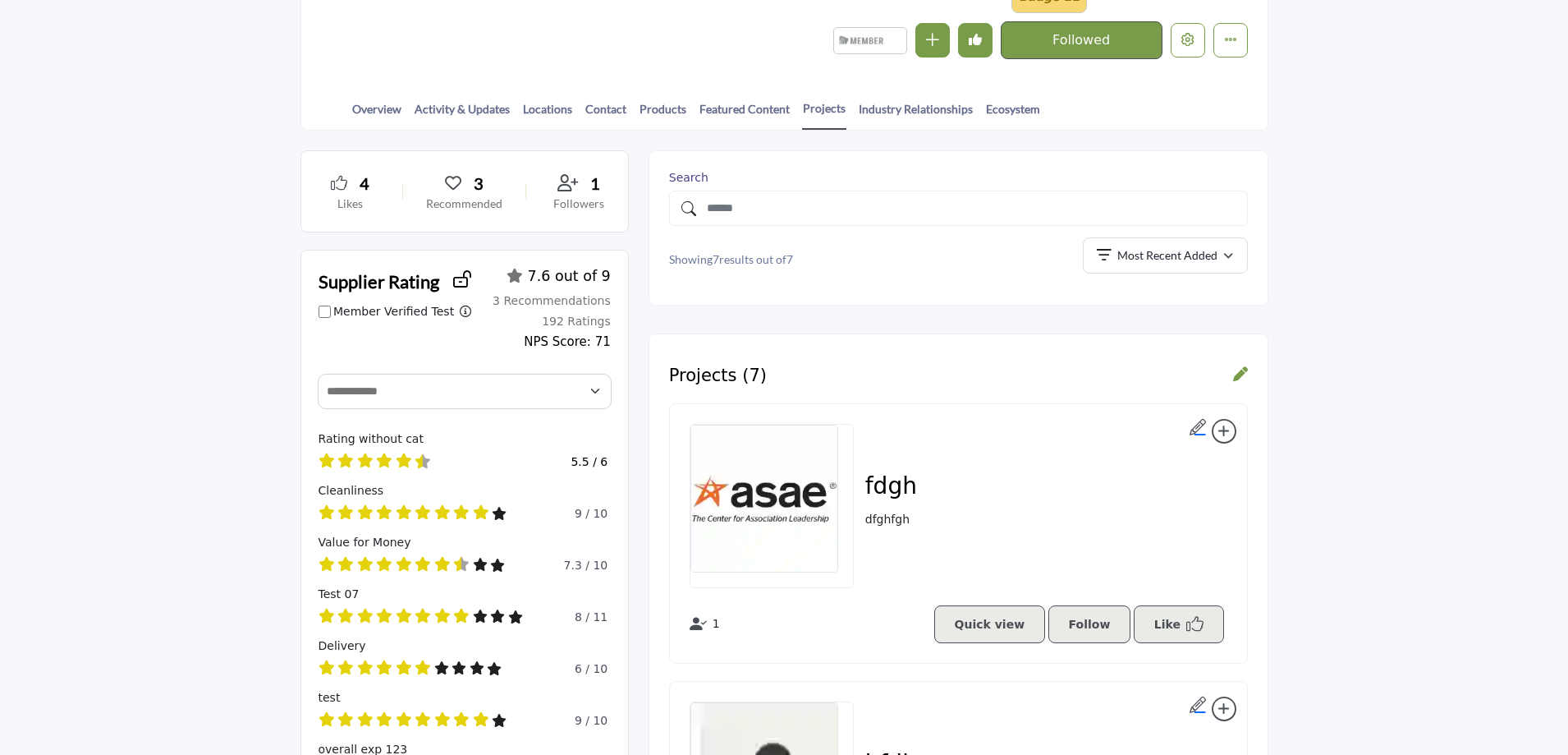
drag, startPoint x: 714, startPoint y: 376, endPoint x: 1243, endPoint y: 373, distance: 529.0
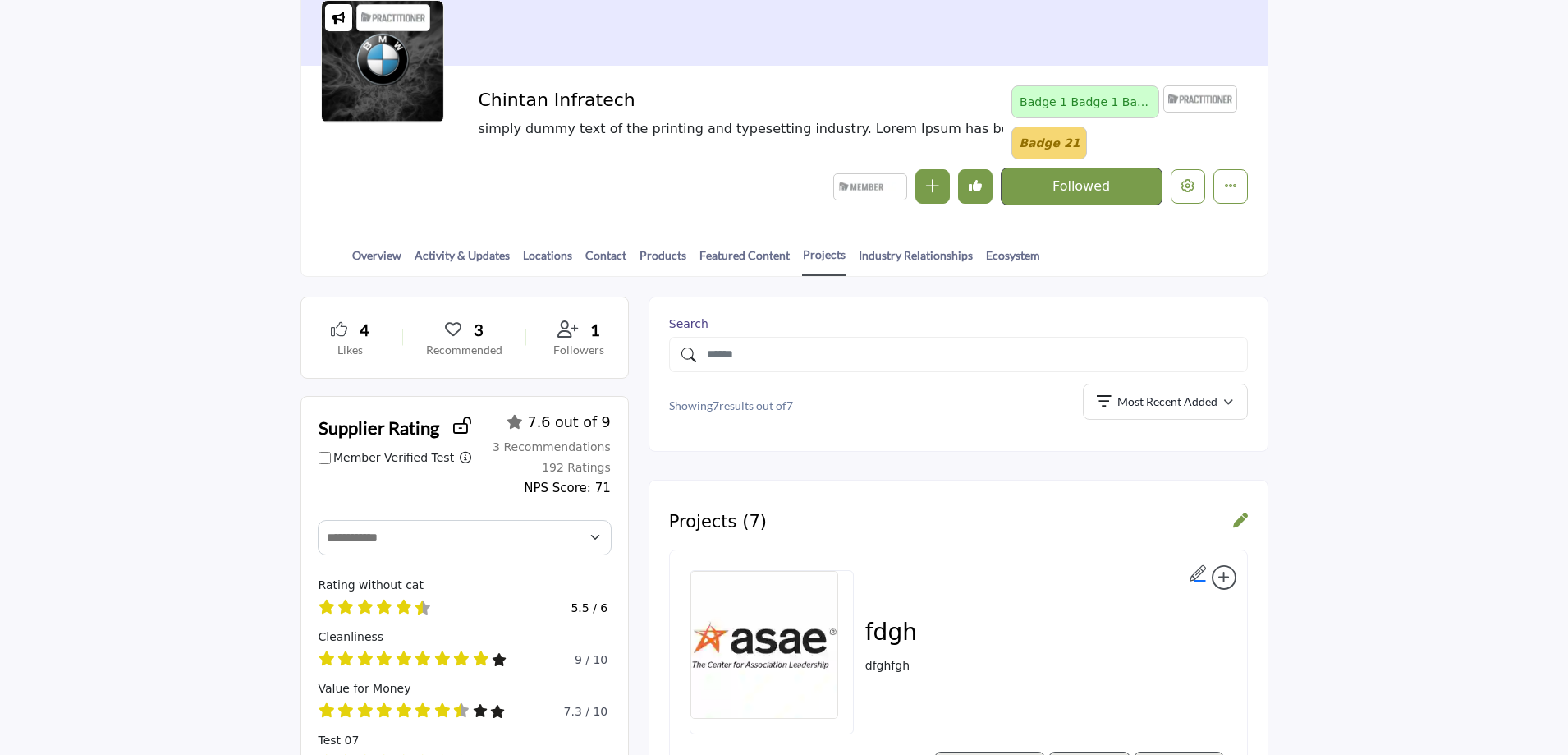
scroll to position [181, 0]
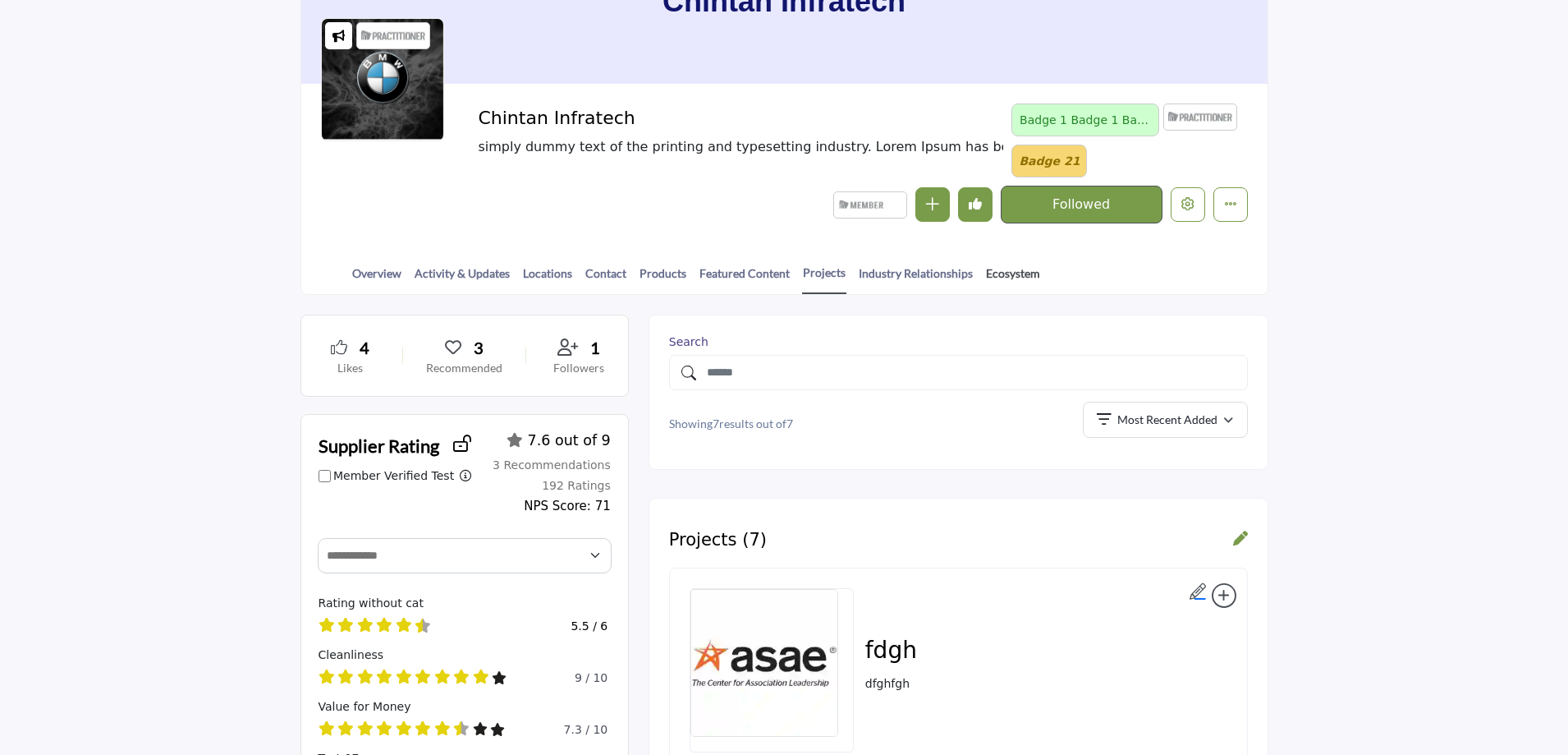
click at [998, 274] on link "Ecosystem" at bounding box center [1013, 278] width 56 height 28
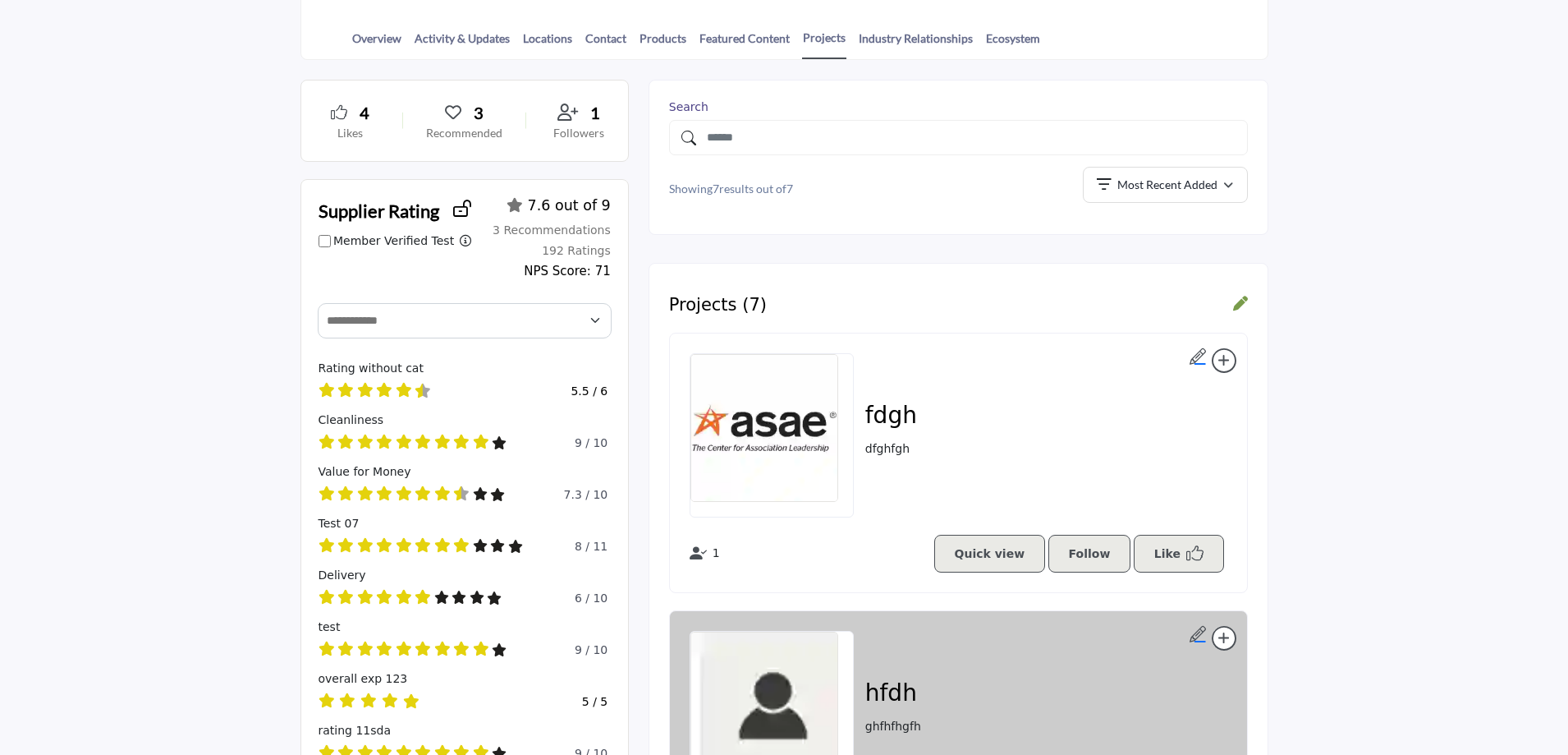
scroll to position [674, 0]
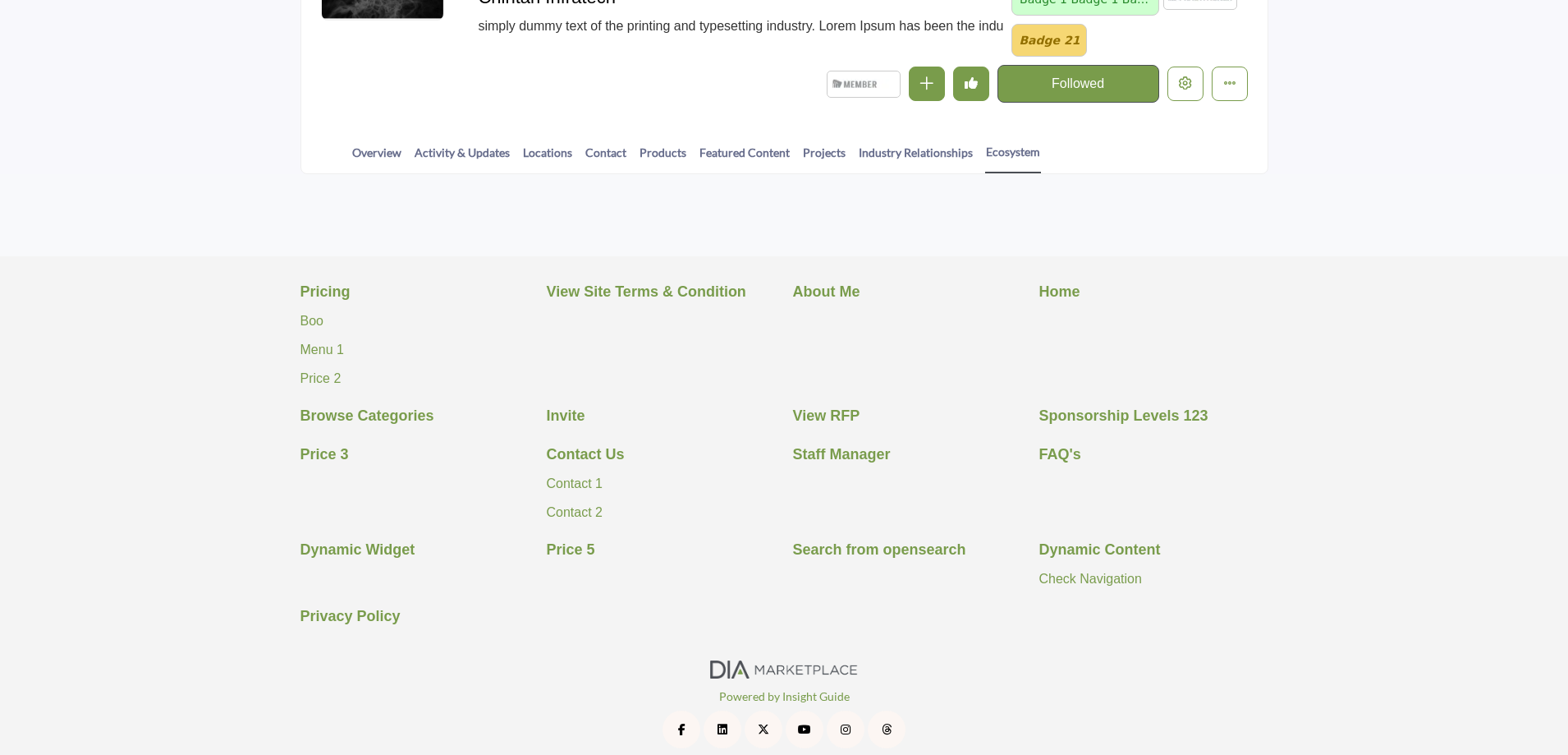
scroll to position [318, 0]
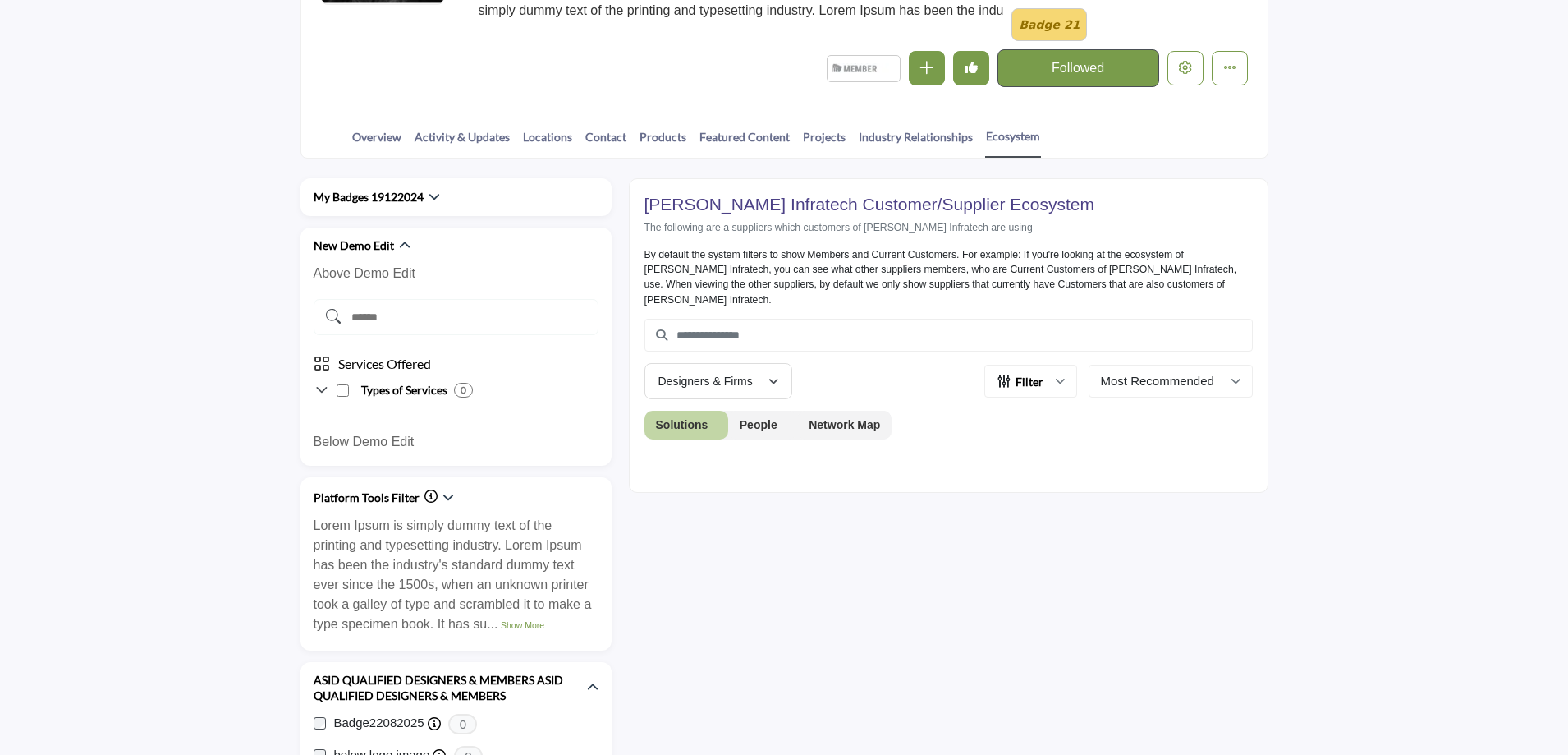
scroll to position [154, 0]
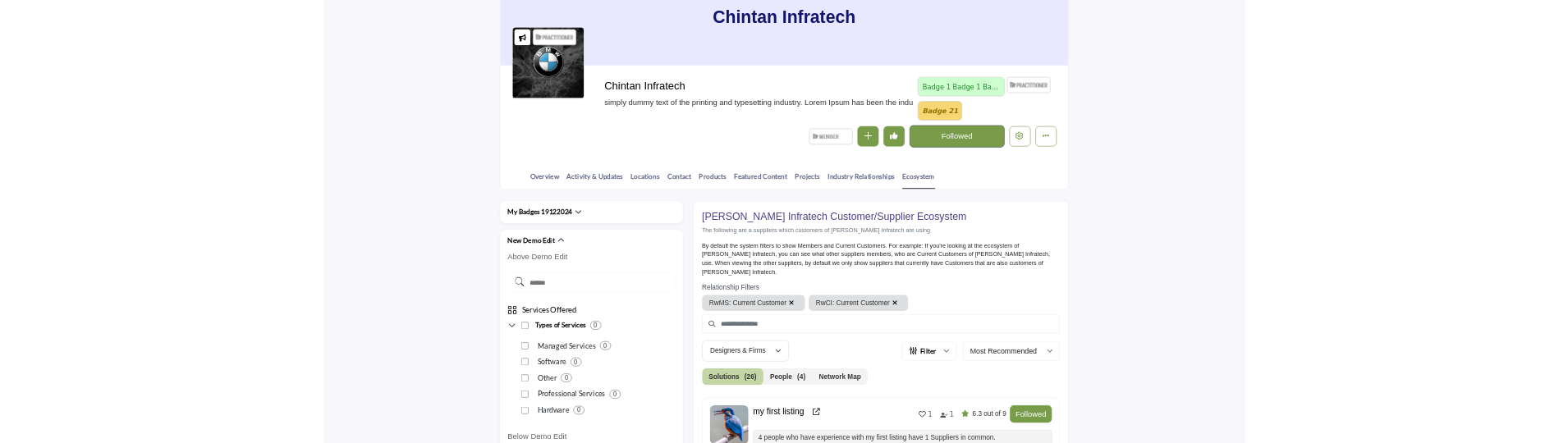
scroll to position [564, 0]
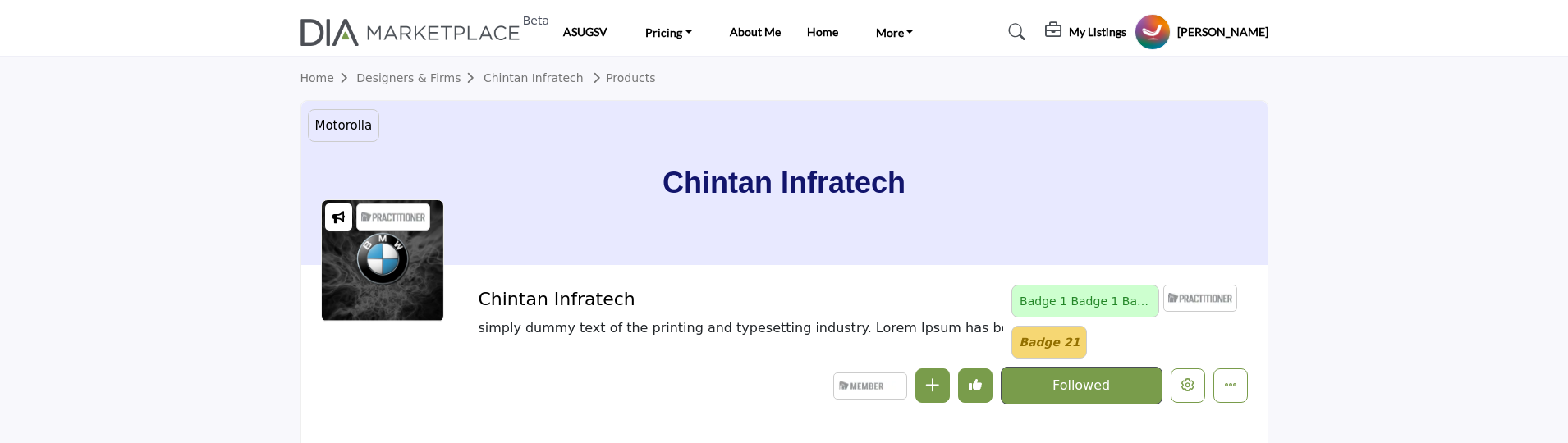
scroll to position [492, 0]
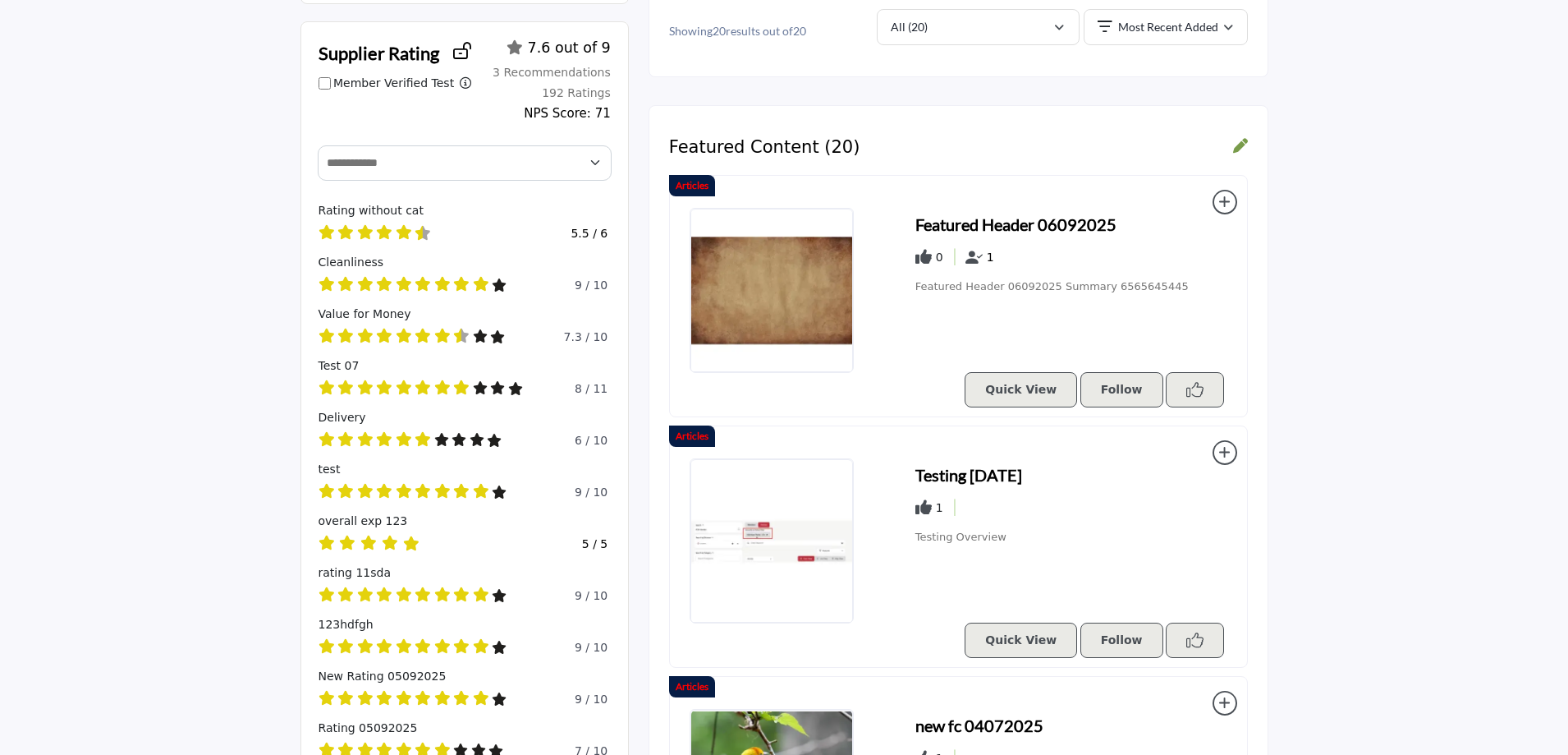
scroll to position [247, 0]
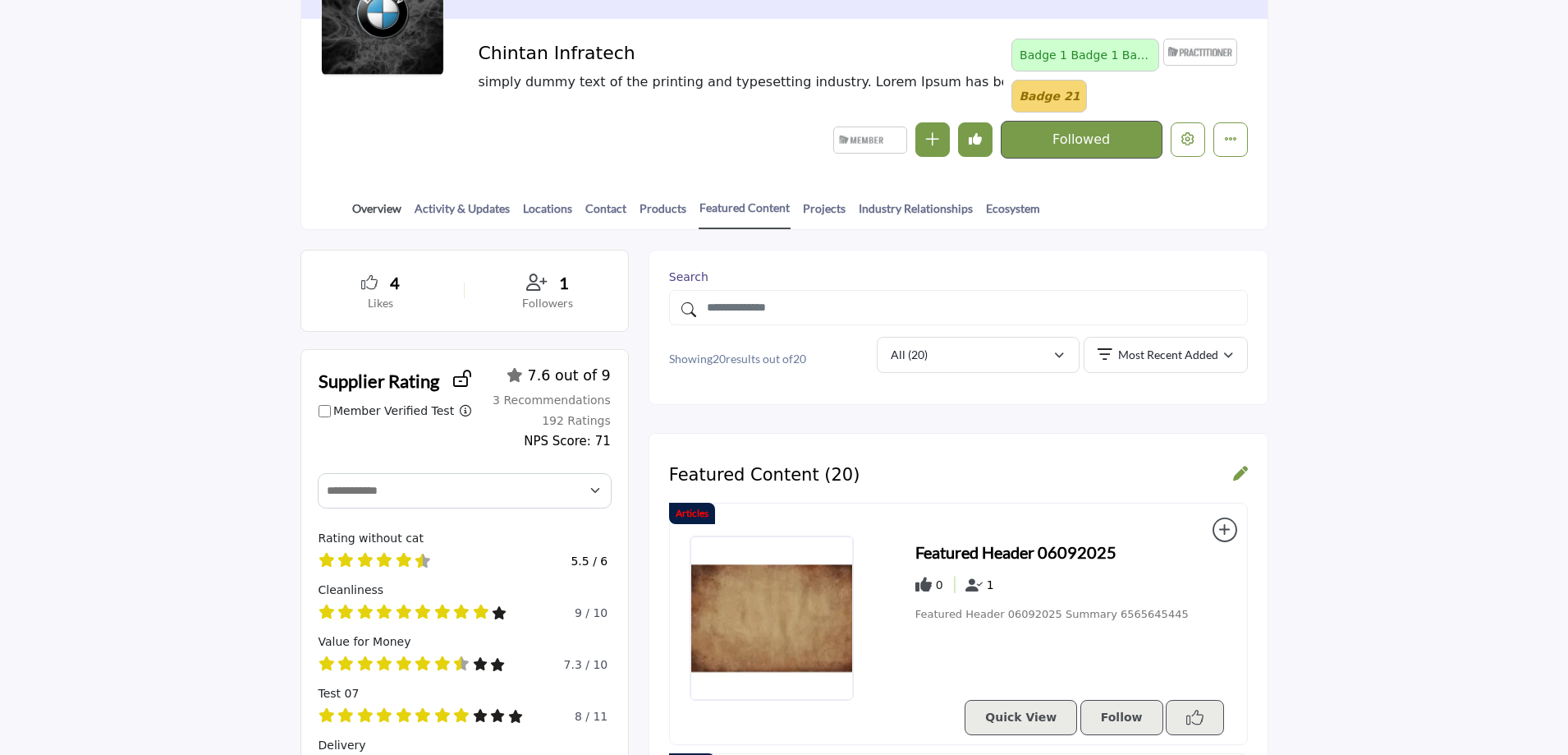
click at [372, 205] on link "Overview" at bounding box center [376, 213] width 51 height 28
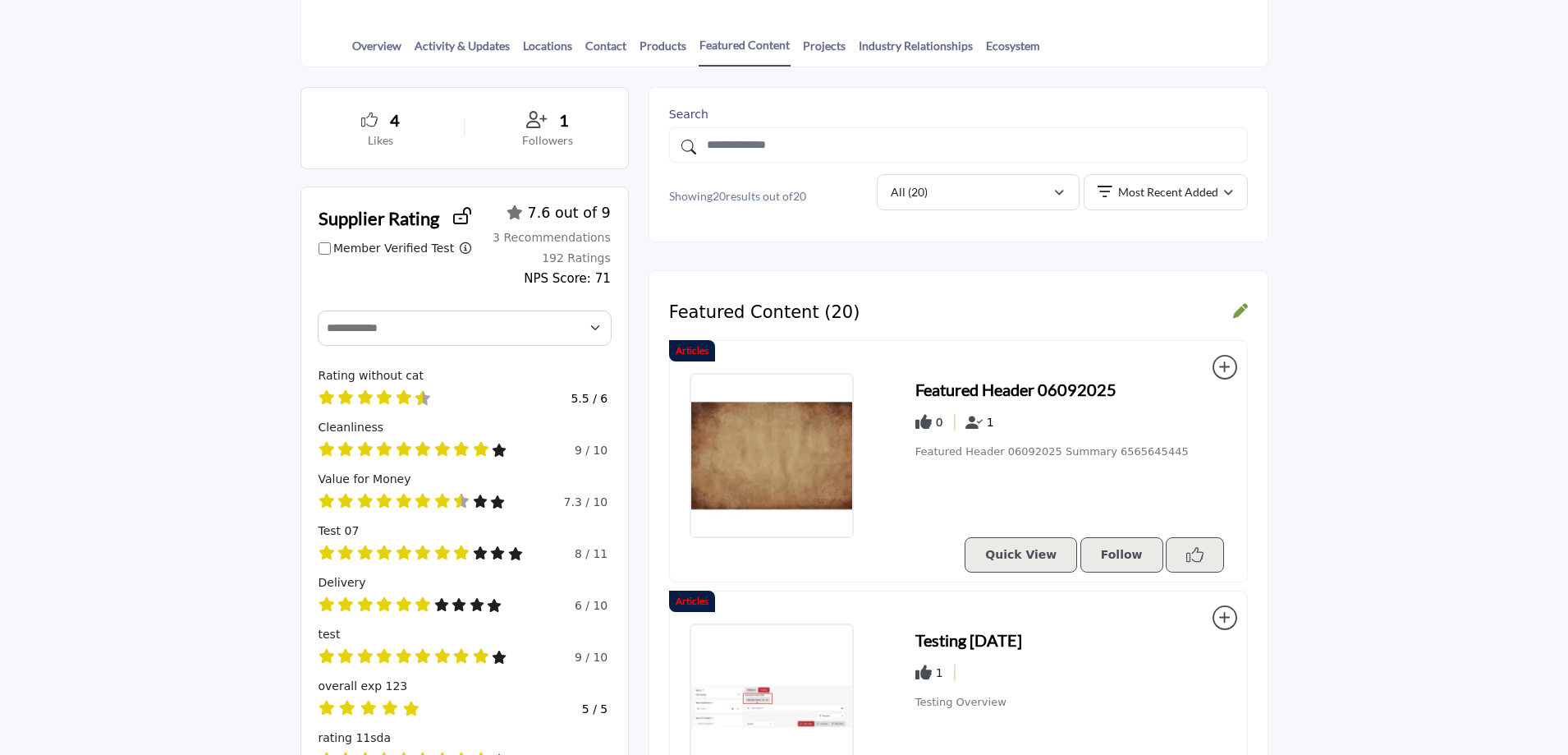
scroll to position [657, 0]
